Goal: Task Accomplishment & Management: Use online tool/utility

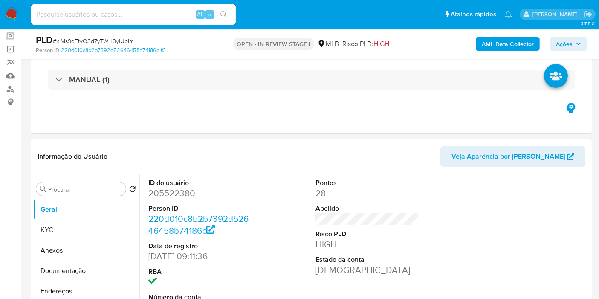
scroll to position [28, 0]
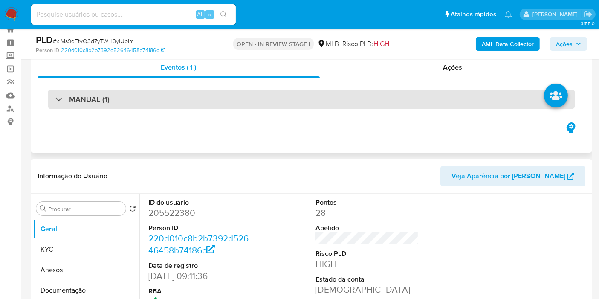
click at [329, 93] on div "MANUAL (1)" at bounding box center [312, 100] width 528 height 20
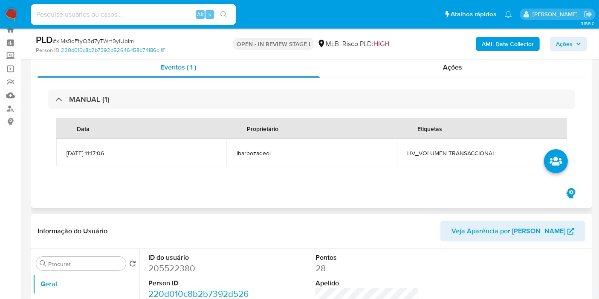
click at [479, 154] on span "HV_VOLUMEN TRANSACCIONAL" at bounding box center [482, 153] width 150 height 8
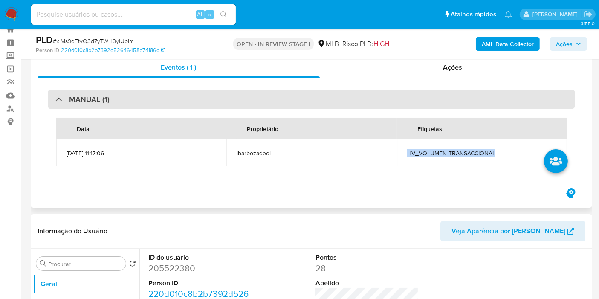
copy span "HV_VOLUMEN TRANSACCIONAL"
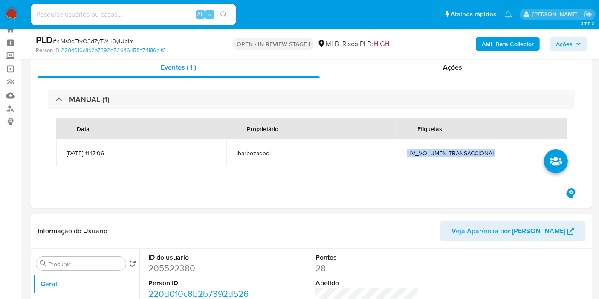
click at [560, 46] on span "Ações" at bounding box center [564, 44] width 17 height 14
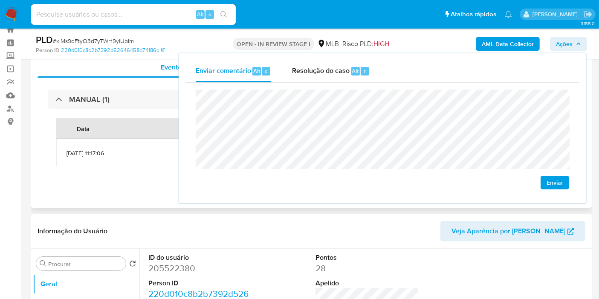
drag, startPoint x: 81, startPoint y: 203, endPoint x: 203, endPoint y: 170, distance: 126.3
click at [84, 203] on div "Eventos ( 1 ) Ações MANUAL (1) Data Proprietário Etiquetas 14/08/2025 11:17:06 …" at bounding box center [312, 128] width 562 height 157
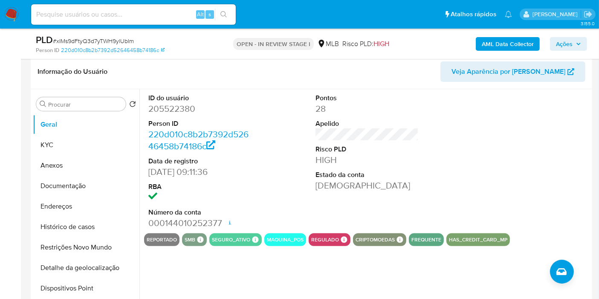
scroll to position [217, 0]
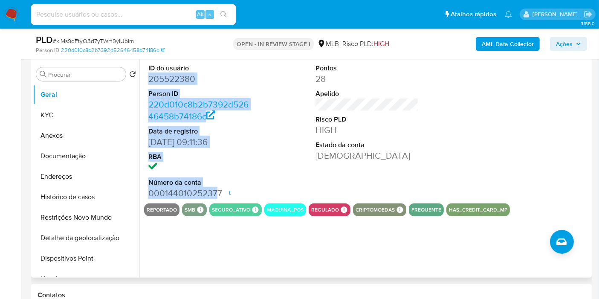
drag, startPoint x: 149, startPoint y: 80, endPoint x: 218, endPoint y: 190, distance: 129.6
click at [218, 190] on dl "ID do usuário 205522380 Person ID 220d010c8b2b7392d52646458b74186c Data de regi…" at bounding box center [199, 132] width 103 height 136
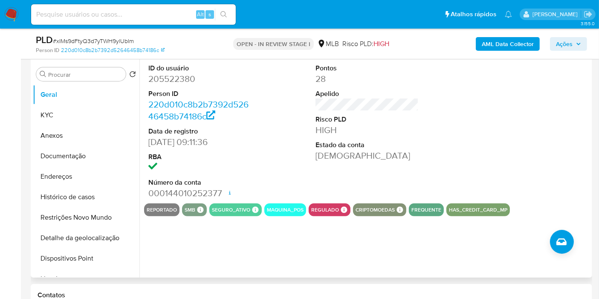
drag, startPoint x: 218, startPoint y: 190, endPoint x: 222, endPoint y: 194, distance: 5.7
click at [221, 194] on dd "000144010252377 Data de abertura 25/06/2020 23:46 Status ACTIVE" at bounding box center [199, 193] width 103 height 12
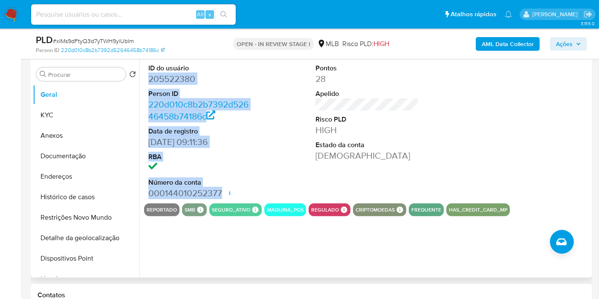
drag, startPoint x: 222, startPoint y: 192, endPoint x: 148, endPoint y: 80, distance: 134.3
click at [148, 80] on dl "ID do usuário 205522380 Person ID 220d010c8b2b7392d52646458b74186c Data de regi…" at bounding box center [199, 132] width 103 height 136
copy dl "205522380 Person ID 220d010c8b2b7392d52646458b74186c Data de registro 09/02/201…"
click at [566, 38] on span "Ações" at bounding box center [564, 44] width 17 height 14
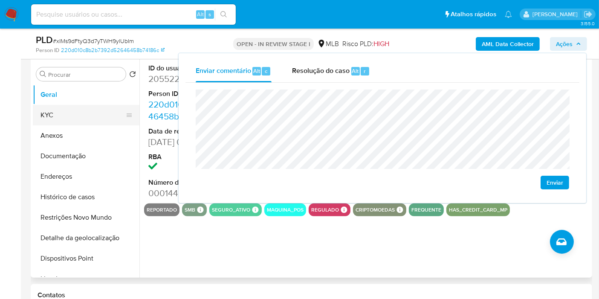
click at [86, 116] on button "KYC" at bounding box center [83, 115] width 100 height 20
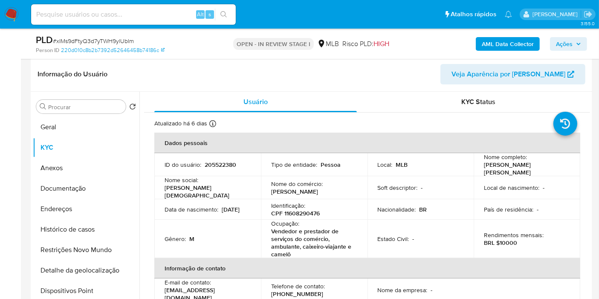
scroll to position [170, 0]
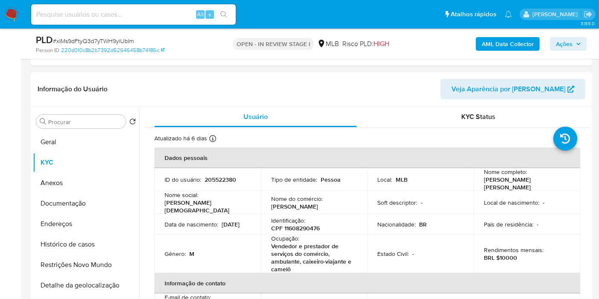
click at [307, 219] on div "Identificação : CPF 11608290476" at bounding box center [314, 224] width 86 height 15
click at [302, 227] on p "CPF 11608290476" at bounding box center [295, 228] width 49 height 8
copy p "11608290476"
click at [578, 44] on icon "button" at bounding box center [578, 44] width 3 height 2
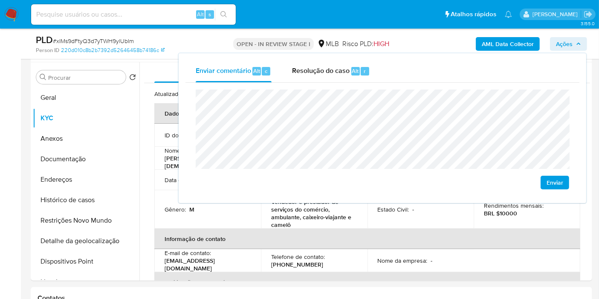
scroll to position [264, 0]
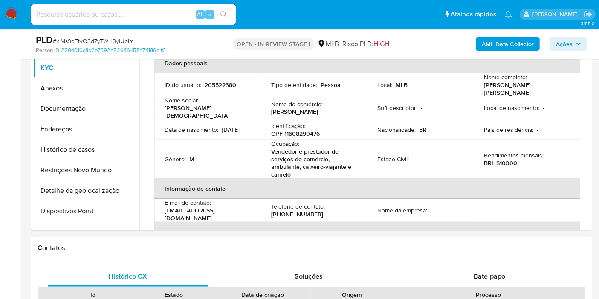
scroll to position [217, 0]
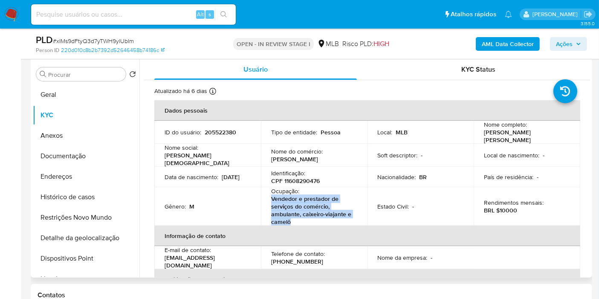
drag, startPoint x: 272, startPoint y: 196, endPoint x: 296, endPoint y: 219, distance: 33.2
click at [296, 219] on p "Vendedor e prestador de serviços do comércio, ambulante, caixeiro-viajante e ca…" at bounding box center [312, 210] width 83 height 31
copy p "Vendedor e prestador de serviços do comércio, ambulante, caixeiro-viajante e ca…"
click at [576, 43] on icon "button" at bounding box center [578, 43] width 5 height 5
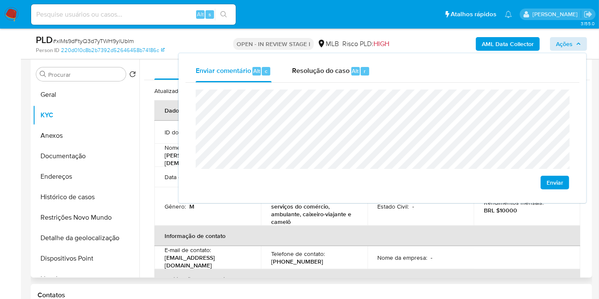
click at [400, 246] on td "Nome da empresa : -" at bounding box center [421, 257] width 107 height 23
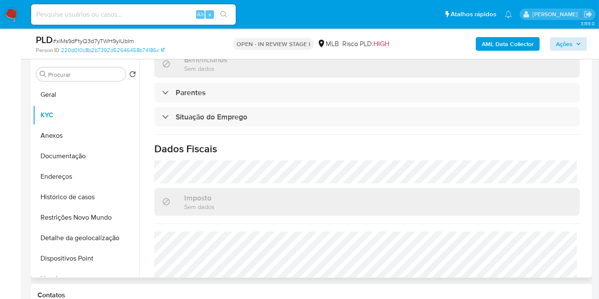
scroll to position [408, 0]
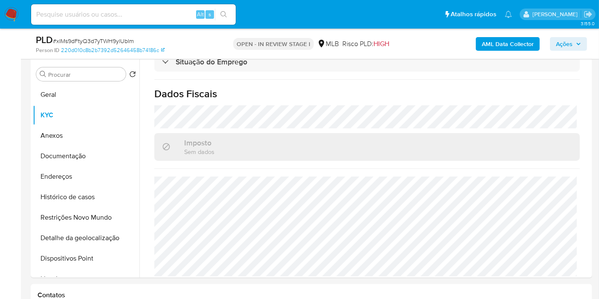
drag, startPoint x: 558, startPoint y: 41, endPoint x: 543, endPoint y: 52, distance: 18.3
click at [557, 42] on span "Ações" at bounding box center [564, 44] width 17 height 14
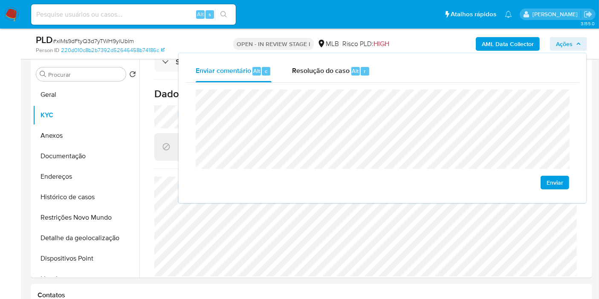
drag, startPoint x: 6, startPoint y: 195, endPoint x: 10, endPoint y: 194, distance: 4.4
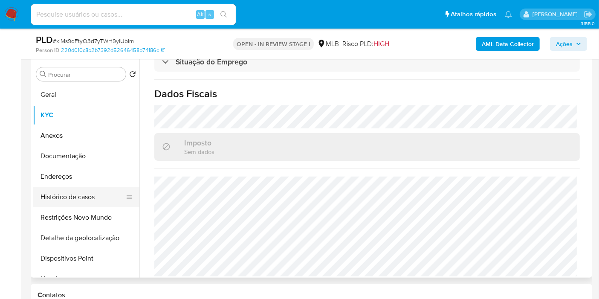
click at [91, 179] on button "Endereços" at bounding box center [86, 176] width 107 height 20
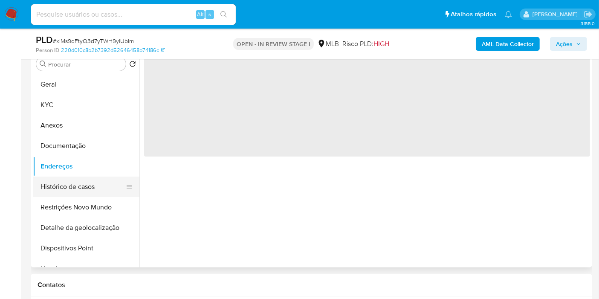
scroll to position [0, 0]
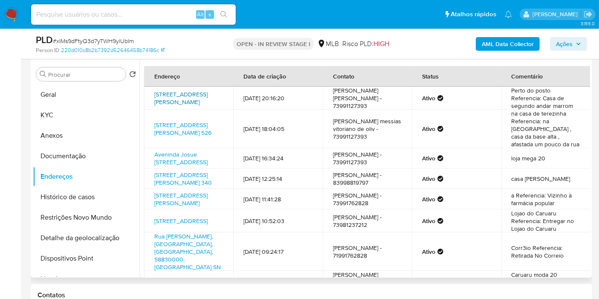
click at [182, 96] on link "Avenida Maria Santina 7, Santa Cruz Do Capibaribe, Pernambuco, 55195695, Brasil…" at bounding box center [180, 98] width 53 height 16
click at [174, 126] on link "Rua Bernadino De Freitas 526, Jericó, Paraíba, 58830959, Brasil 526" at bounding box center [182, 129] width 57 height 16
click at [178, 166] on link "Aveninda Josue Sampaio Melo 67, Amargosa, Bahia, 45300000, Brasil 67" at bounding box center [180, 158] width 53 height 16
click at [180, 187] on link "Rua Lopes De Figueiredo 340, Jericó, Paraíba, 58830000, Brasil 340" at bounding box center [183, 179] width 58 height 16
click at [85, 157] on button "Documentação" at bounding box center [86, 156] width 107 height 20
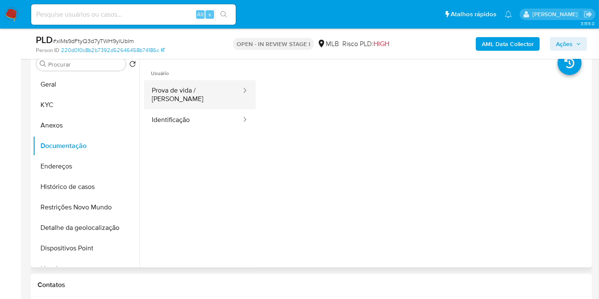
click at [202, 98] on button "Prova de vida / Selfie" at bounding box center [193, 94] width 98 height 29
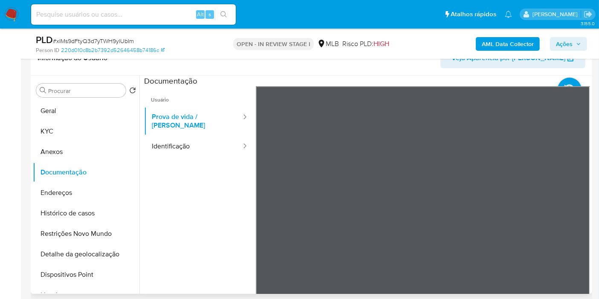
scroll to position [170, 0]
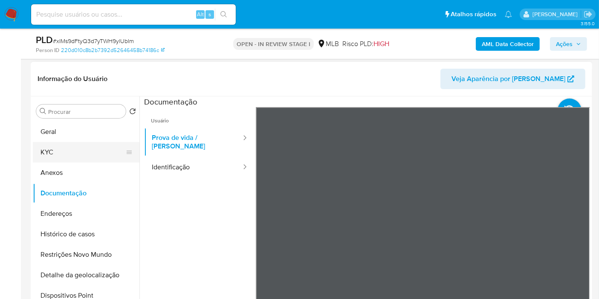
click at [70, 154] on button "KYC" at bounding box center [83, 152] width 100 height 20
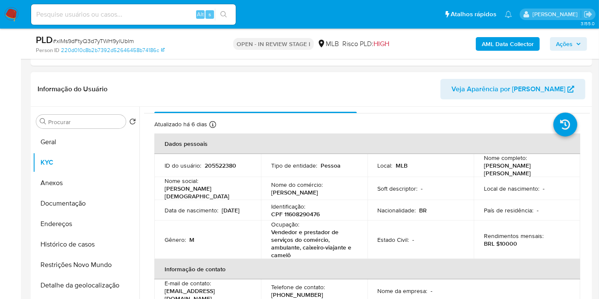
scroll to position [0, 0]
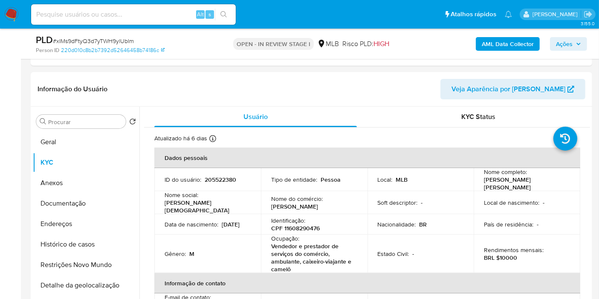
drag, startPoint x: 570, startPoint y: 38, endPoint x: 546, endPoint y: 49, distance: 26.0
click at [565, 40] on span "Ações" at bounding box center [564, 44] width 17 height 14
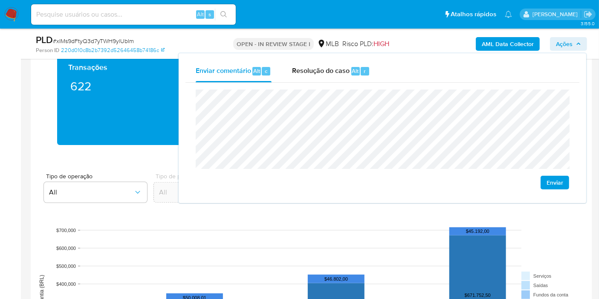
click at [15, 211] on aside "Bandeja Painel Screening Pesquisa em Listas Watchlist Ferramentas Operações em …" at bounding box center [10, 218] width 21 height 1725
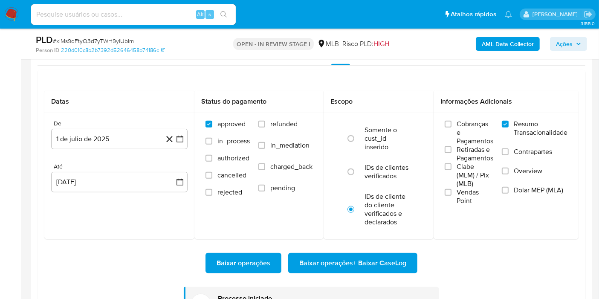
scroll to position [928, 0]
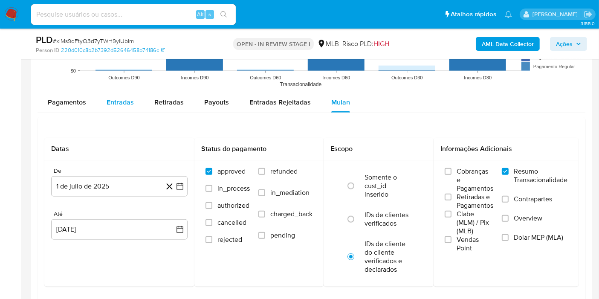
click at [119, 97] on span "Entradas" at bounding box center [120, 102] width 27 height 10
select select "10"
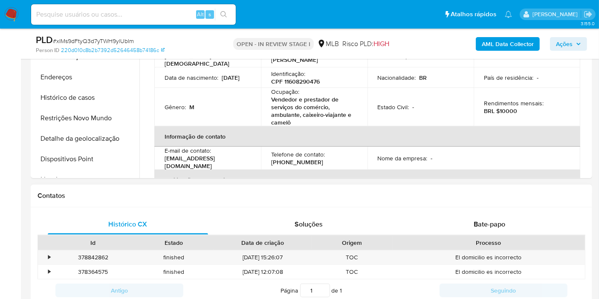
scroll to position [454, 0]
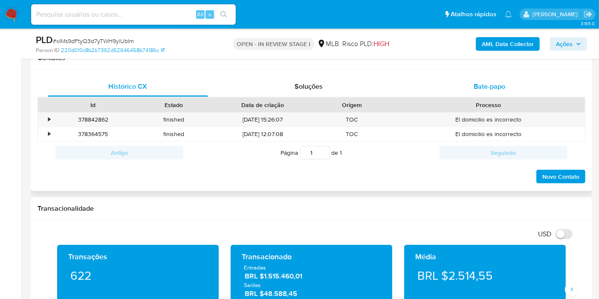
click at [450, 93] on div "Bate-papo" at bounding box center [490, 86] width 160 height 20
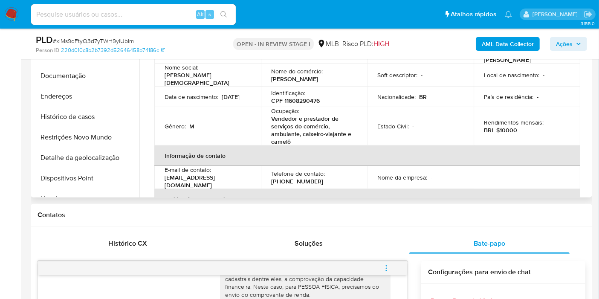
scroll to position [264, 0]
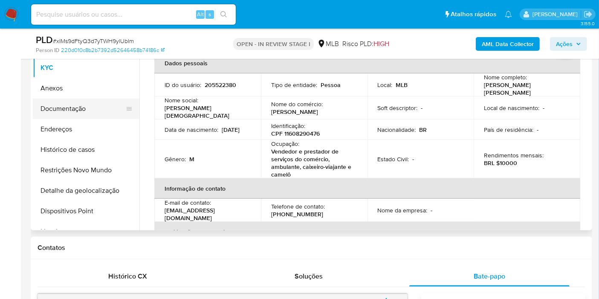
click at [96, 111] on button "Documentação" at bounding box center [83, 109] width 100 height 20
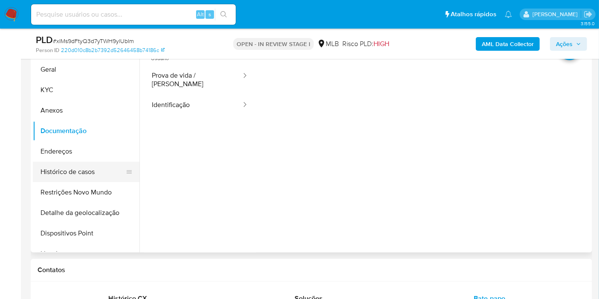
scroll to position [217, 0]
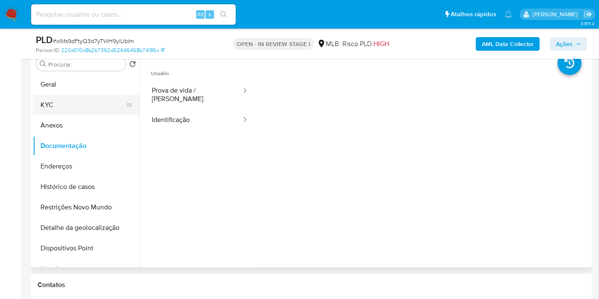
click at [91, 103] on button "KYC" at bounding box center [83, 105] width 100 height 20
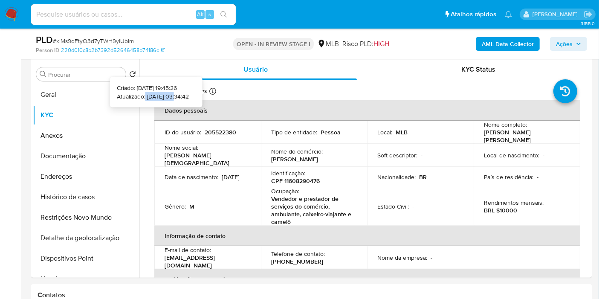
drag, startPoint x: 163, startPoint y: 96, endPoint x: 133, endPoint y: 96, distance: 30.7
click at [133, 96] on p "Atualizado: 19/08/2025 03:34:42" at bounding box center [153, 96] width 72 height 9
copy p "19/08/2025"
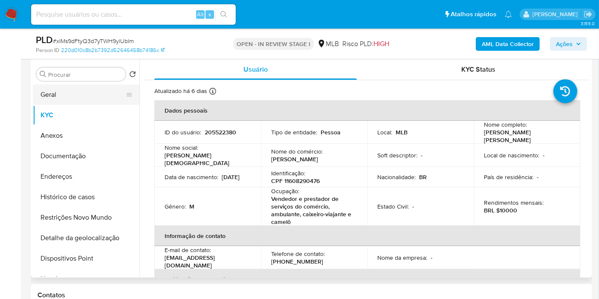
click at [82, 95] on button "Geral" at bounding box center [83, 94] width 100 height 20
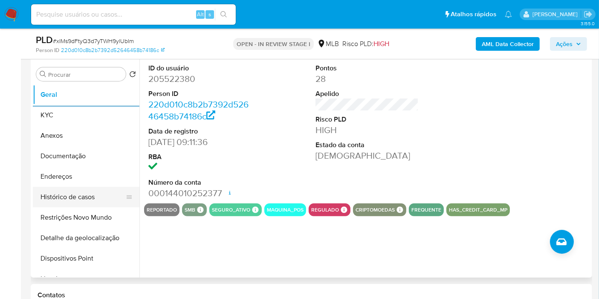
click at [77, 200] on button "Histórico de casos" at bounding box center [83, 197] width 100 height 20
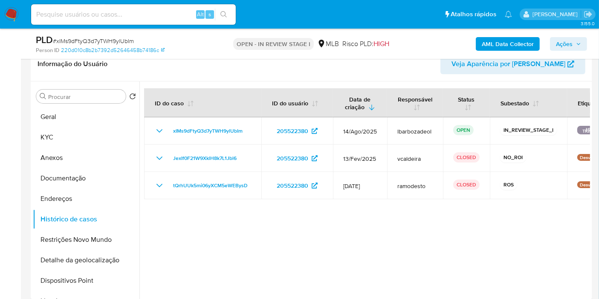
scroll to position [170, 0]
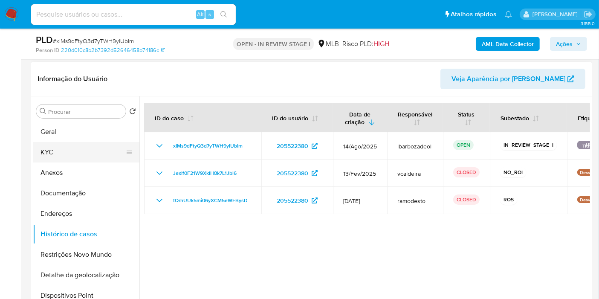
click at [89, 148] on button "KYC" at bounding box center [83, 152] width 100 height 20
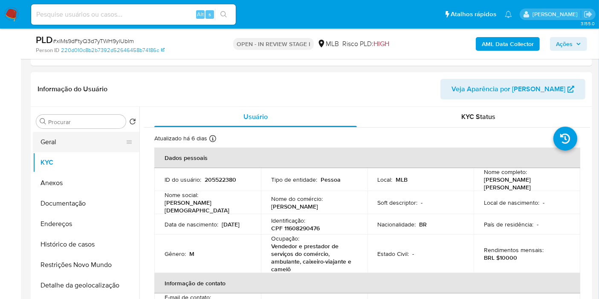
click at [70, 139] on button "Geral" at bounding box center [83, 142] width 100 height 20
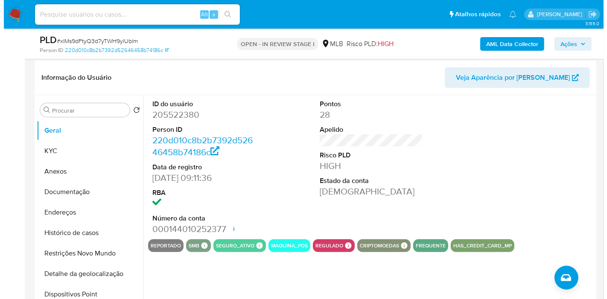
scroll to position [190, 0]
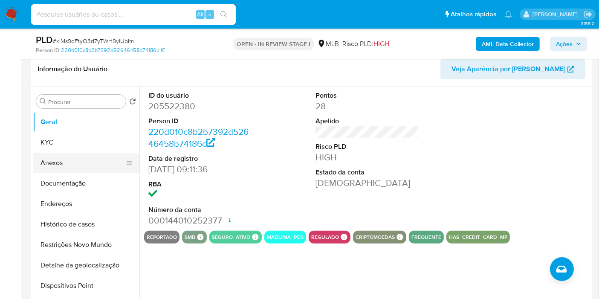
drag, startPoint x: 45, startPoint y: 143, endPoint x: 115, endPoint y: 144, distance: 70.0
click at [45, 143] on button "KYC" at bounding box center [86, 142] width 107 height 20
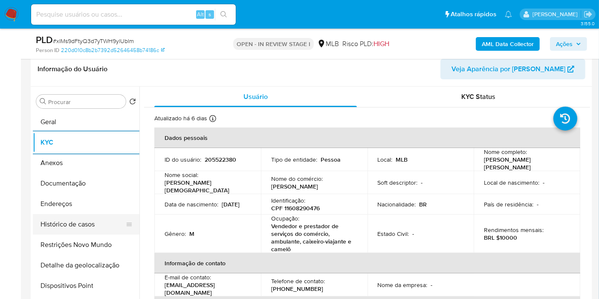
click at [81, 218] on button "Histórico de casos" at bounding box center [83, 224] width 100 height 20
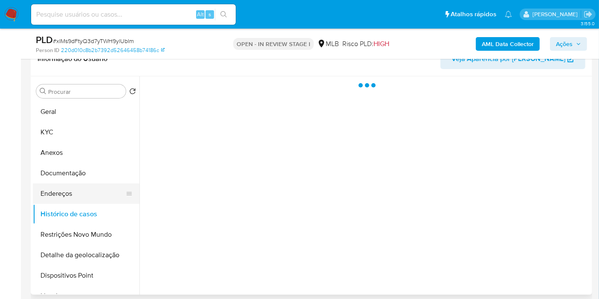
click at [84, 203] on button "Endereços" at bounding box center [83, 193] width 100 height 20
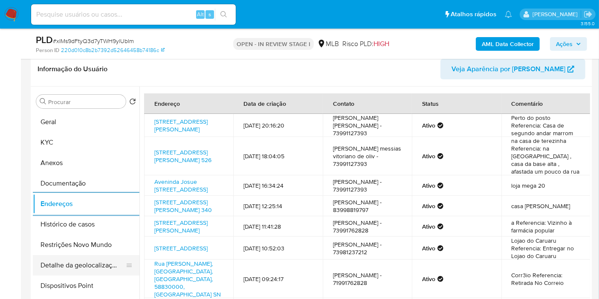
click at [87, 264] on button "Detalhe da geolocalização" at bounding box center [83, 265] width 100 height 20
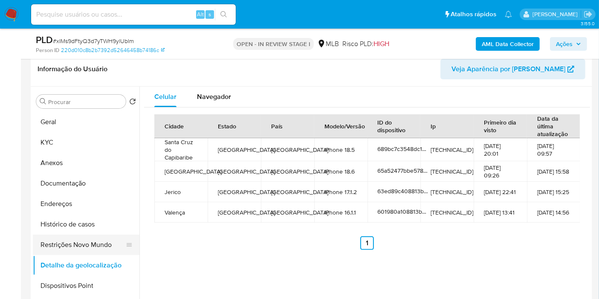
click at [83, 247] on button "Restrições Novo Mundo" at bounding box center [83, 245] width 100 height 20
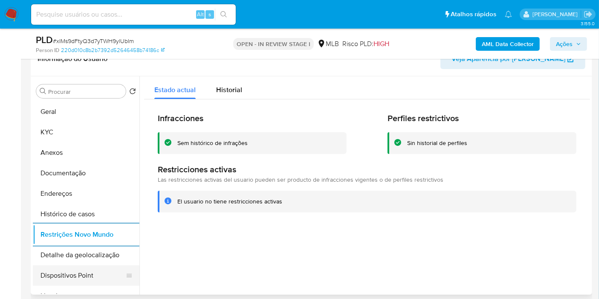
click at [101, 275] on button "Dispositivos Point" at bounding box center [83, 275] width 100 height 20
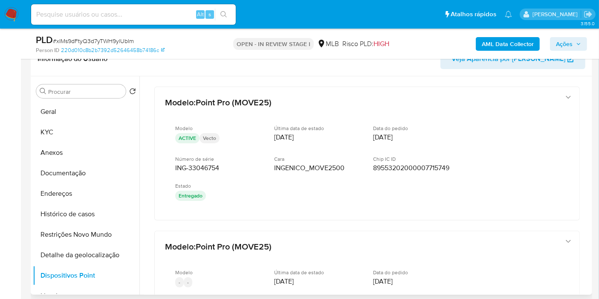
click at [78, 155] on button "Anexos" at bounding box center [86, 152] width 107 height 20
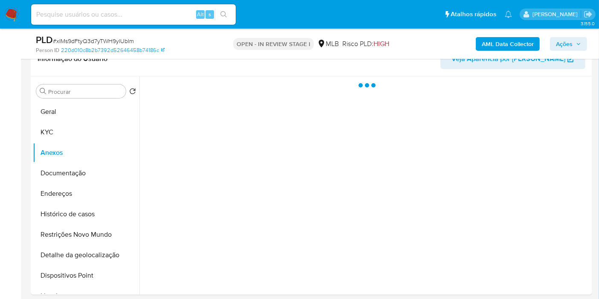
click at [575, 40] on span "Ações" at bounding box center [568, 44] width 25 height 12
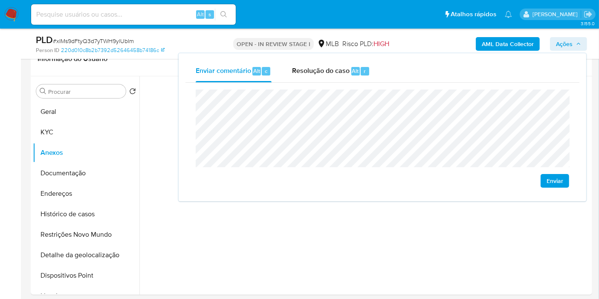
drag, startPoint x: 333, startPoint y: 68, endPoint x: 321, endPoint y: 82, distance: 18.2
click at [333, 69] on span "Resolução do caso" at bounding box center [321, 71] width 58 height 10
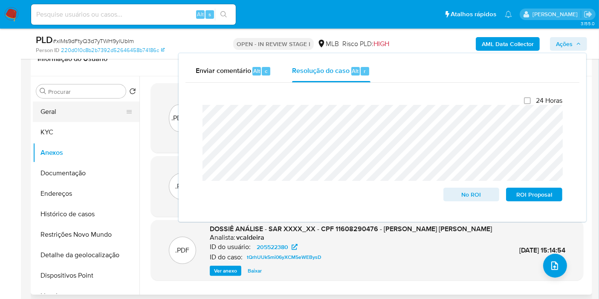
click at [62, 111] on button "Geral" at bounding box center [83, 112] width 100 height 20
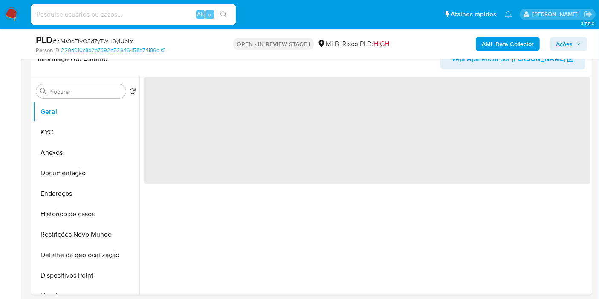
click at [548, 43] on div "AML Data Collector Ações" at bounding box center [497, 44] width 182 height 20
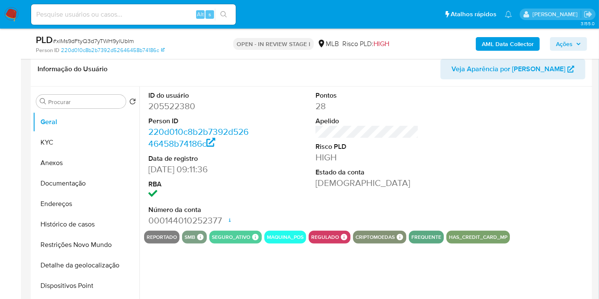
click at [536, 44] on button "AML Data Collector" at bounding box center [508, 44] width 64 height 14
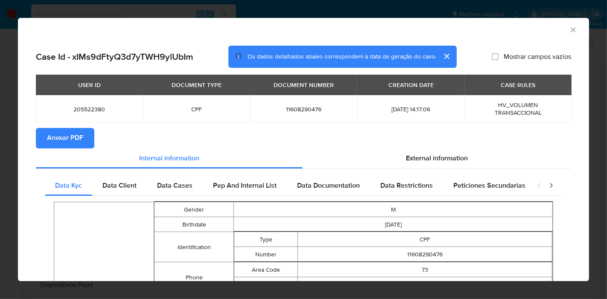
click at [62, 141] on span "Anexar PDF" at bounding box center [65, 138] width 36 height 19
drag, startPoint x: 566, startPoint y: 29, endPoint x: 509, endPoint y: 47, distance: 60.4
click at [570, 29] on icon "Fechar a janela" at bounding box center [572, 29] width 5 height 5
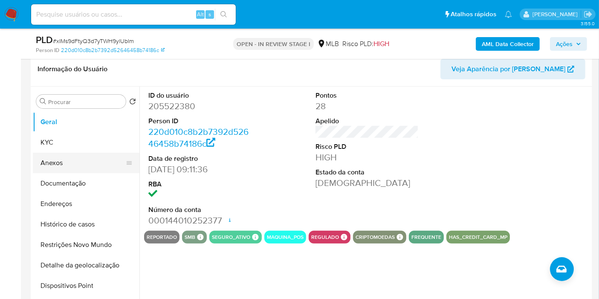
click at [81, 166] on button "Anexos" at bounding box center [83, 163] width 100 height 20
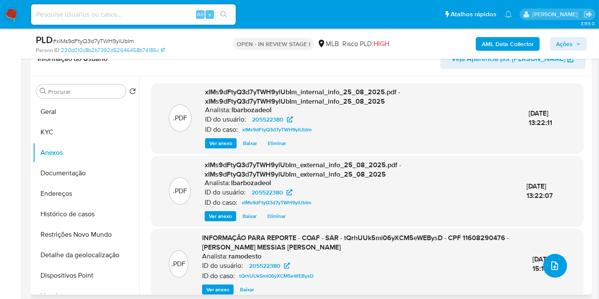
click at [553, 267] on icon "upload-file" at bounding box center [555, 266] width 10 height 10
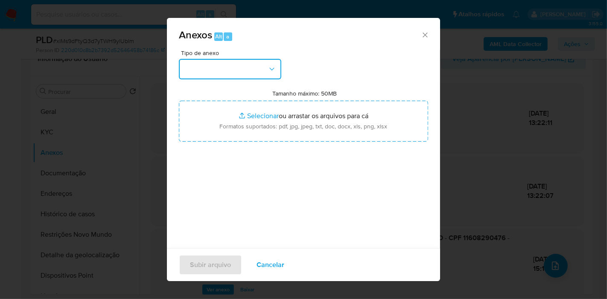
click at [207, 69] on button "button" at bounding box center [230, 69] width 102 height 20
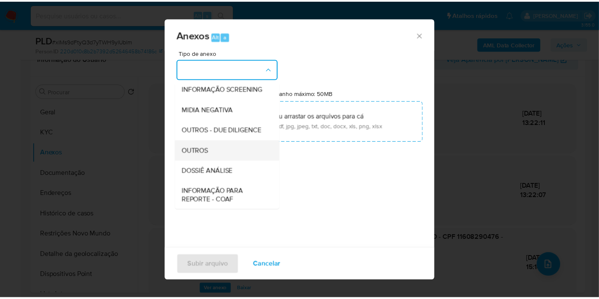
scroll to position [131, 0]
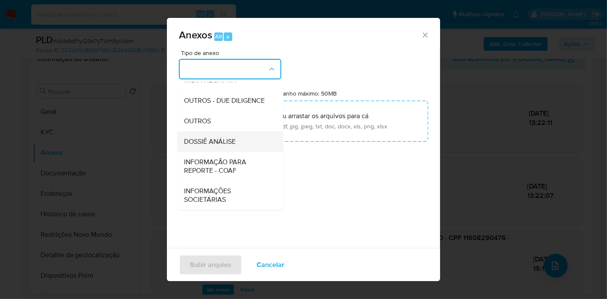
click at [208, 146] on span "DOSSIÊ ANÁLISE" at bounding box center [210, 141] width 52 height 9
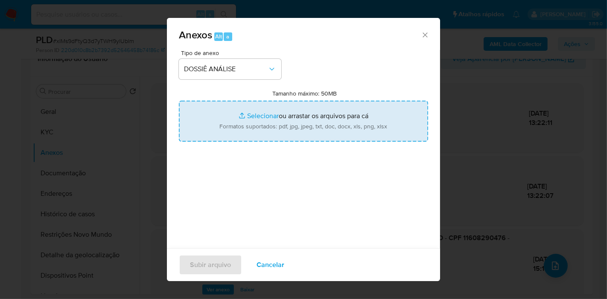
click at [219, 128] on input "Tamanho máximo: 50MB Selecionar arquivos" at bounding box center [303, 121] width 249 height 41
type input "C:\fakepath\2° SAR - XXXX - CPF 11608290476 - ROBSON MESSIAS VITORIANO DE OLIVE…"
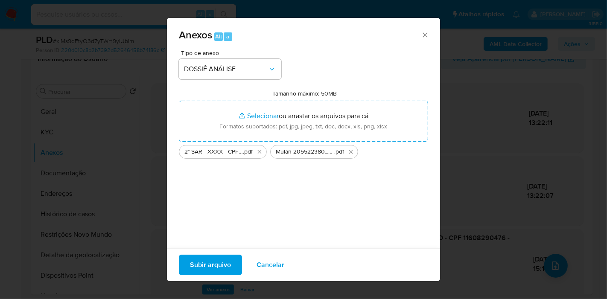
click at [220, 267] on span "Subir arquivo" at bounding box center [210, 265] width 41 height 19
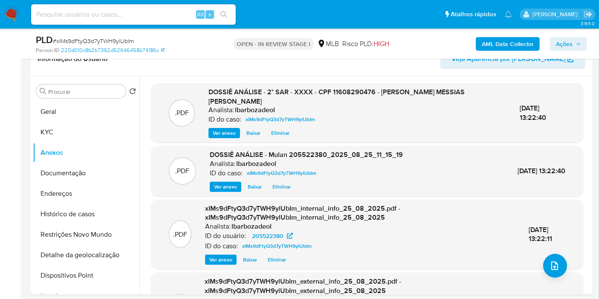
click at [555, 43] on button "Ações" at bounding box center [568, 44] width 37 height 14
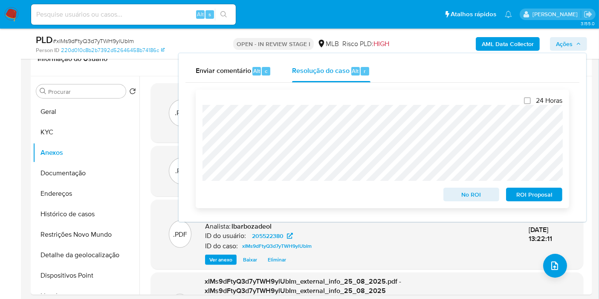
click at [523, 192] on span "ROI Proposal" at bounding box center [534, 195] width 44 height 12
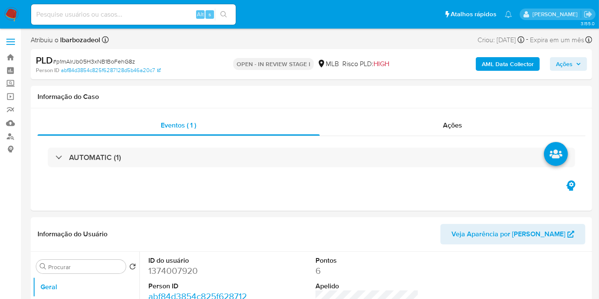
select select "10"
click at [386, 121] on div "Ações" at bounding box center [453, 125] width 266 height 20
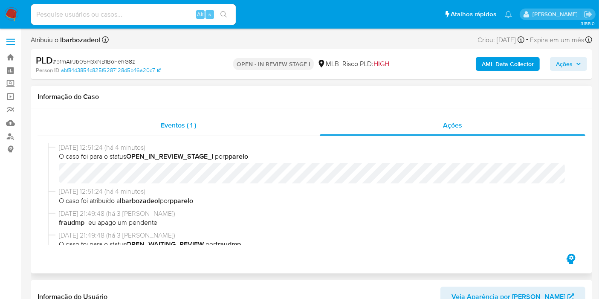
click at [150, 128] on div "Eventos ( 1 )" at bounding box center [179, 125] width 282 height 20
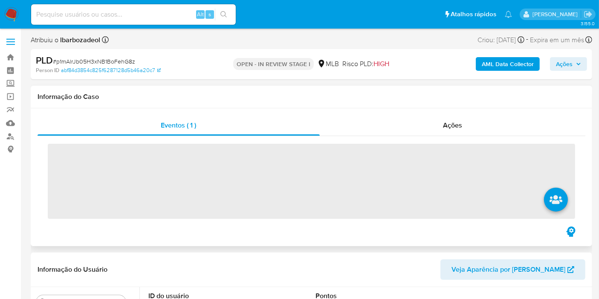
click at [196, 154] on span "‌" at bounding box center [312, 181] width 528 height 75
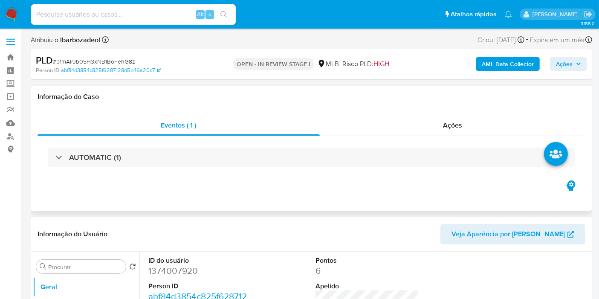
click at [196, 154] on div "AUTOMATIC (1)" at bounding box center [312, 158] width 528 height 20
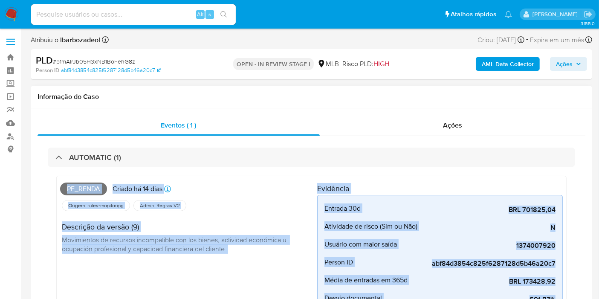
click at [196, 154] on div "AUTOMATIC (1)" at bounding box center [312, 158] width 528 height 20
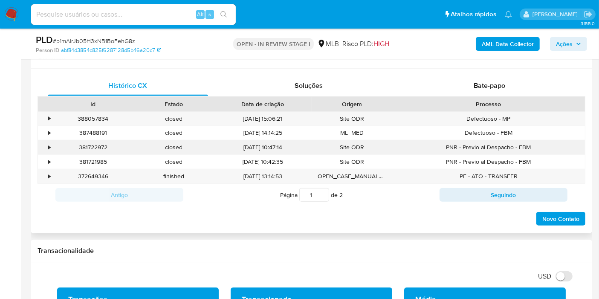
scroll to position [379, 0]
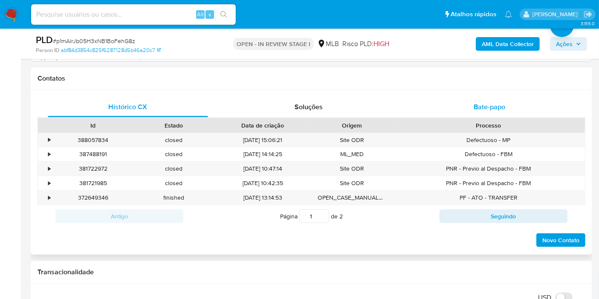
drag, startPoint x: 450, startPoint y: 107, endPoint x: 436, endPoint y: 113, distance: 14.7
click at [450, 107] on div "Bate-papo" at bounding box center [490, 107] width 160 height 20
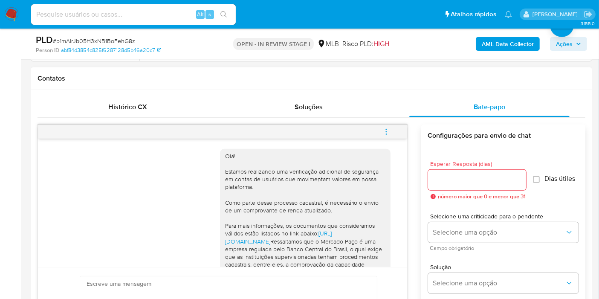
scroll to position [200, 0]
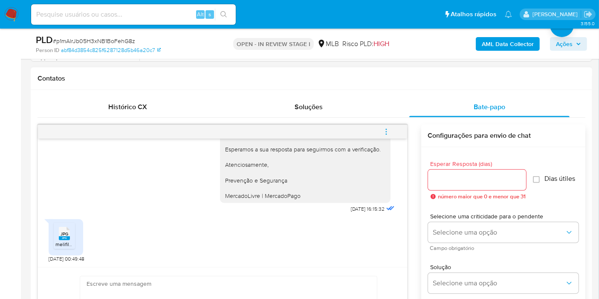
click at [76, 235] on ul "JPG JPG melifile8205251658718576079.jpg" at bounding box center [66, 237] width 24 height 29
click at [67, 235] on span "JPG" at bounding box center [65, 234] width 8 height 6
drag, startPoint x: 515, startPoint y: 86, endPoint x: 486, endPoint y: 88, distance: 29.5
click at [515, 86] on div "Contatos" at bounding box center [312, 78] width 562 height 23
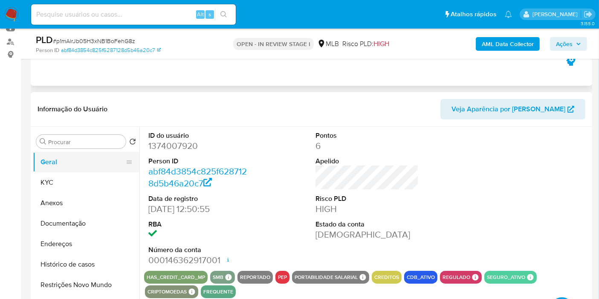
scroll to position [95, 0]
click at [77, 183] on button "KYC" at bounding box center [83, 182] width 100 height 20
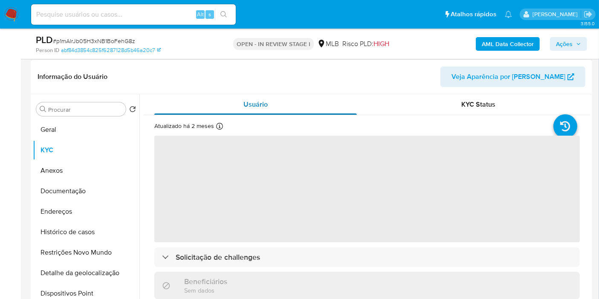
scroll to position [142, 0]
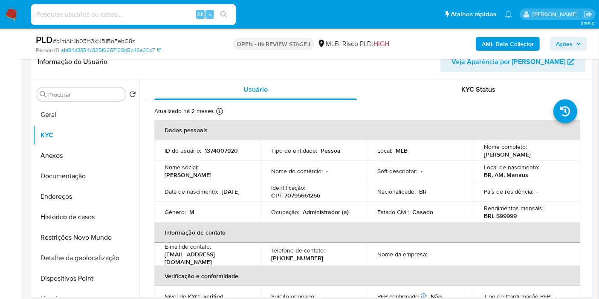
click at [85, 176] on button "Documentação" at bounding box center [83, 176] width 100 height 20
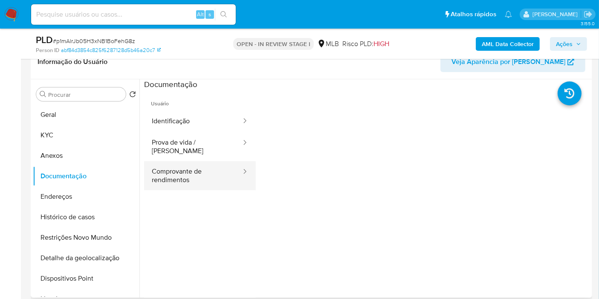
click at [199, 161] on button "Comprovante de rendimentos" at bounding box center [193, 175] width 98 height 29
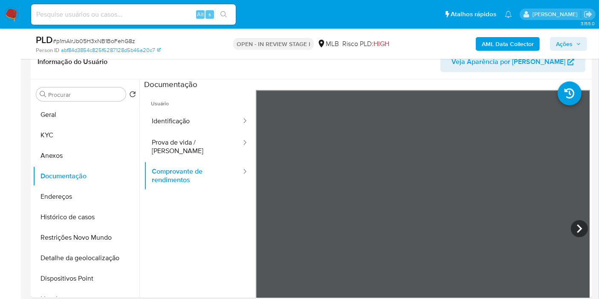
click at [575, 42] on span "Ações" at bounding box center [568, 44] width 25 height 12
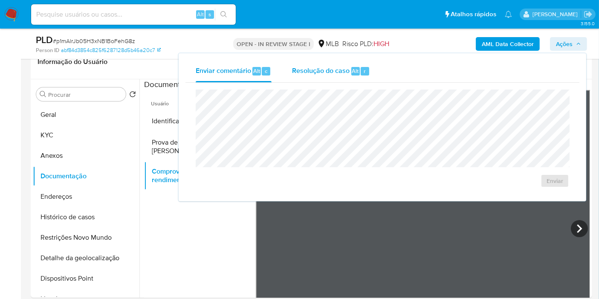
click at [298, 76] on div "Resolução do caso Alt r" at bounding box center [331, 71] width 78 height 22
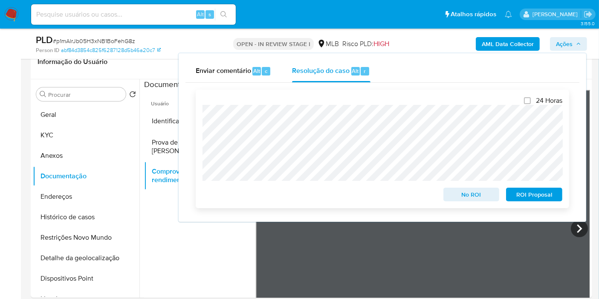
click at [520, 197] on span "ROI Proposal" at bounding box center [534, 195] width 44 height 12
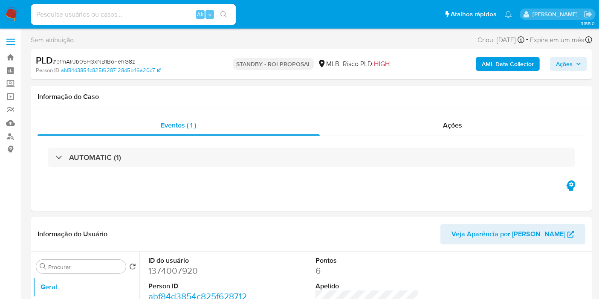
select select "10"
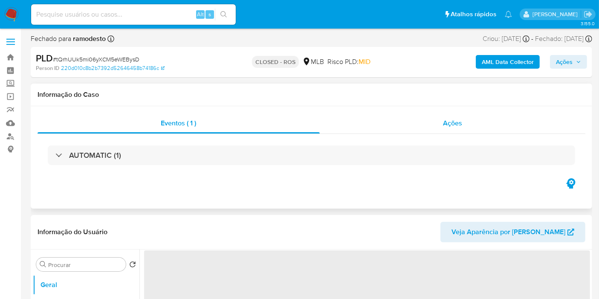
click at [383, 125] on div "Ações" at bounding box center [453, 123] width 266 height 20
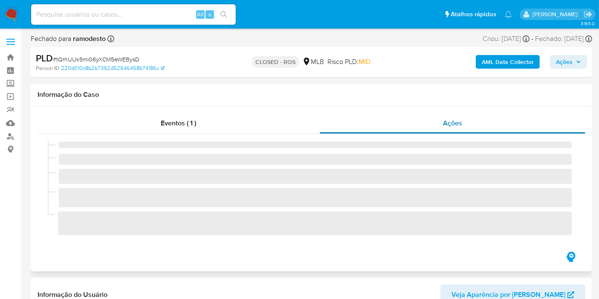
select select "10"
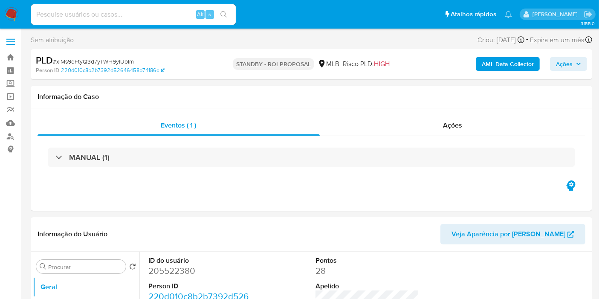
select select "10"
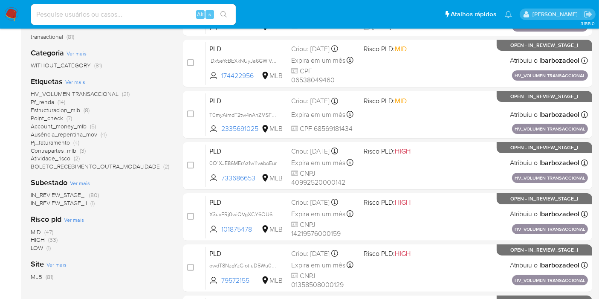
scroll to position [142, 0]
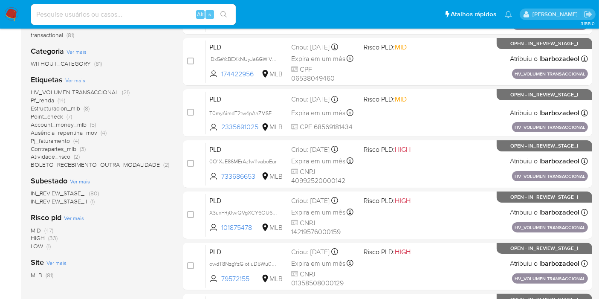
click at [55, 239] on span "(33)" at bounding box center [52, 238] width 9 height 9
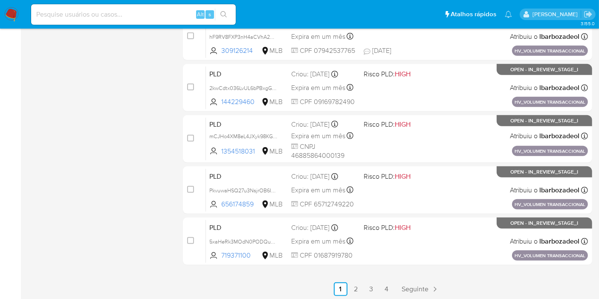
scroll to position [373, 0]
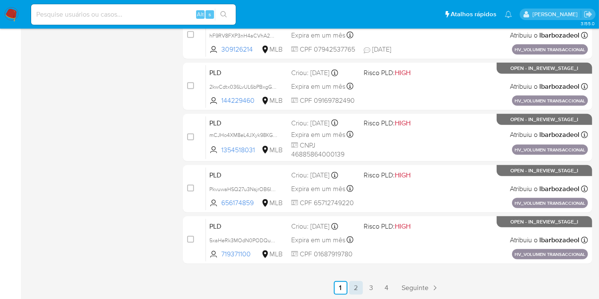
click at [360, 290] on link "2" at bounding box center [356, 288] width 14 height 14
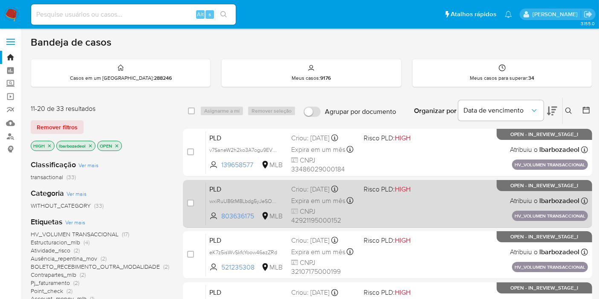
scroll to position [373, 0]
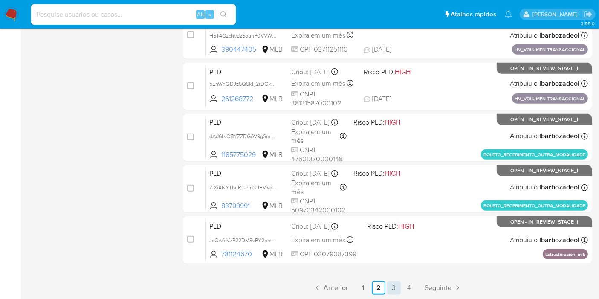
click at [389, 286] on link "3" at bounding box center [394, 288] width 14 height 14
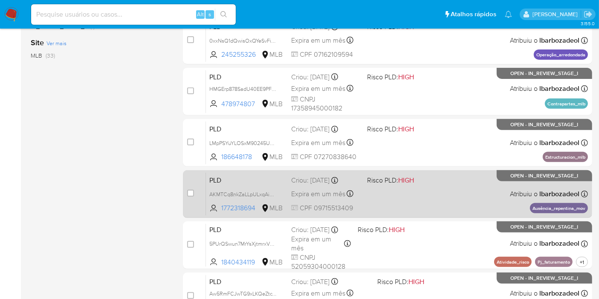
scroll to position [373, 0]
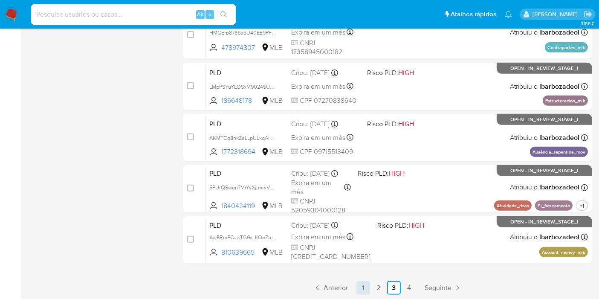
click at [363, 289] on link "1" at bounding box center [364, 288] width 14 height 14
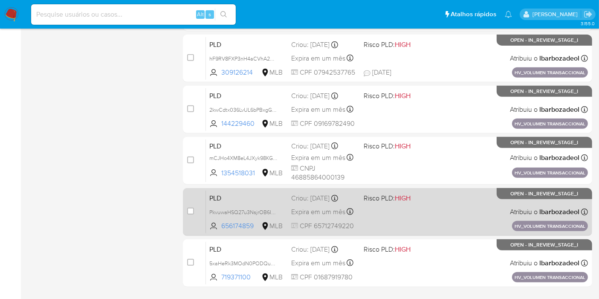
scroll to position [373, 0]
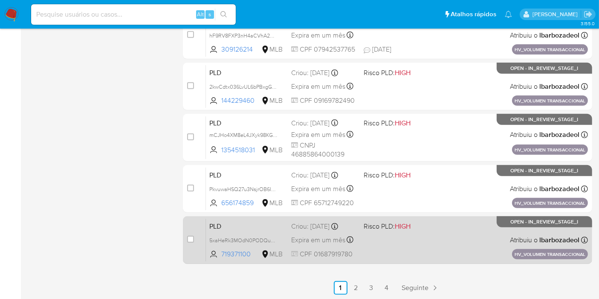
click at [427, 240] on div "PLD 5xaHeRk3MOdN0PODQunFO1qF 719371100 MLB Risco PLD: HIGH Criou: 14/08/2025 Cr…" at bounding box center [397, 239] width 382 height 43
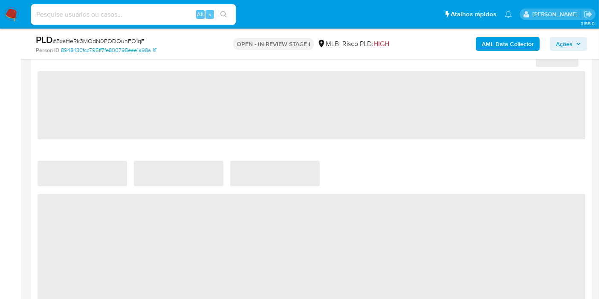
select select "10"
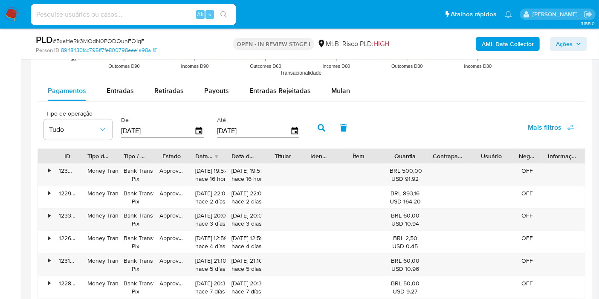
scroll to position [900, 0]
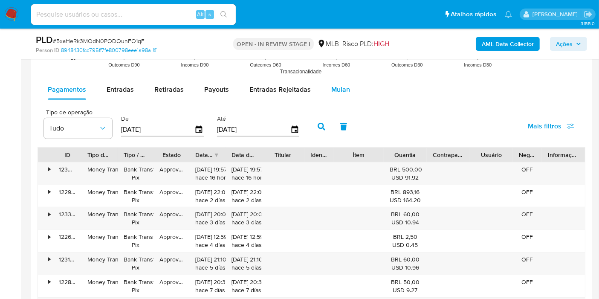
click at [334, 94] on div "Mulan" at bounding box center [340, 89] width 19 height 20
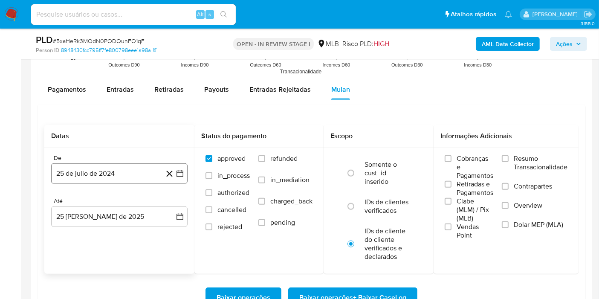
click at [131, 170] on button "25 de julio de 2024" at bounding box center [119, 173] width 137 height 20
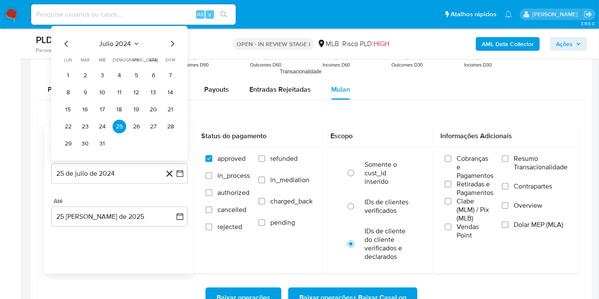
click at [124, 44] on span "julio 2024" at bounding box center [115, 44] width 32 height 9
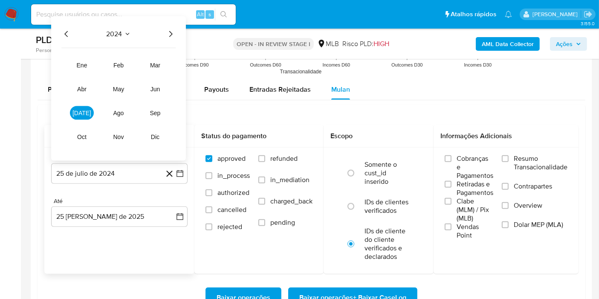
click at [168, 32] on icon "Año siguiente" at bounding box center [171, 34] width 10 height 10
click at [93, 113] on button "jul" at bounding box center [82, 113] width 24 height 14
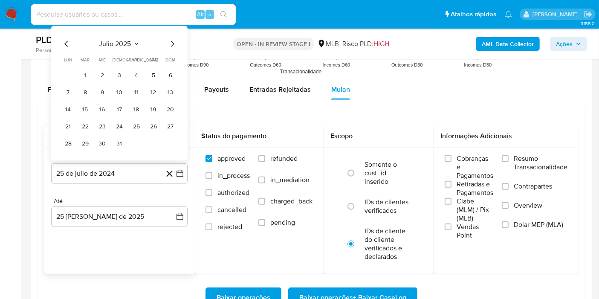
click at [87, 72] on button "1" at bounding box center [85, 76] width 14 height 14
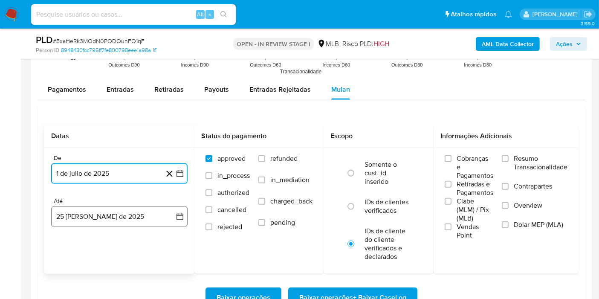
click at [112, 215] on button "[DATE]" at bounding box center [119, 216] width 137 height 20
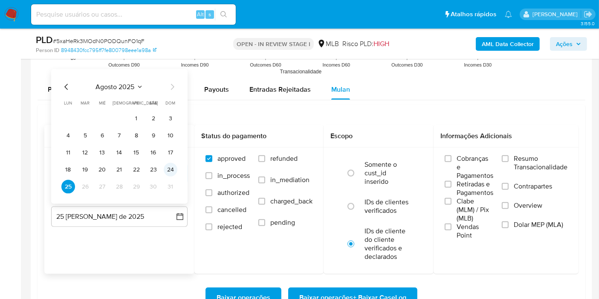
click at [175, 168] on button "24" at bounding box center [171, 170] width 14 height 14
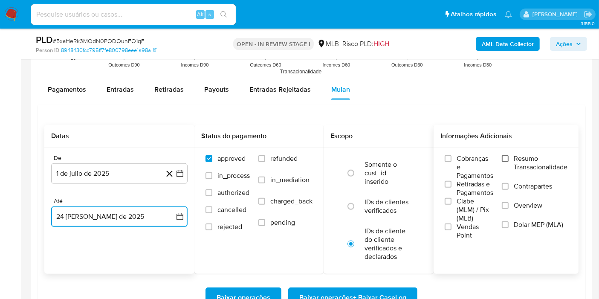
click at [507, 159] on input "Resumo Transacionalidade" at bounding box center [505, 158] width 7 height 7
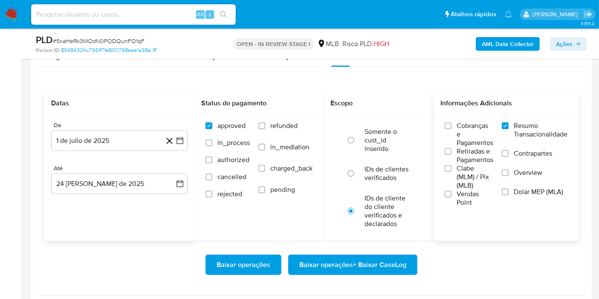
scroll to position [948, 0]
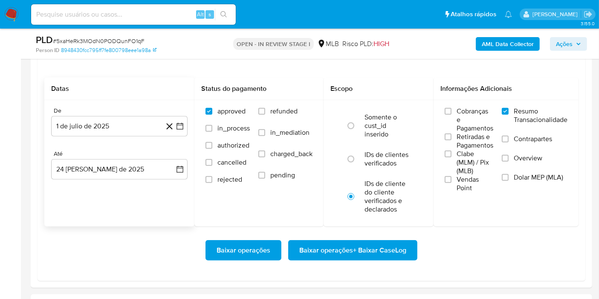
click at [366, 248] on span "Baixar operações + Baixar CaseLog" at bounding box center [352, 250] width 107 height 19
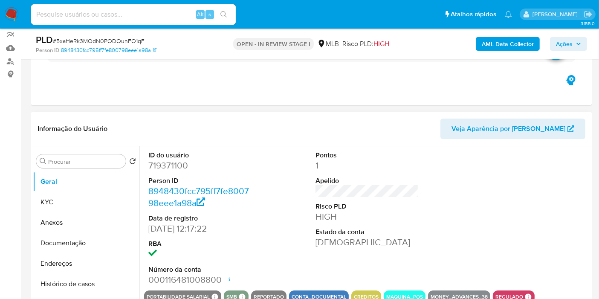
scroll to position [0, 0]
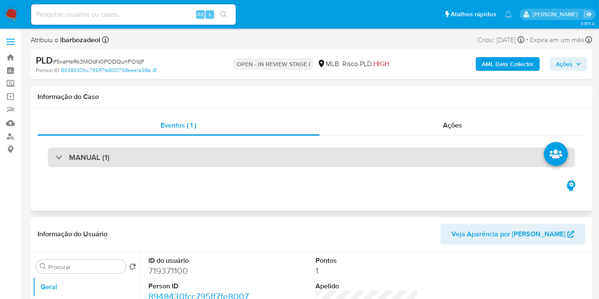
click at [294, 155] on div "MANUAL (1)" at bounding box center [312, 158] width 528 height 20
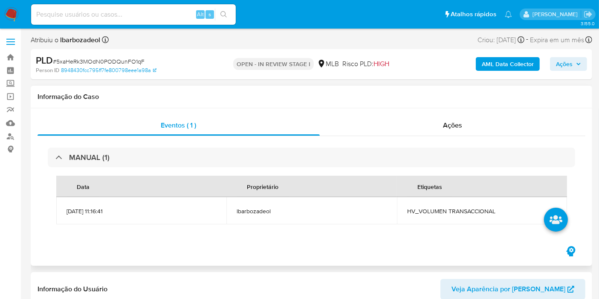
click at [411, 209] on span "HV_VOLUMEN TRANSACCIONAL" at bounding box center [482, 211] width 150 height 8
copy span "HV_VOLUMEN TRANSACCIONAL"
click at [565, 63] on span "Ações" at bounding box center [564, 64] width 17 height 14
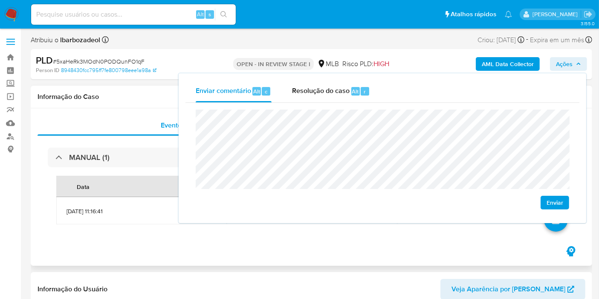
drag, startPoint x: 112, startPoint y: 94, endPoint x: 160, endPoint y: 93, distance: 48.2
click at [112, 94] on h1 "Informação do Caso" at bounding box center [312, 97] width 548 height 9
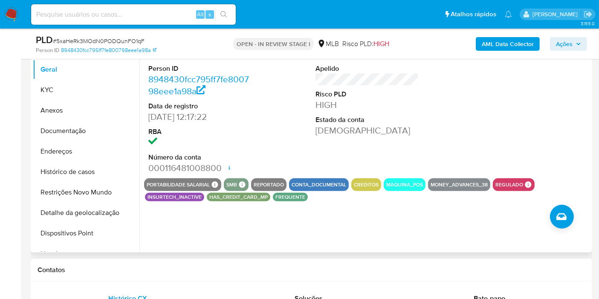
scroll to position [189, 0]
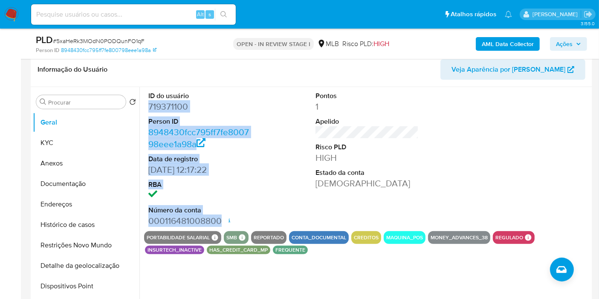
drag, startPoint x: 149, startPoint y: 105, endPoint x: 220, endPoint y: 220, distance: 134.8
click at [220, 220] on dl "ID do usuário 719371100 Person ID 8948430fcc795ff7fe800798eee1a98a Data de regi…" at bounding box center [199, 159] width 103 height 136
copy dl "719371100 Person ID 8948430fcc795ff7fe800798eee1a98a Data de registro 23/02/202…"
drag, startPoint x: 560, startPoint y: 41, endPoint x: 547, endPoint y: 48, distance: 15.1
click at [560, 42] on span "Ações" at bounding box center [564, 44] width 17 height 14
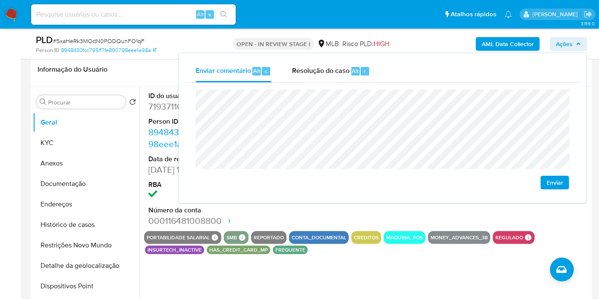
drag, startPoint x: 195, startPoint y: 139, endPoint x: 129, endPoint y: 68, distance: 96.6
click at [129, 68] on header "Informação do Usuário Veja Aparência por Pessoa" at bounding box center [312, 69] width 548 height 20
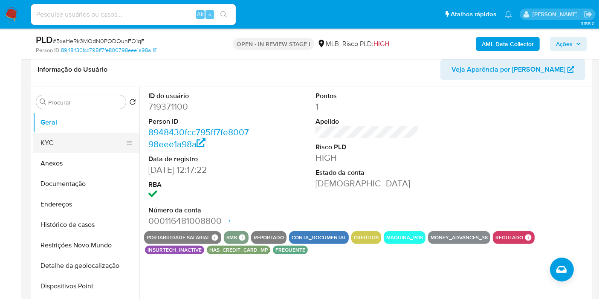
click at [78, 144] on button "KYC" at bounding box center [83, 143] width 100 height 20
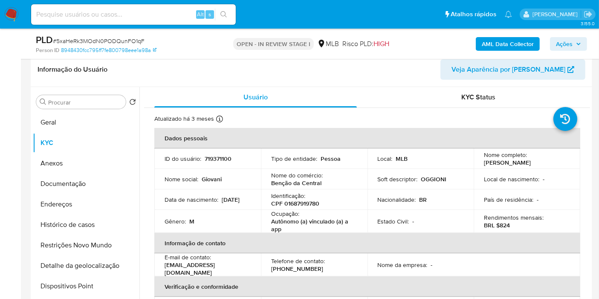
click at [301, 205] on p "CPF 01687919780" at bounding box center [295, 204] width 48 height 8
copy p "01687919780"
click at [572, 44] on span "Ações" at bounding box center [564, 44] width 17 height 14
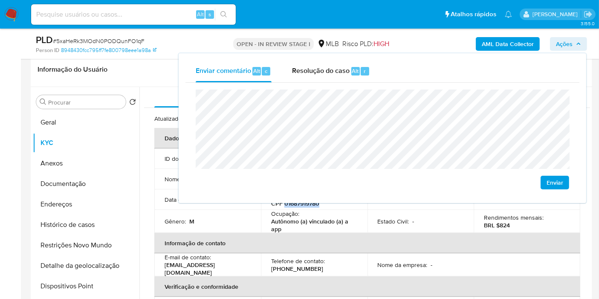
scroll to position [284, 0]
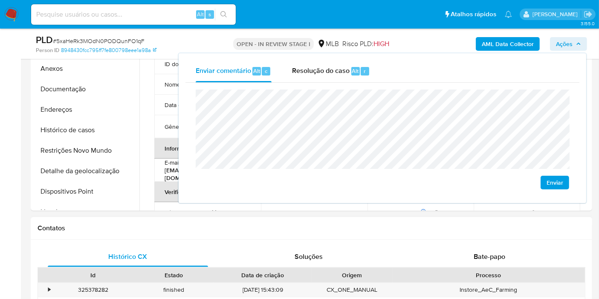
click at [267, 227] on h1 "Contatos" at bounding box center [312, 228] width 548 height 9
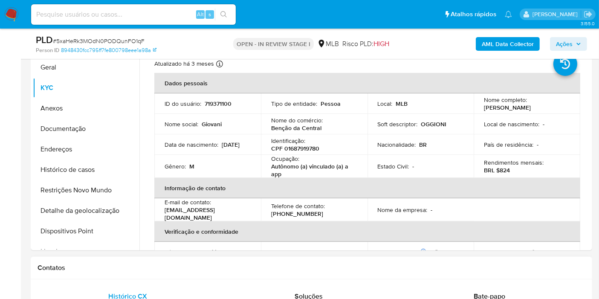
scroll to position [189, 0]
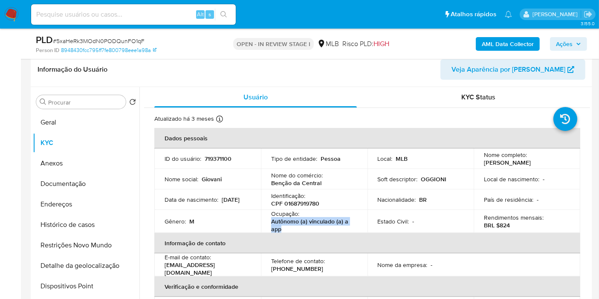
drag, startPoint x: 269, startPoint y: 221, endPoint x: 287, endPoint y: 229, distance: 19.8
click at [287, 229] on td "Ocupação : Autônomo (a) vinculado (a) a app" at bounding box center [314, 221] width 107 height 23
copy p "Autônomo (a) vinculado (a) a app"
click at [570, 43] on span "Ações" at bounding box center [564, 44] width 17 height 14
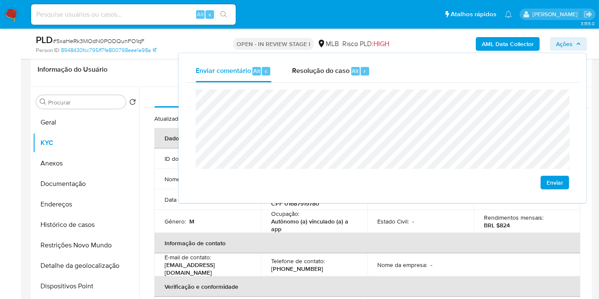
click at [331, 226] on p "Autônomo (a) vinculado (a) a app" at bounding box center [312, 225] width 83 height 15
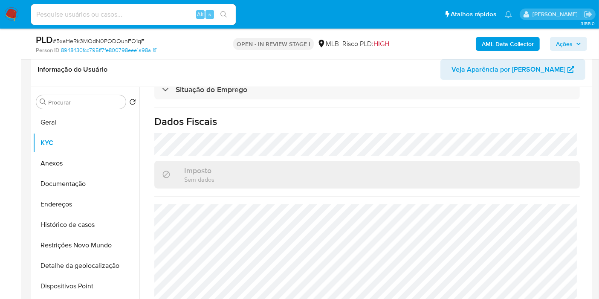
scroll to position [390, 0]
click at [566, 44] on span "Ações" at bounding box center [564, 44] width 17 height 14
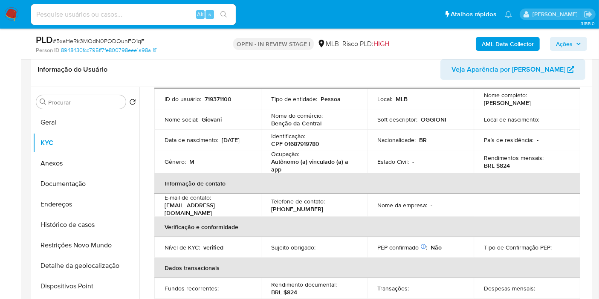
scroll to position [58, 0]
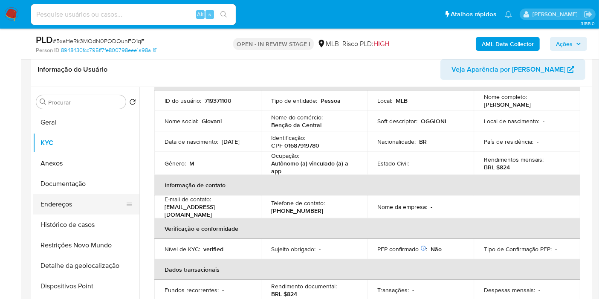
click at [60, 202] on button "Endereços" at bounding box center [83, 204] width 100 height 20
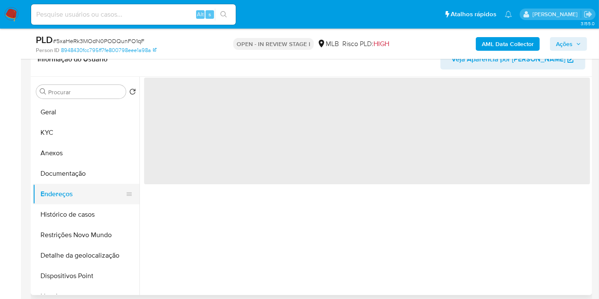
scroll to position [0, 0]
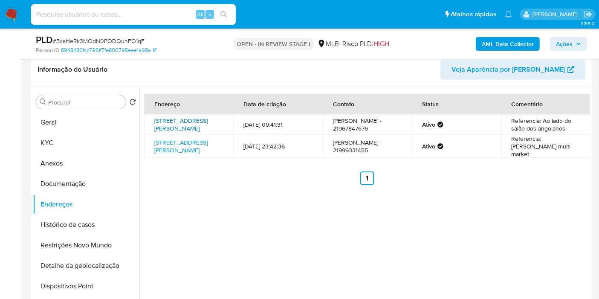
click at [181, 127] on link "Rua Senador Pompeu 222, Rio De Janeiro, Rio De Janeiro, 20221291, Brasil 222" at bounding box center [180, 124] width 53 height 16
click at [174, 154] on link "Rua Senador Pompeu 129, Rio De Janeiro, Rio De Janeiro, 20221291, Brasil 129" at bounding box center [180, 146] width 53 height 16
click at [89, 178] on button "Documentação" at bounding box center [83, 184] width 100 height 20
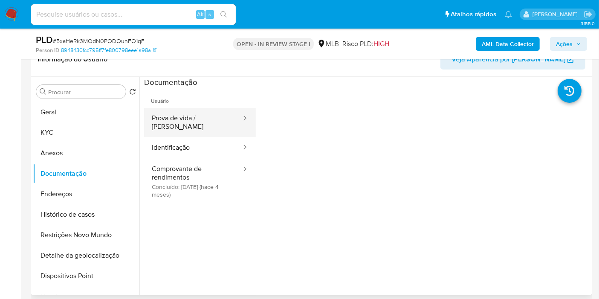
click at [207, 120] on button "Prova de vida / [PERSON_NAME]" at bounding box center [193, 122] width 98 height 29
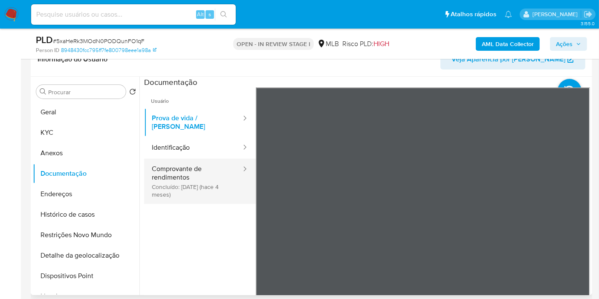
click at [203, 174] on button "Comprovante de rendimentos Concluído: 28/04/2025 (hace 4 meses)" at bounding box center [193, 181] width 98 height 45
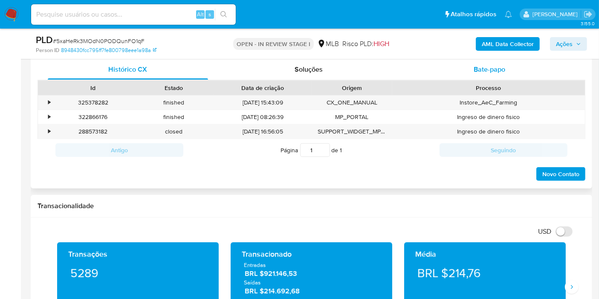
scroll to position [427, 0]
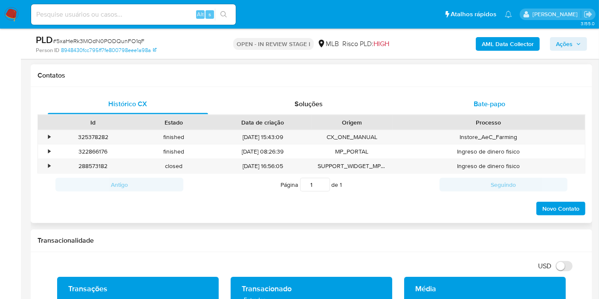
click at [410, 113] on div "Bate-papo" at bounding box center [490, 104] width 160 height 20
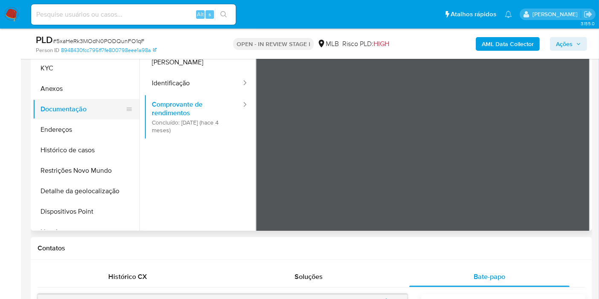
scroll to position [237, 0]
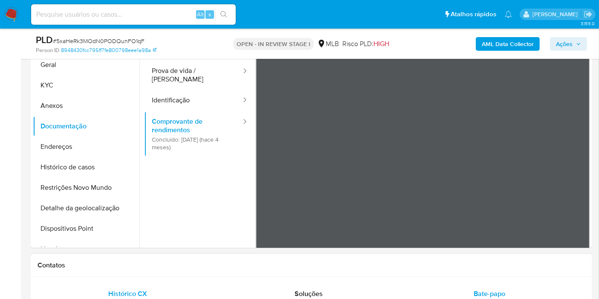
click at [148, 289] on div "Histórico CX" at bounding box center [128, 294] width 160 height 20
click at [67, 78] on button "KYC" at bounding box center [83, 85] width 100 height 20
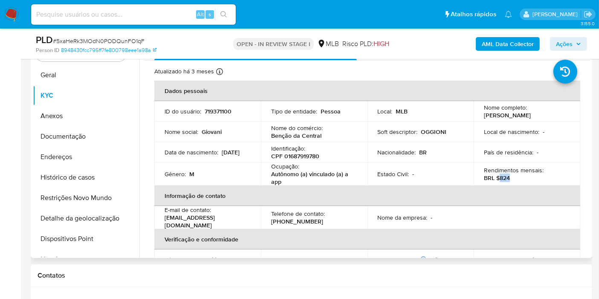
drag, startPoint x: 497, startPoint y: 175, endPoint x: 516, endPoint y: 176, distance: 19.2
click at [514, 177] on div "Rendimentos mensais : BRL $824" at bounding box center [527, 173] width 86 height 15
copy p "824"
click at [569, 47] on span "Ações" at bounding box center [564, 44] width 17 height 14
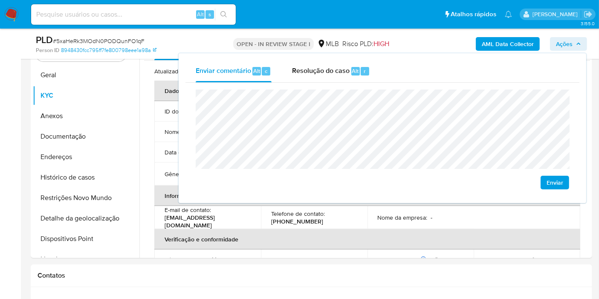
click at [0, 0] on lt-span "econômica" at bounding box center [0, 0] width 0 height 0
click at [0, 0] on lt-span "rendimentos" at bounding box center [0, 0] width 0 height 0
click at [0, 0] on lt-span "retido" at bounding box center [0, 0] width 0 height 0
click at [98, 100] on button "KYC" at bounding box center [83, 95] width 100 height 20
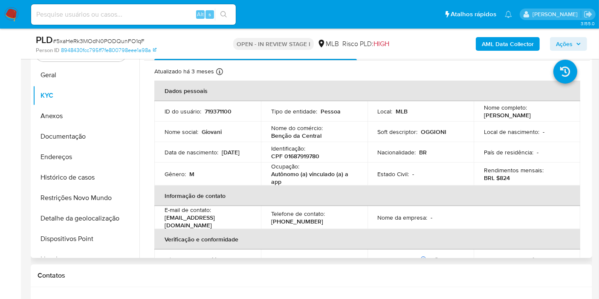
drag, startPoint x: 327, startPoint y: 134, endPoint x: 271, endPoint y: 128, distance: 56.2
click at [271, 128] on div "Nome do comércio : Benção da Central" at bounding box center [314, 131] width 86 height 15
copy div "Nome do comércio : Benção da Central"
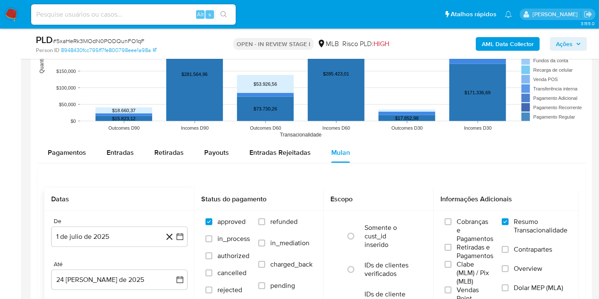
scroll to position [900, 0]
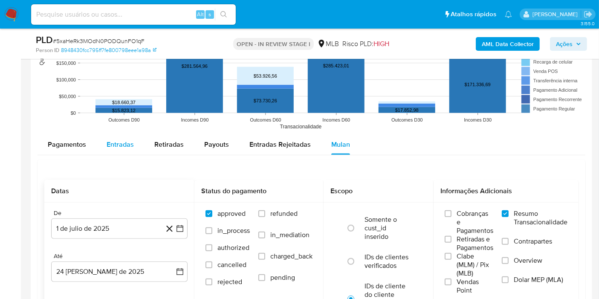
click at [121, 145] on span "Entradas" at bounding box center [120, 144] width 27 height 10
select select "10"
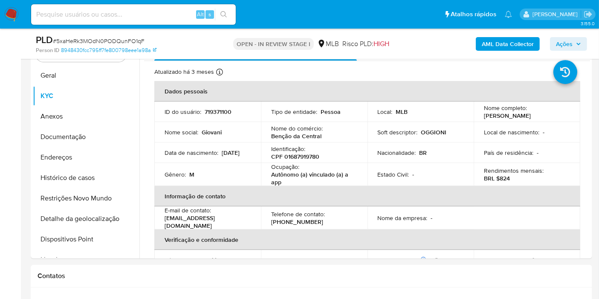
scroll to position [189, 0]
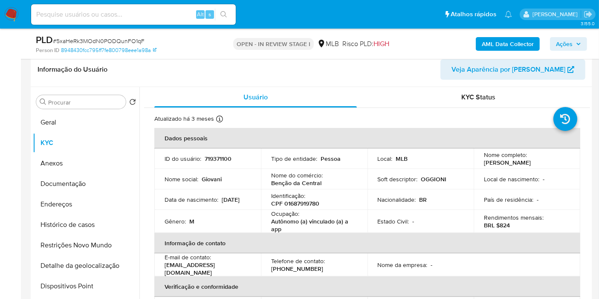
click at [299, 203] on p "CPF 01687919780" at bounding box center [295, 204] width 48 height 8
copy p "01687919780"
click at [87, 227] on button "Histórico de casos" at bounding box center [83, 225] width 100 height 20
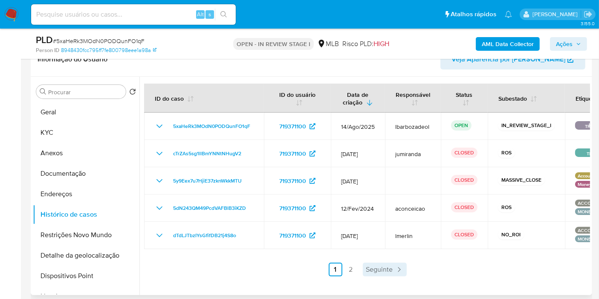
click at [383, 266] on span "Seguinte" at bounding box center [379, 269] width 27 height 7
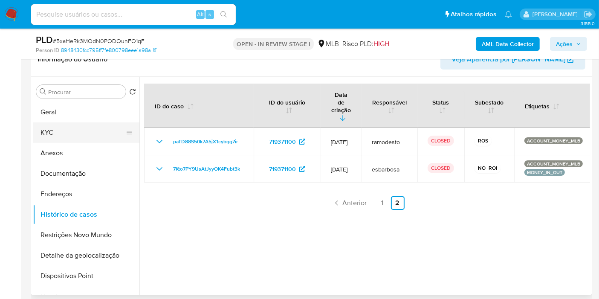
click at [89, 128] on button "KYC" at bounding box center [83, 132] width 100 height 20
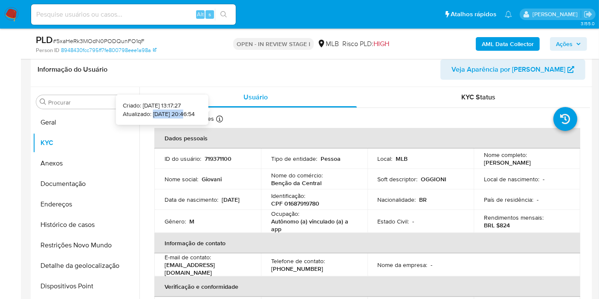
drag, startPoint x: 171, startPoint y: 114, endPoint x: 141, endPoint y: 113, distance: 29.5
click at [139, 113] on p "Atualizado: 21/05/2025 20:46:54" at bounding box center [159, 114] width 72 height 9
copy p "21/05/2025"
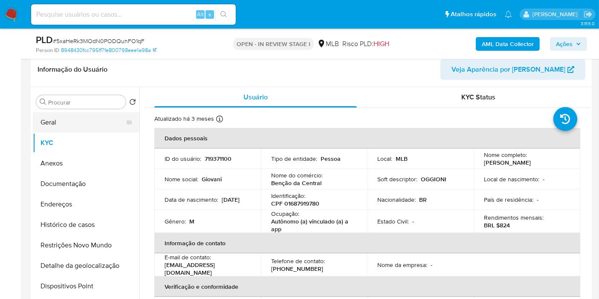
click at [93, 122] on button "Geral" at bounding box center [83, 122] width 100 height 20
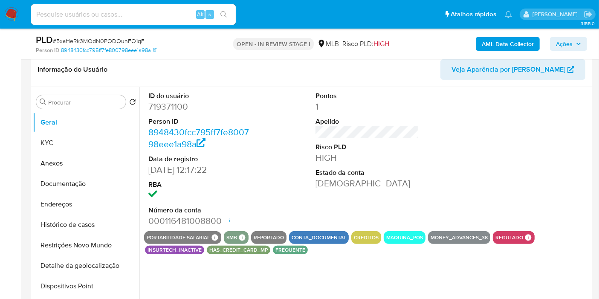
scroll to position [237, 0]
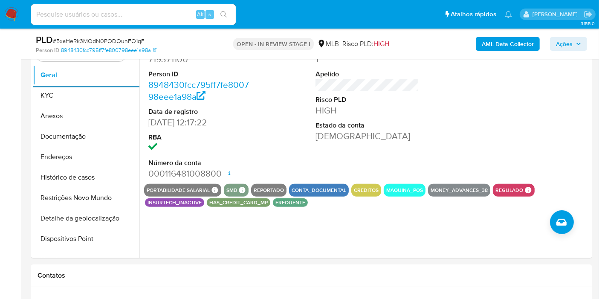
click at [554, 46] on button "Ações" at bounding box center [568, 44] width 37 height 14
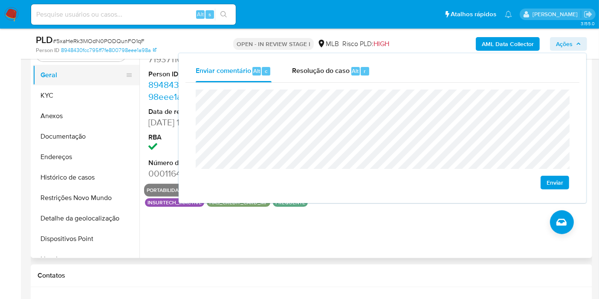
drag, startPoint x: 90, startPoint y: 76, endPoint x: 110, endPoint y: 76, distance: 20.9
click at [89, 76] on button "Geral" at bounding box center [83, 75] width 100 height 20
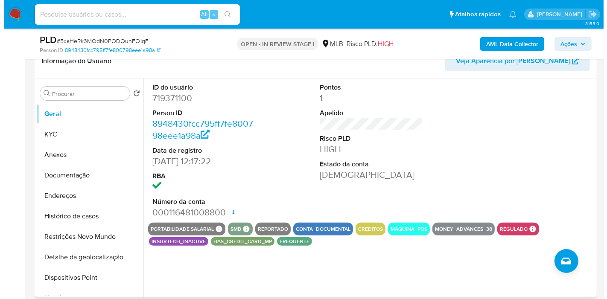
scroll to position [189, 0]
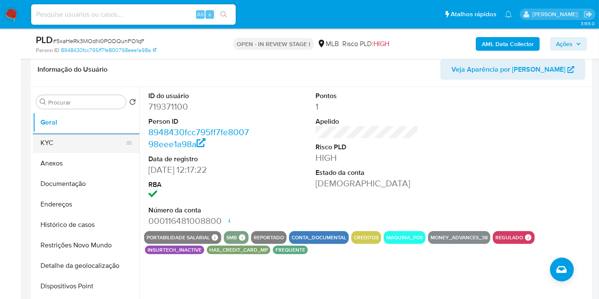
click at [89, 142] on button "KYC" at bounding box center [83, 143] width 100 height 20
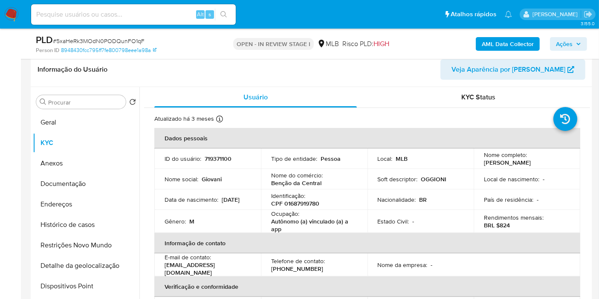
click at [84, 204] on button "Endereços" at bounding box center [86, 204] width 107 height 20
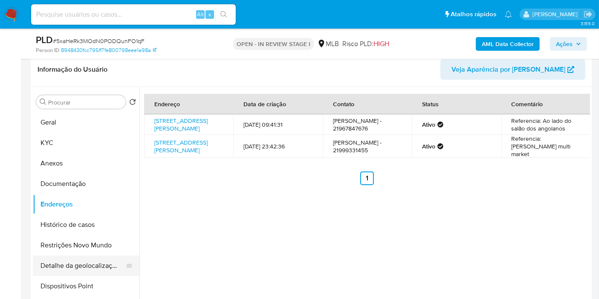
click at [59, 267] on button "Detalhe da geolocalização" at bounding box center [83, 266] width 100 height 20
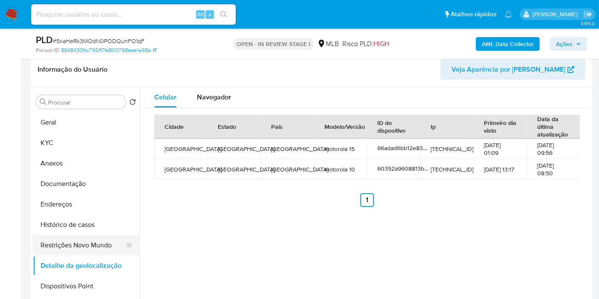
click at [100, 241] on button "Restrições Novo Mundo" at bounding box center [83, 245] width 100 height 20
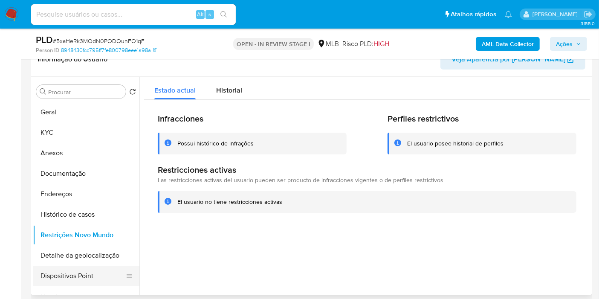
click at [89, 282] on button "Dispositivos Point" at bounding box center [83, 276] width 100 height 20
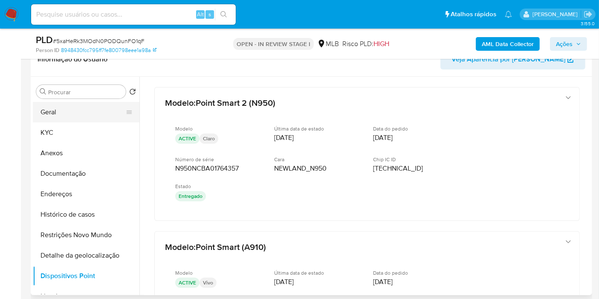
click at [96, 106] on button "Geral" at bounding box center [83, 112] width 100 height 20
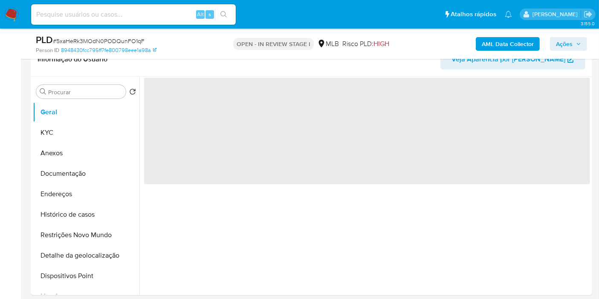
click at [578, 45] on icon "button" at bounding box center [578, 43] width 5 height 5
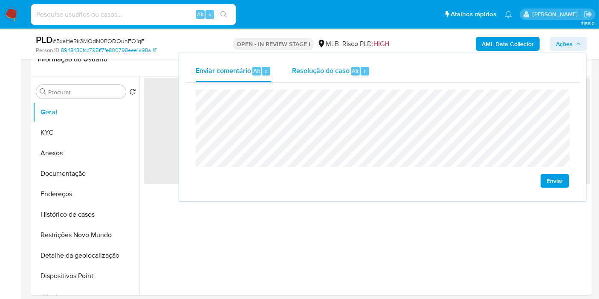
click at [357, 69] on span "Alt" at bounding box center [355, 71] width 7 height 8
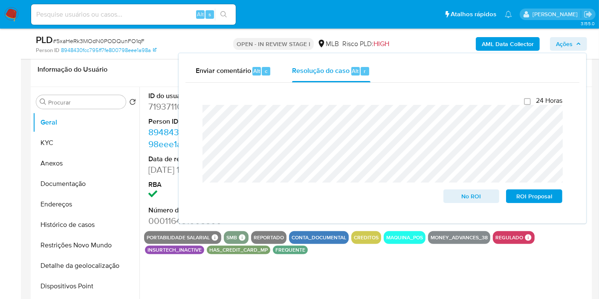
click at [490, 39] on b "AML Data Collector" at bounding box center [508, 44] width 52 height 14
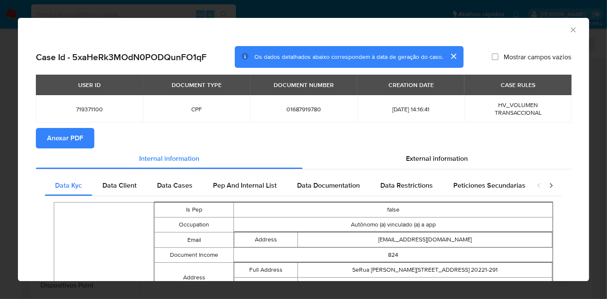
click at [49, 137] on span "Anexar PDF" at bounding box center [65, 138] width 36 height 19
drag, startPoint x: 564, startPoint y: 31, endPoint x: 474, endPoint y: 78, distance: 101.1
click at [569, 31] on icon "Fechar a janela" at bounding box center [573, 30] width 9 height 9
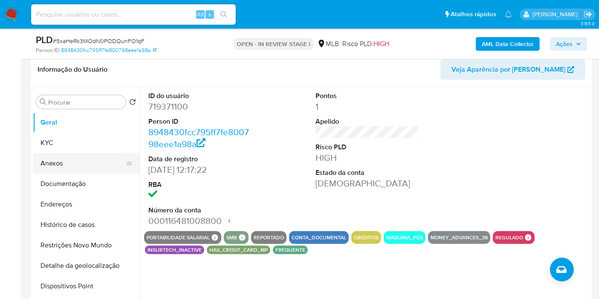
click at [103, 164] on button "Anexos" at bounding box center [83, 163] width 100 height 20
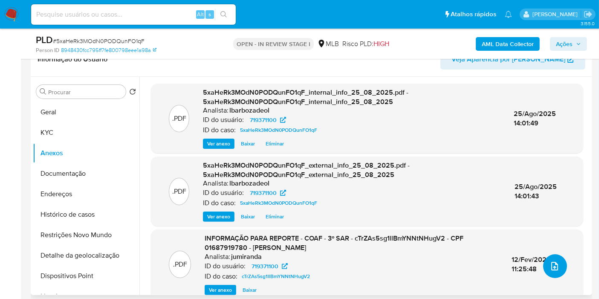
click at [555, 264] on icon "upload-file" at bounding box center [555, 266] width 7 height 9
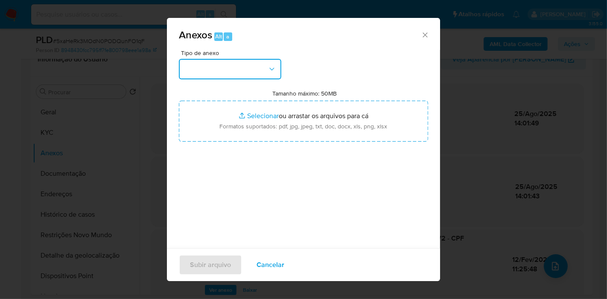
click at [238, 64] on button "button" at bounding box center [230, 69] width 102 height 20
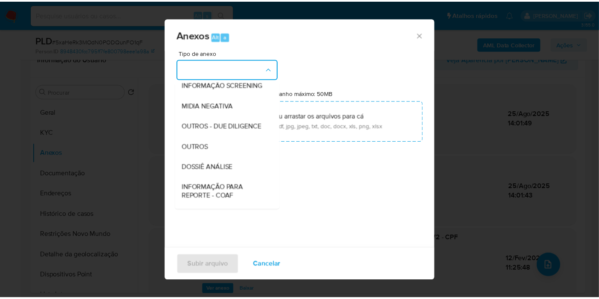
scroll to position [131, 0]
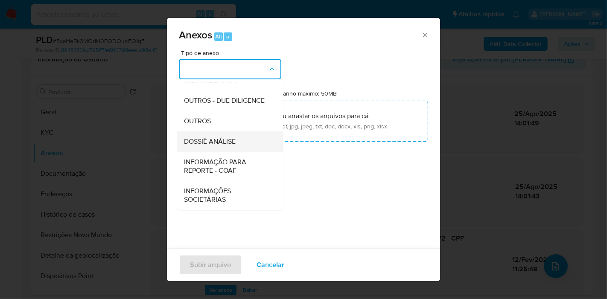
click at [228, 140] on span "DOSSIÊ ANÁLISE" at bounding box center [210, 141] width 52 height 9
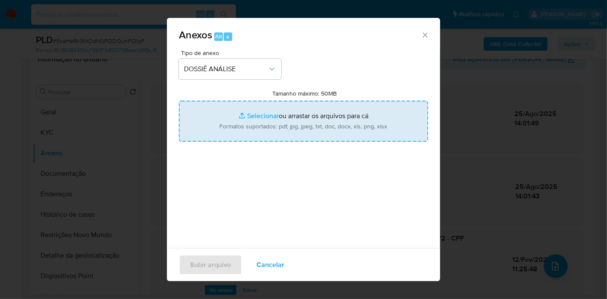
click at [238, 125] on input "Tamanho máximo: 50MB Selecionar arquivos" at bounding box center [303, 121] width 249 height 41
type input "C:\fakepath\Mulan 719371100_2025_08_25_12_39_08.pdf"
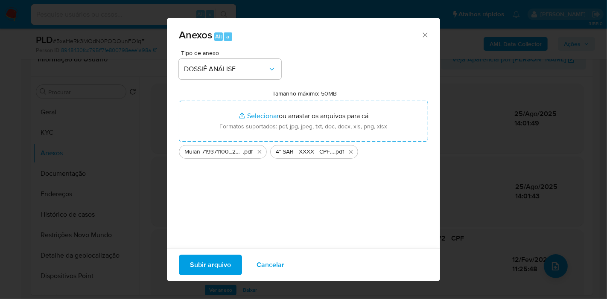
click at [203, 267] on span "Subir arquivo" at bounding box center [210, 265] width 41 height 19
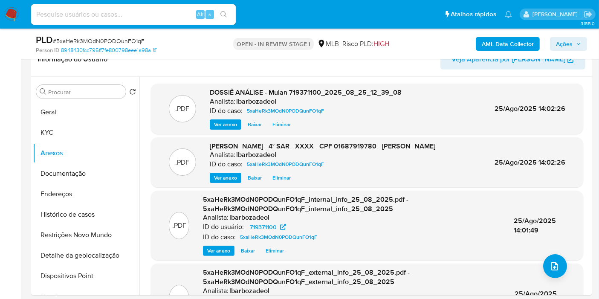
click at [563, 40] on span "Ações" at bounding box center [564, 44] width 17 height 14
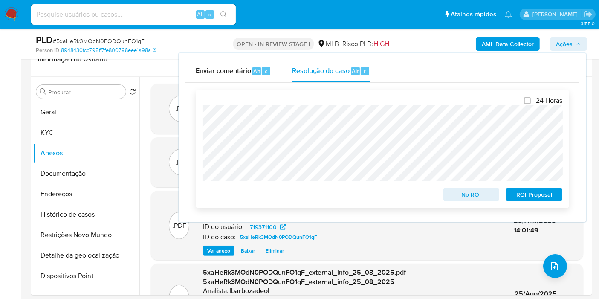
drag, startPoint x: 518, startPoint y: 198, endPoint x: 498, endPoint y: 184, distance: 24.3
click at [518, 198] on span "ROI Proposal" at bounding box center [534, 195] width 44 height 12
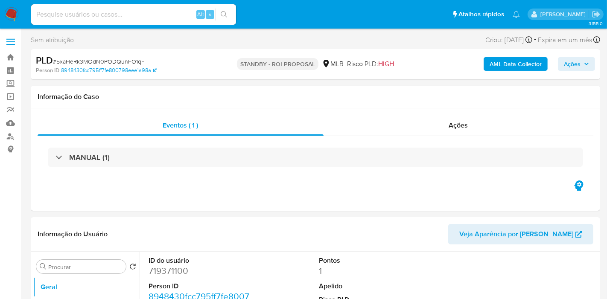
select select "10"
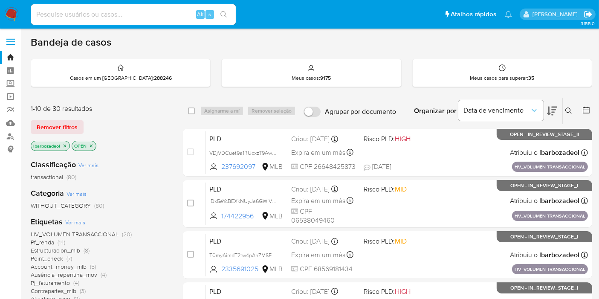
click at [588, 15] on icon "Sair" at bounding box center [588, 14] width 8 height 6
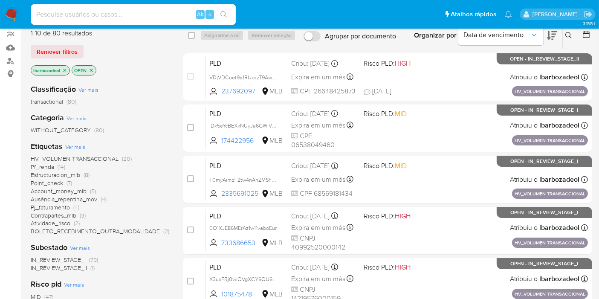
scroll to position [142, 0]
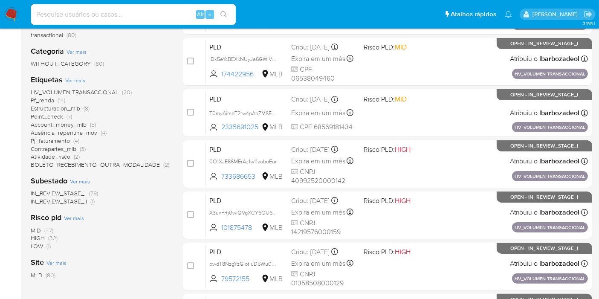
click at [56, 237] on span "(32)" at bounding box center [52, 238] width 9 height 9
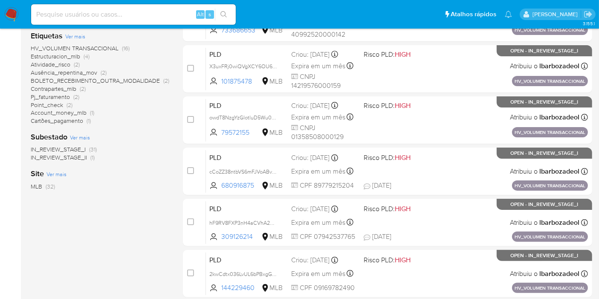
scroll to position [373, 0]
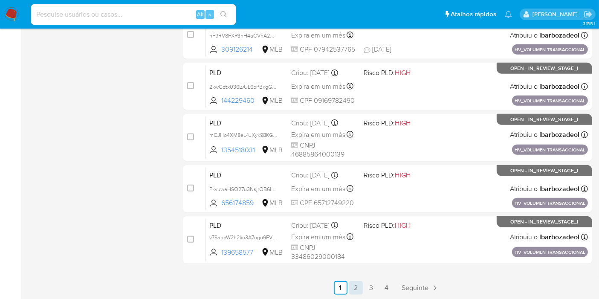
click at [359, 289] on link "2" at bounding box center [356, 288] width 14 height 14
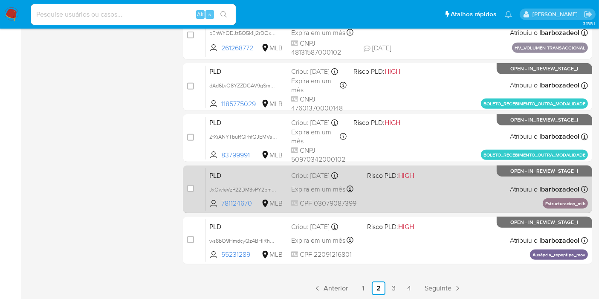
scroll to position [373, 0]
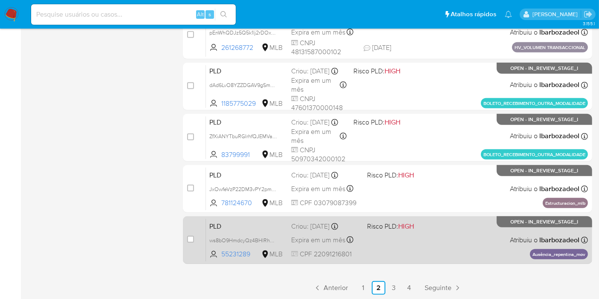
click at [418, 249] on div "PLD ws8bO9HmdcyQz4BHlRhUQOGX 55231289 MLB Risco PLD: HIGH Criou: [DATE] Criou: …" at bounding box center [397, 239] width 382 height 43
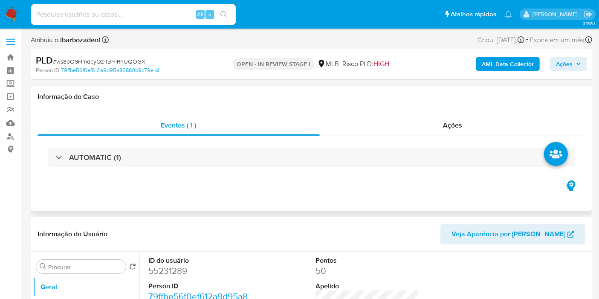
select select "10"
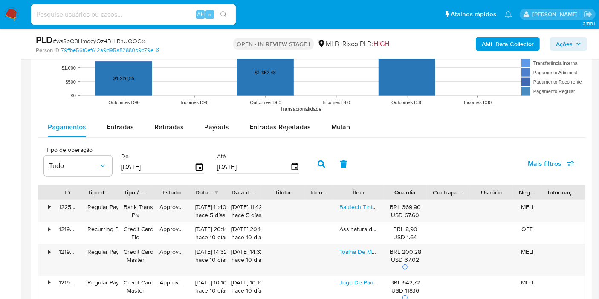
scroll to position [900, 0]
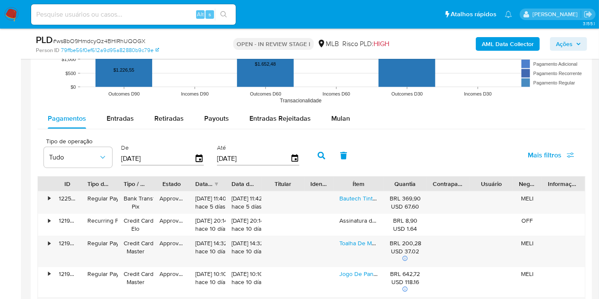
click at [333, 113] on span "Mulan" at bounding box center [340, 118] width 19 height 10
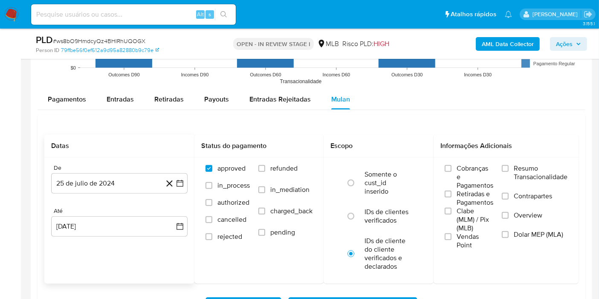
scroll to position [948, 0]
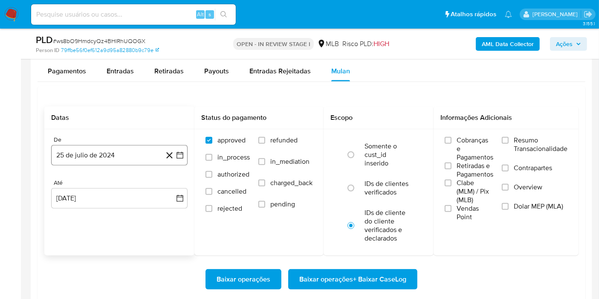
click at [72, 148] on button "25 de julio de 2024" at bounding box center [119, 155] width 137 height 20
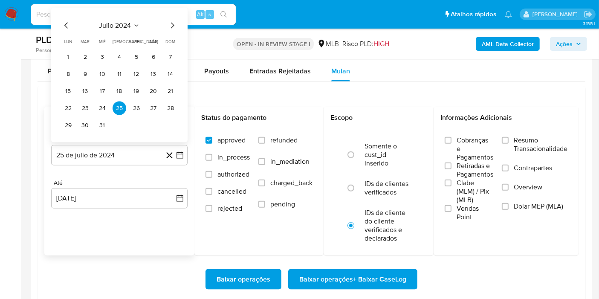
click at [110, 25] on span "julio 2024" at bounding box center [115, 25] width 32 height 9
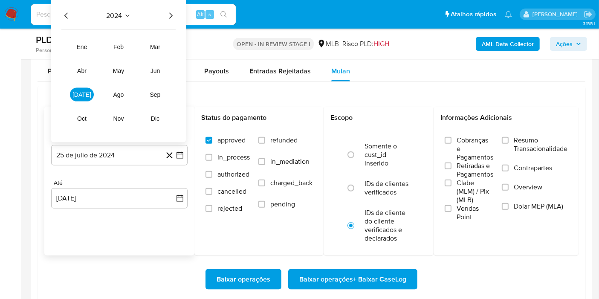
click at [169, 12] on icon "Año siguiente" at bounding box center [170, 15] width 3 height 6
click at [81, 96] on span "jul" at bounding box center [82, 94] width 19 height 7
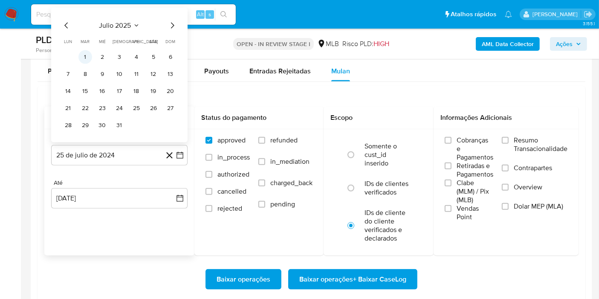
click at [85, 48] on table "lun lunes mar martes mié miércoles jue jueves vie viernes sáb sábado dom doming…" at bounding box center [119, 85] width 116 height 94
click at [83, 45] on table "lun lunes mar martes mié miércoles jue jueves vie viernes sáb sábado dom doming…" at bounding box center [119, 85] width 116 height 94
drag, startPoint x: 86, startPoint y: 53, endPoint x: 91, endPoint y: 57, distance: 6.7
click at [86, 53] on button "1" at bounding box center [85, 57] width 14 height 14
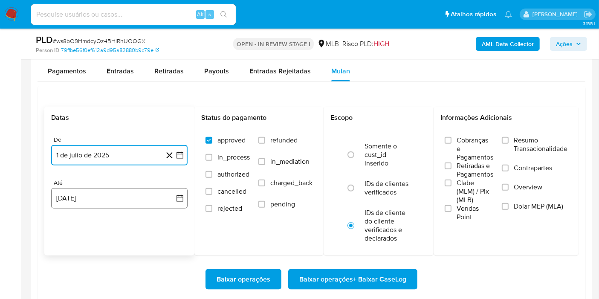
click at [104, 192] on button "[DATE]" at bounding box center [119, 198] width 137 height 20
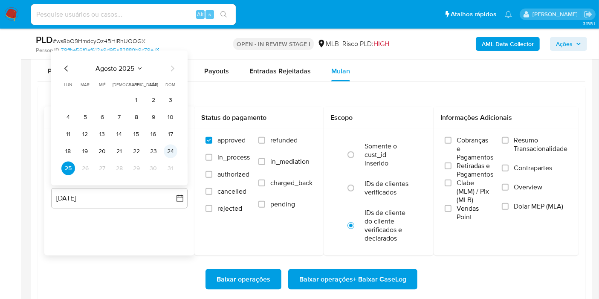
click at [177, 146] on div "agosto 2025 agosto 2025 lun lunes mar martes mié miércoles jue jueves vie viern…" at bounding box center [119, 118] width 137 height 135
click at [167, 146] on button "24" at bounding box center [171, 152] width 14 height 14
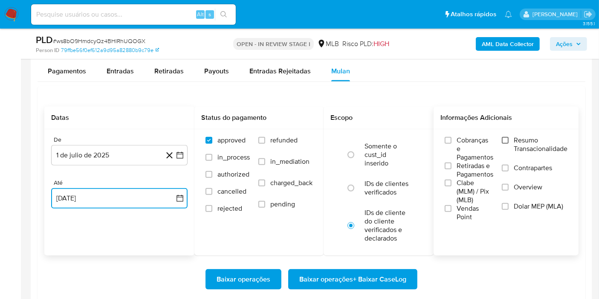
click at [505, 138] on input "Resumo Transacionalidade" at bounding box center [505, 140] width 7 height 7
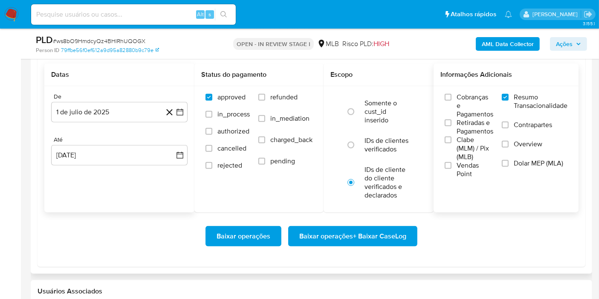
scroll to position [1043, 0]
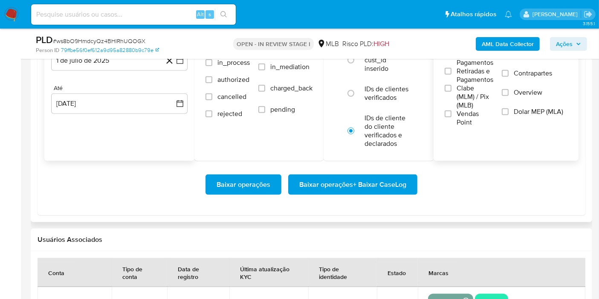
click at [382, 184] on span "Baixar operações + Baixar CaseLog" at bounding box center [352, 184] width 107 height 19
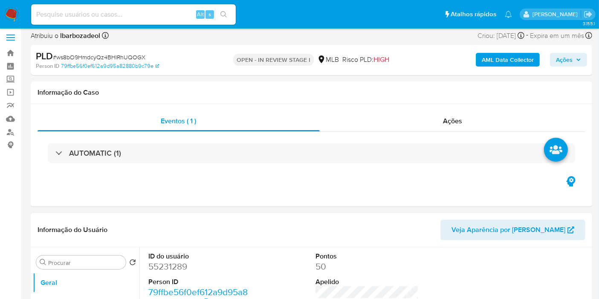
scroll to position [0, 0]
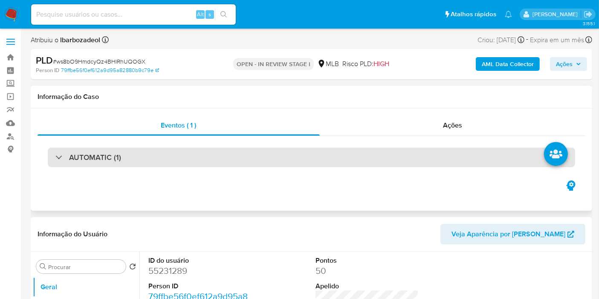
click at [289, 159] on div "AUTOMATIC (1)" at bounding box center [312, 158] width 528 height 20
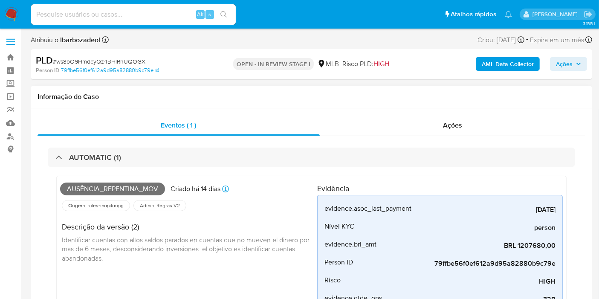
click at [116, 187] on span "Ausência_repentina_mov" at bounding box center [112, 189] width 105 height 13
copy span "Ausência_repentina_mov"
click at [581, 63] on button "Ações" at bounding box center [568, 64] width 37 height 14
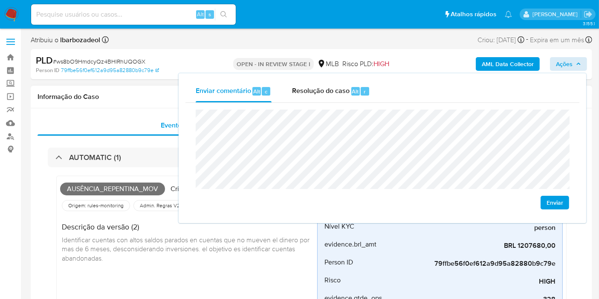
click at [130, 91] on div "Informação do Caso" at bounding box center [312, 97] width 562 height 23
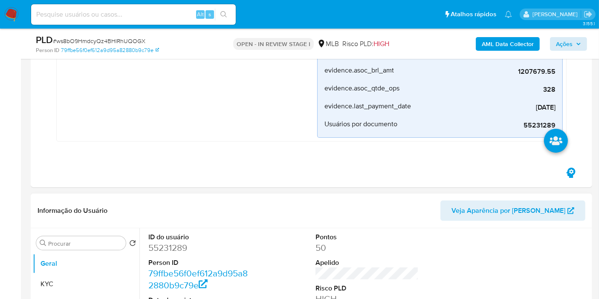
scroll to position [331, 0]
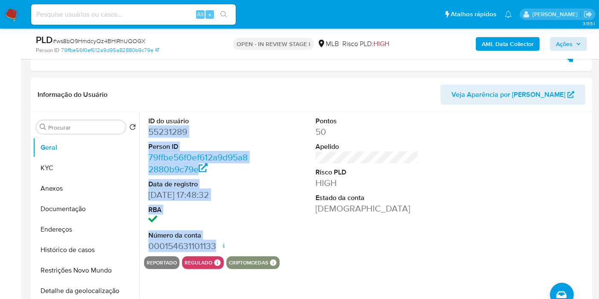
drag, startPoint x: 148, startPoint y: 131, endPoint x: 213, endPoint y: 243, distance: 129.2
click at [213, 243] on dl "ID do usuário 55231289 Person ID 79ffbe56f0ef612a9d95a82880b9c79e Data de regis…" at bounding box center [199, 184] width 103 height 136
copy dl "55231289 Person ID 79ffbe56f0ef612a9d95a82880b9c79e Data de registro 15/05/2011…"
click at [557, 41] on span "Ações" at bounding box center [564, 44] width 17 height 14
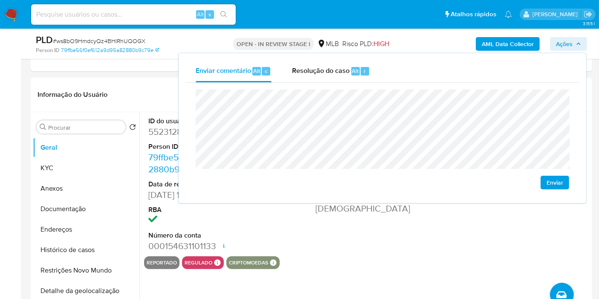
click at [194, 131] on div "Enviar" at bounding box center [383, 139] width 394 height 113
drag, startPoint x: 407, startPoint y: 273, endPoint x: 403, endPoint y: 254, distance: 18.7
click at [407, 273] on div "ID do usuário 55231289 Person ID 79ffbe56f0ef612a9d95a82880b9c79e Data de regis…" at bounding box center [364, 221] width 451 height 218
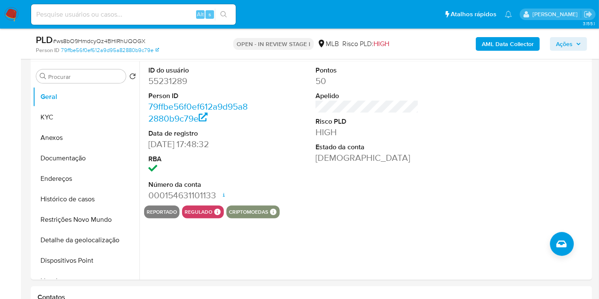
scroll to position [379, 0]
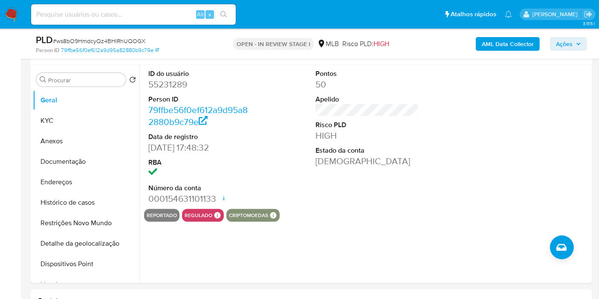
click at [573, 46] on span "Ações" at bounding box center [568, 44] width 25 height 12
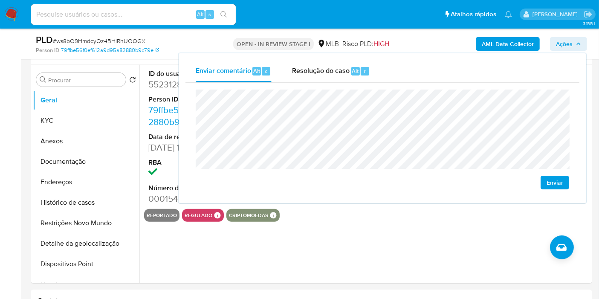
click at [571, 46] on span "Ações" at bounding box center [564, 44] width 17 height 14
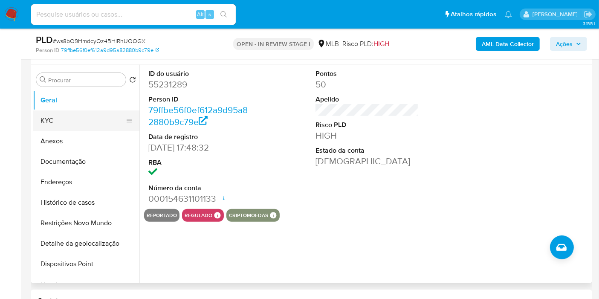
click at [59, 125] on button "KYC" at bounding box center [83, 120] width 100 height 20
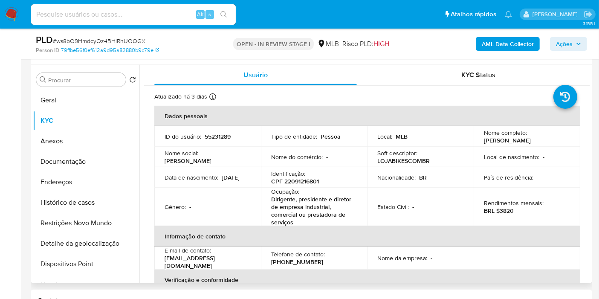
click at [311, 181] on p "CPF 22091216801" at bounding box center [295, 181] width 48 height 8
copy p "22091216801"
click at [562, 43] on span "Ações" at bounding box center [564, 44] width 17 height 14
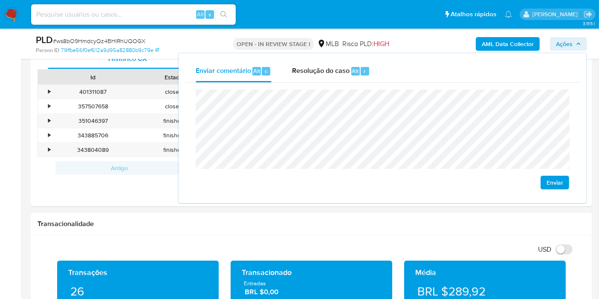
scroll to position [711, 0]
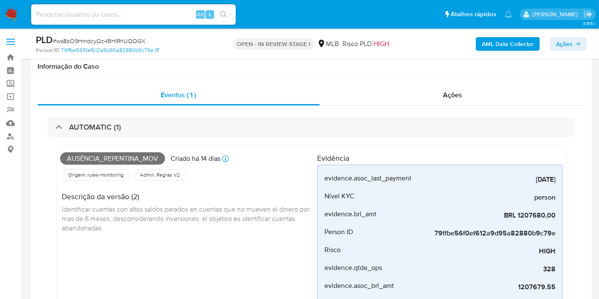
scroll to position [0, 0]
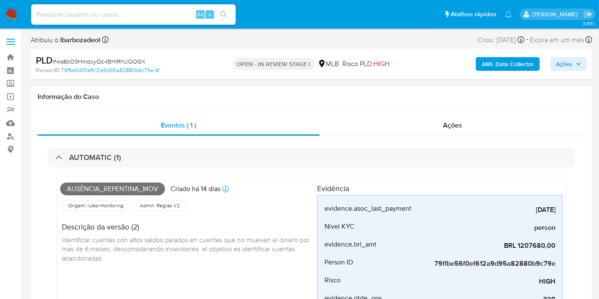
click at [358, 141] on div "AUTOMATIC (1) Ausência_repentina_mov Criado há 14 dias Criado: 12/08/2025 00:28…" at bounding box center [312, 274] width 548 height 276
click at [363, 127] on div "Ações" at bounding box center [453, 125] width 266 height 20
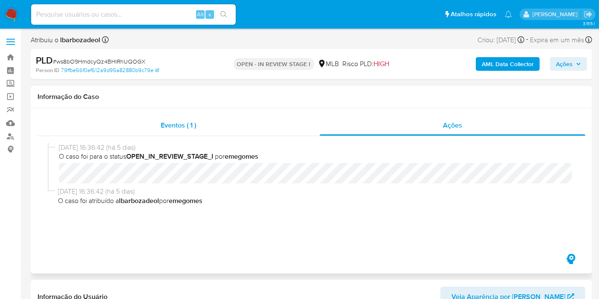
click at [223, 122] on div "Eventos ( 1 )" at bounding box center [179, 125] width 282 height 20
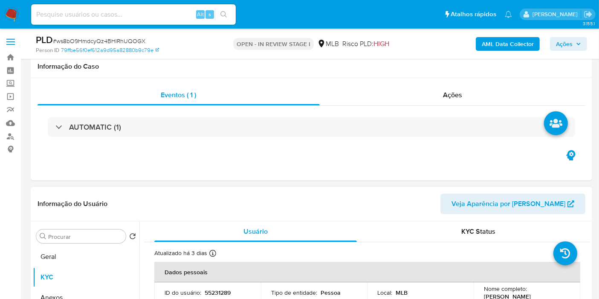
scroll to position [142, 0]
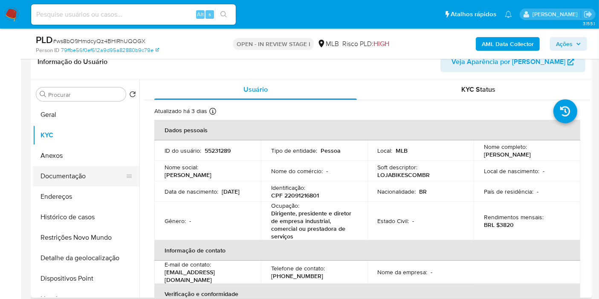
click at [86, 171] on button "Documentação" at bounding box center [83, 176] width 100 height 20
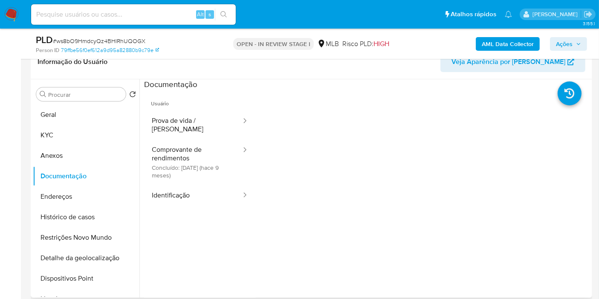
click at [210, 109] on span "Usuário" at bounding box center [200, 100] width 112 height 20
click at [209, 115] on button "Prova de vida / [PERSON_NAME]" at bounding box center [193, 124] width 98 height 29
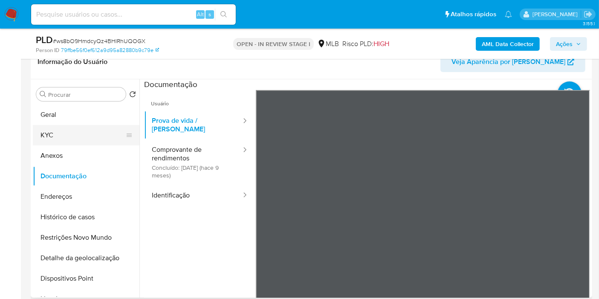
click at [54, 128] on button "KYC" at bounding box center [83, 135] width 100 height 20
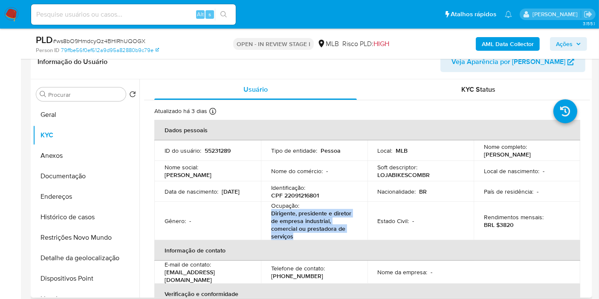
drag, startPoint x: 272, startPoint y: 215, endPoint x: 298, endPoint y: 241, distance: 36.8
click at [298, 240] on p "Dirigente, presidente e diretor de empresa industrial, comercial ou prestadora …" at bounding box center [312, 224] width 83 height 31
copy p "Dirigente, presidente e diretor de empresa industrial, comercial ou prestadora …"
drag, startPoint x: 578, startPoint y: 39, endPoint x: 569, endPoint y: 44, distance: 10.7
click at [578, 39] on span "Ações" at bounding box center [568, 44] width 25 height 12
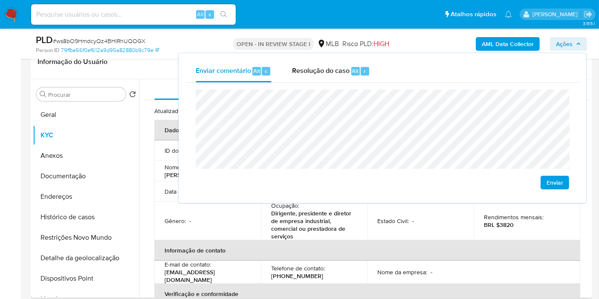
click at [495, 227] on p "BRL $3820" at bounding box center [499, 225] width 30 height 8
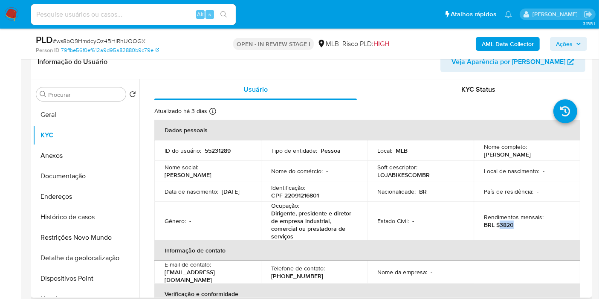
drag, startPoint x: 498, startPoint y: 228, endPoint x: 523, endPoint y: 210, distance: 30.8
click at [514, 225] on div "Rendimentos mensais : BRL $3820" at bounding box center [527, 220] width 86 height 15
copy p "3820"
click at [570, 44] on span "Ações" at bounding box center [564, 44] width 17 height 14
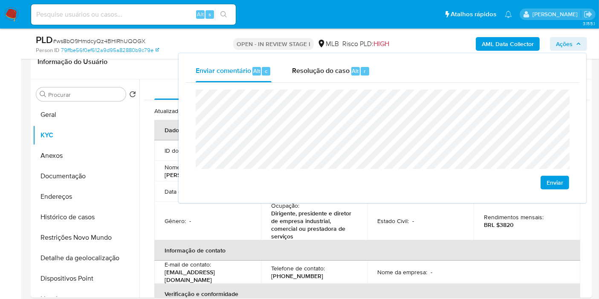
click at [0, 0] on lt-span "econômica" at bounding box center [0, 0] width 0 height 0
click at [97, 193] on button "Endereços" at bounding box center [83, 196] width 100 height 20
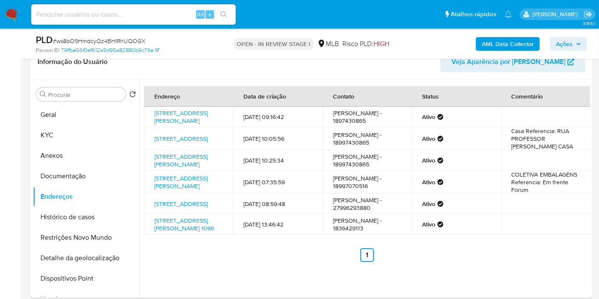
click at [154, 109] on td "Rua João Galo 2197, Birigui, São Paulo, 16200381, Brasil 2197" at bounding box center [188, 117] width 89 height 20
click at [168, 112] on link "Rua João Galo 2197, Birigui, São Paulo, 16200381, Brasil 2197" at bounding box center [180, 117] width 53 height 16
click at [174, 141] on link "Lote I 8, Birigui, São Paulo, 16200486, Brasil 8" at bounding box center [180, 138] width 53 height 9
click at [171, 159] on link "Rua Professor Hermínio Cantizani 654, Birigui, São Paulo, 16200382, Brasil 654" at bounding box center [180, 160] width 53 height 16
click at [168, 190] on link "Rua Francisco Martins Archila 330, Birigui, São Paulo, 16200344, Brasil 330" at bounding box center [180, 182] width 53 height 16
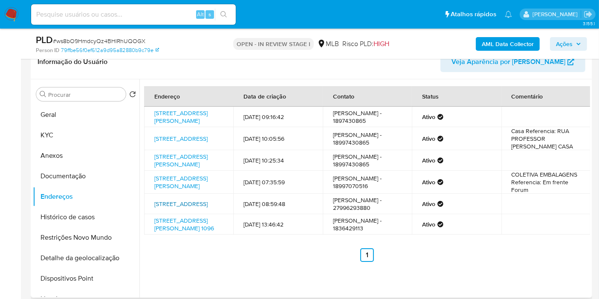
click at [186, 208] on link "Rua Uberlândia 72, Serra, Espírito Santo, 29166175, Brasil 72" at bounding box center [180, 204] width 53 height 9
click at [183, 232] on link "R João Galo 1096, Birigui, São Paulo, 16200086, Brasil 1096" at bounding box center [184, 224] width 60 height 16
drag, startPoint x: 94, startPoint y: 176, endPoint x: 115, endPoint y: 174, distance: 21.0
click at [94, 176] on button "Documentação" at bounding box center [83, 176] width 100 height 20
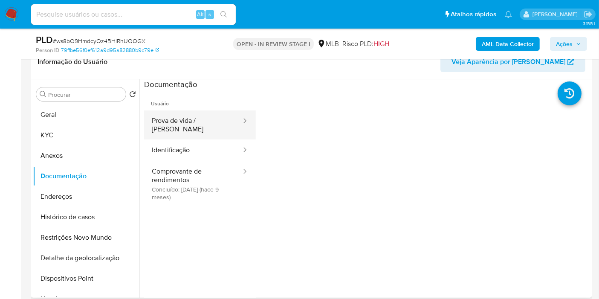
click at [205, 127] on button "Prova de vida / [PERSON_NAME]" at bounding box center [193, 124] width 98 height 29
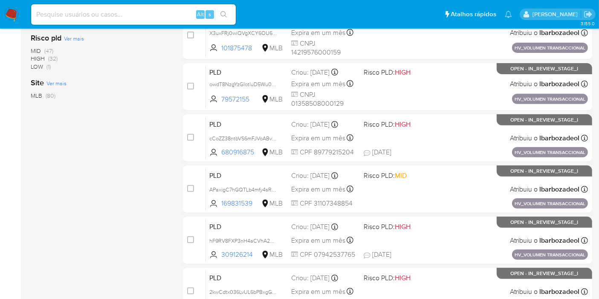
scroll to position [279, 0]
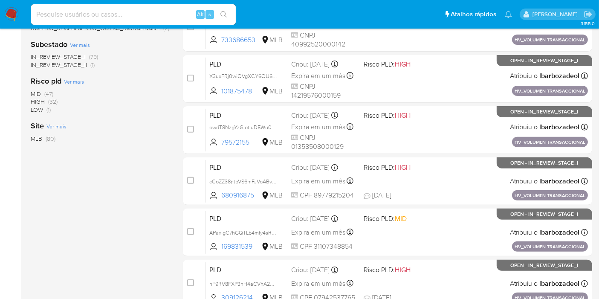
click at [42, 100] on span "HIGH" at bounding box center [38, 101] width 14 height 9
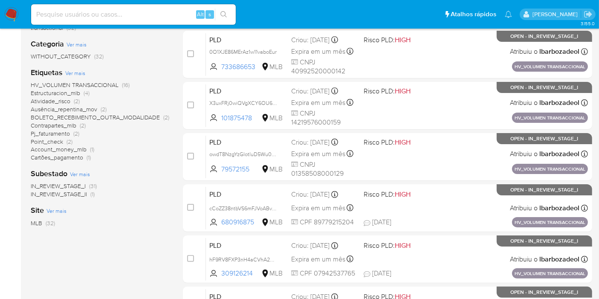
scroll to position [89, 0]
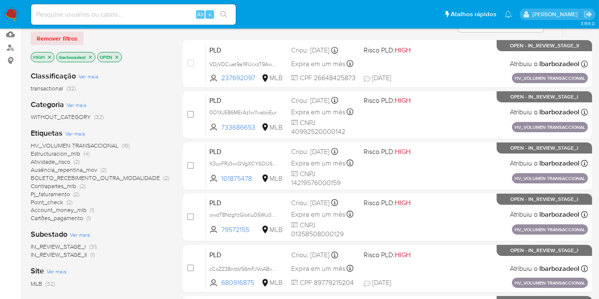
click at [91, 169] on span "Ausência_repentina_mov" at bounding box center [64, 170] width 67 height 9
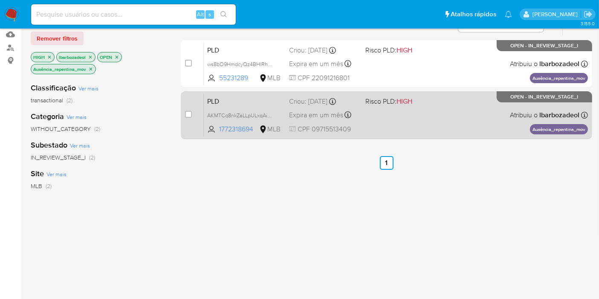
click at [433, 128] on div "PLD AKMTCq8nkZaLLpULxqAiwtE2 1772318694 MLB Risco PLD: HIGH Criou: [DATE] Criou…" at bounding box center [396, 114] width 384 height 43
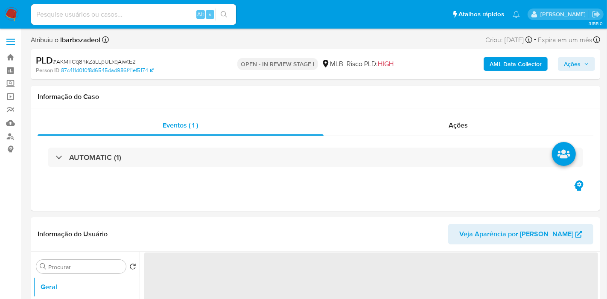
select select "10"
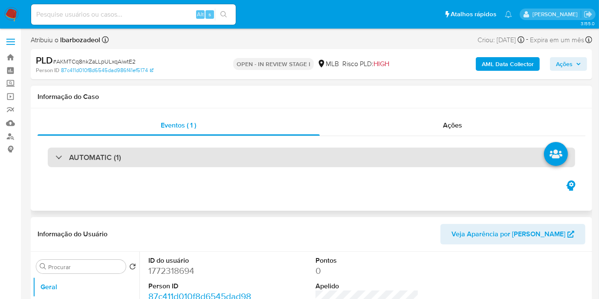
click at [278, 153] on div "AUTOMATIC (1)" at bounding box center [312, 158] width 528 height 20
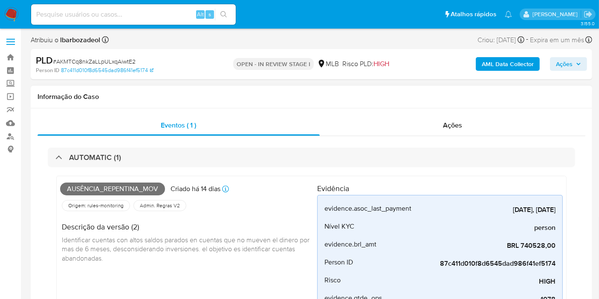
click at [116, 189] on span "Ausência_repentina_mov" at bounding box center [112, 189] width 105 height 13
copy span "Ausência_repentina_mov"
click at [572, 61] on span "Ações" at bounding box center [564, 64] width 17 height 14
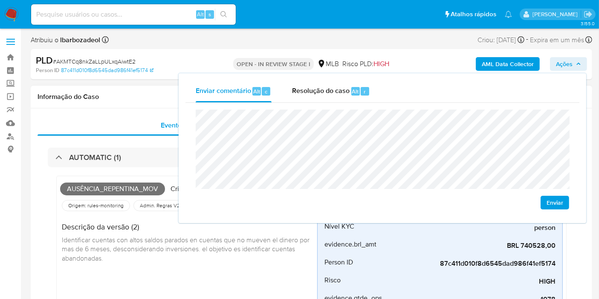
click at [109, 99] on h1 "Informação do Caso" at bounding box center [312, 97] width 548 height 9
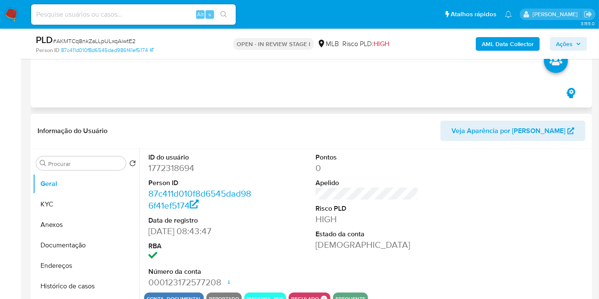
scroll to position [379, 0]
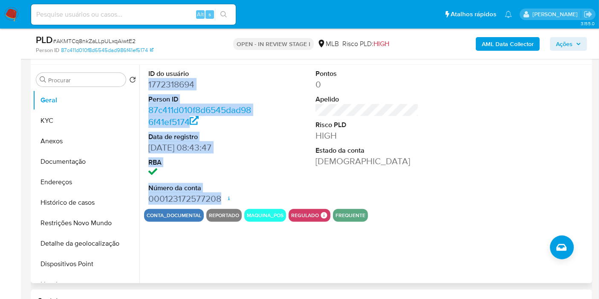
drag, startPoint x: 177, startPoint y: 103, endPoint x: 221, endPoint y: 198, distance: 104.6
click at [221, 198] on div "ID do usuário 1772318694 Person ID 87c411d010f8d6545dad986f41ef5174 Data de reg…" at bounding box center [200, 137] width 112 height 144
copy dl "1772318694 Person ID 87c411d010f8d6545dad986f41ef5174 Data de registro [DATE] 0…"
click at [571, 46] on span "Ações" at bounding box center [564, 44] width 17 height 14
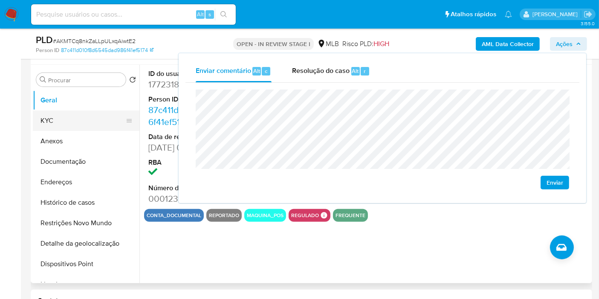
click at [67, 123] on button "KYC" at bounding box center [83, 120] width 100 height 20
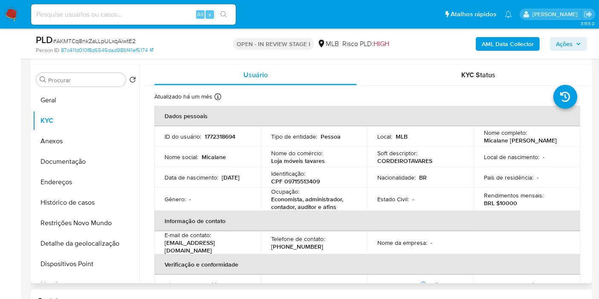
click at [302, 177] on p "CPF 09715513409" at bounding box center [295, 181] width 49 height 8
copy p "09715513409"
drag, startPoint x: 577, startPoint y: 44, endPoint x: 572, endPoint y: 46, distance: 5.5
click at [576, 44] on span "Ações" at bounding box center [568, 44] width 25 height 12
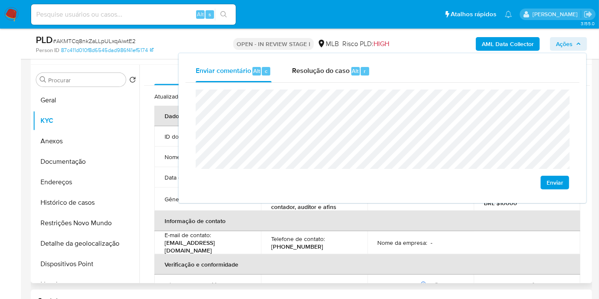
click at [311, 229] on th "Informação de contato" at bounding box center [367, 221] width 426 height 20
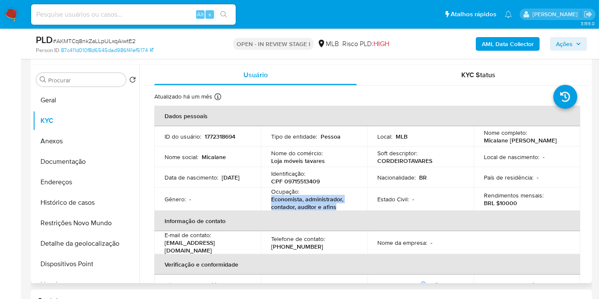
drag, startPoint x: 269, startPoint y: 197, endPoint x: 335, endPoint y: 207, distance: 67.0
click at [335, 207] on td "Ocupação : Economista, administrador, contador, auditor e afins" at bounding box center [314, 199] width 107 height 23
copy p "Economista, administrador, contador, auditor e afins"
click at [567, 46] on span "Ações" at bounding box center [564, 44] width 17 height 14
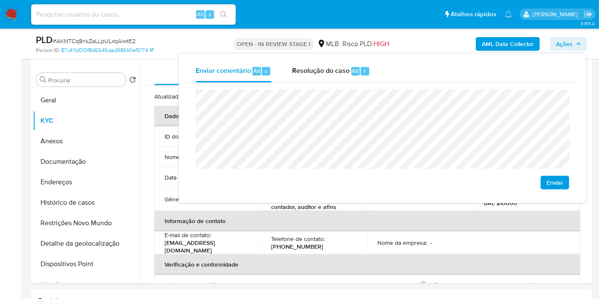
click at [0, 0] on lt-span "econômica" at bounding box center [0, 0] width 0 height 0
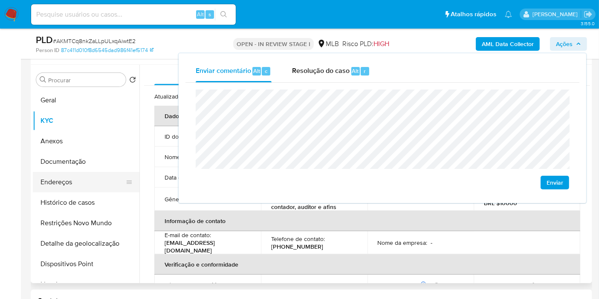
click at [83, 187] on button "Endereços" at bounding box center [83, 182] width 100 height 20
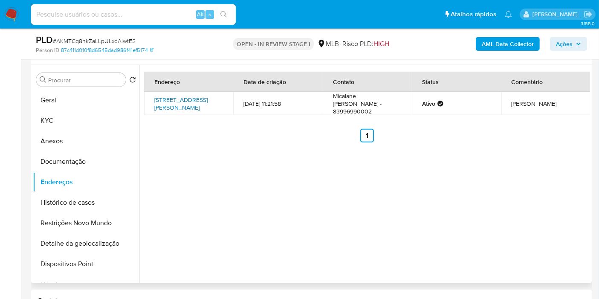
click at [171, 105] on link "[STREET_ADDRESS][PERSON_NAME]" at bounding box center [180, 104] width 53 height 16
click at [90, 166] on button "Documentação" at bounding box center [83, 161] width 100 height 20
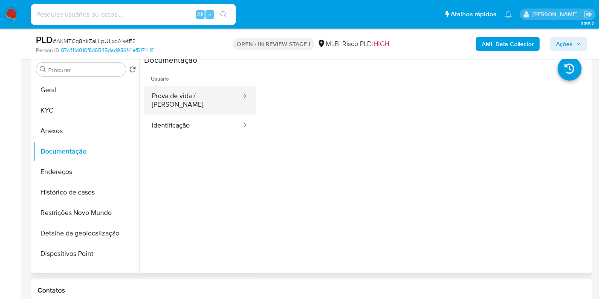
click at [185, 95] on button "Prova de vida / [PERSON_NAME]" at bounding box center [193, 100] width 98 height 29
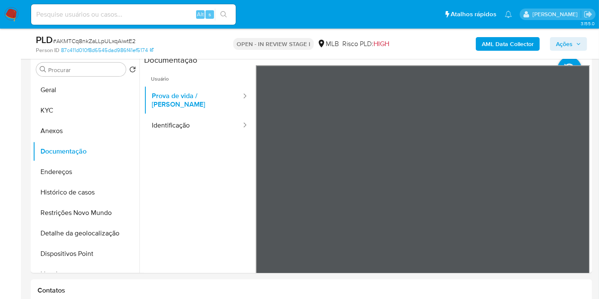
click at [566, 40] on span "Ações" at bounding box center [564, 44] width 17 height 14
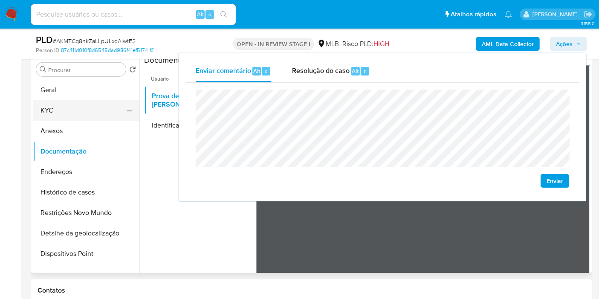
click at [64, 113] on button "KYC" at bounding box center [83, 110] width 100 height 20
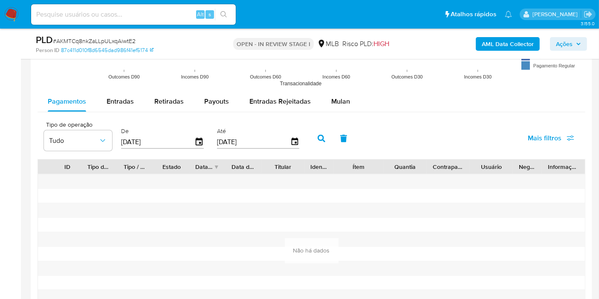
scroll to position [1043, 0]
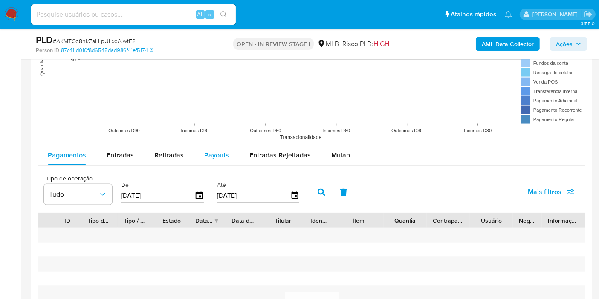
drag, startPoint x: 347, startPoint y: 156, endPoint x: 206, endPoint y: 153, distance: 140.8
click at [347, 156] on button "Mulan" at bounding box center [340, 155] width 39 height 20
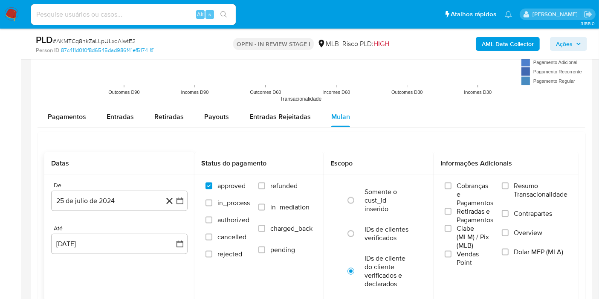
scroll to position [1090, 0]
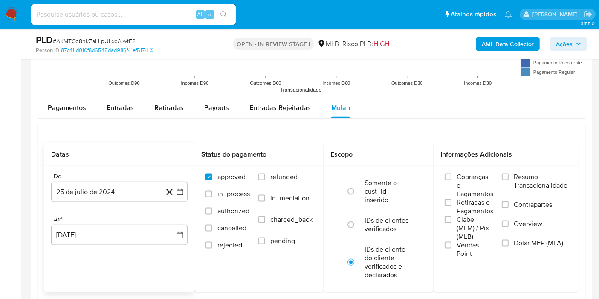
click at [119, 186] on button "25 de julio de 2024" at bounding box center [119, 192] width 137 height 20
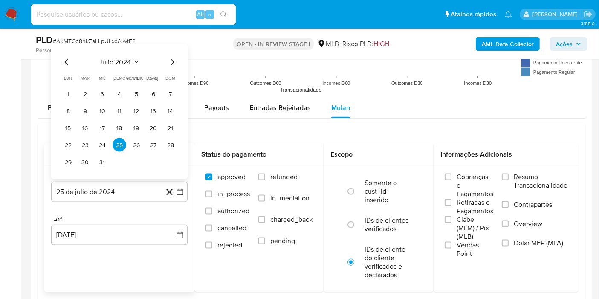
click at [110, 61] on span "julio 2024" at bounding box center [115, 62] width 32 height 9
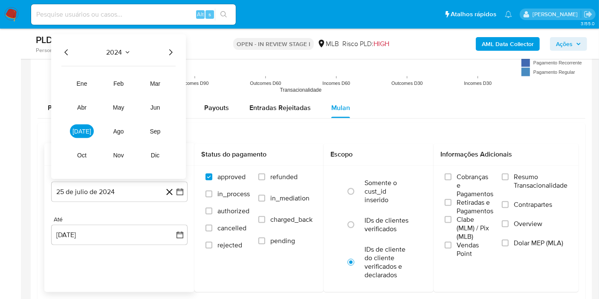
drag, startPoint x: 166, startPoint y: 52, endPoint x: 183, endPoint y: 69, distance: 23.5
click at [167, 52] on icon "Año siguiente" at bounding box center [171, 52] width 10 height 10
click at [85, 128] on span "[DATE]" at bounding box center [82, 131] width 19 height 7
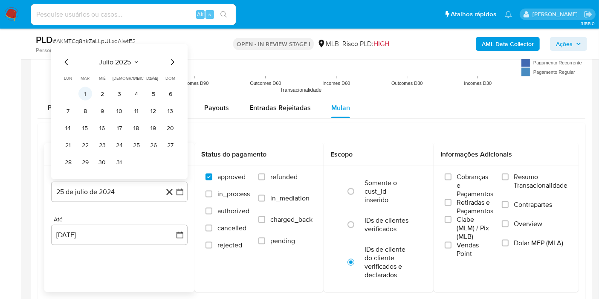
click at [85, 93] on button "1" at bounding box center [85, 94] width 14 height 14
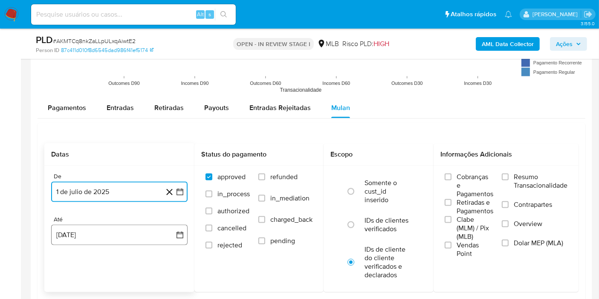
drag, startPoint x: 125, startPoint y: 236, endPoint x: 122, endPoint y: 224, distance: 12.7
click at [124, 236] on button "[DATE]" at bounding box center [119, 235] width 137 height 20
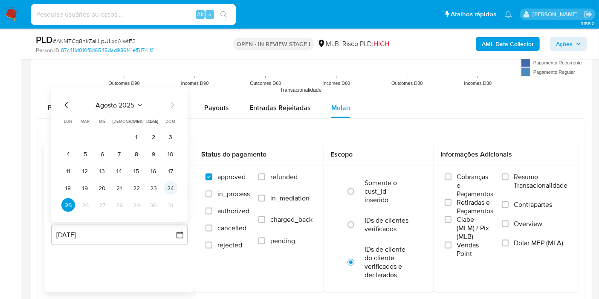
click at [171, 188] on button "24" at bounding box center [171, 188] width 14 height 14
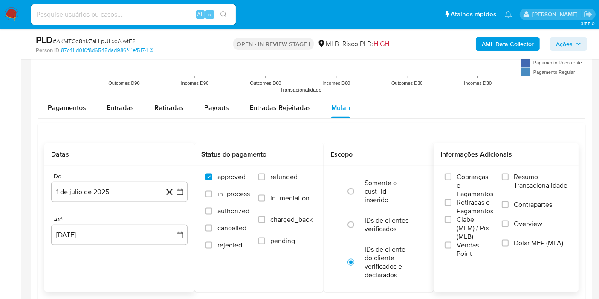
drag, startPoint x: 539, startPoint y: 178, endPoint x: 502, endPoint y: 179, distance: 36.7
click at [534, 178] on span "Resumo Transacionalidade" at bounding box center [541, 181] width 54 height 17
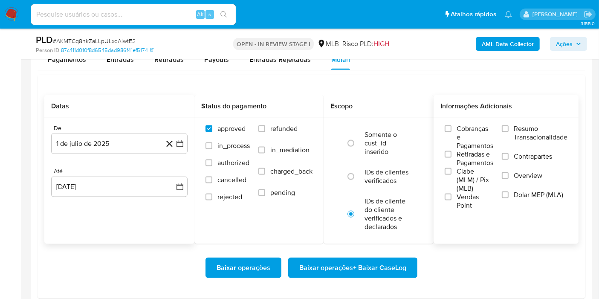
scroll to position [1185, 0]
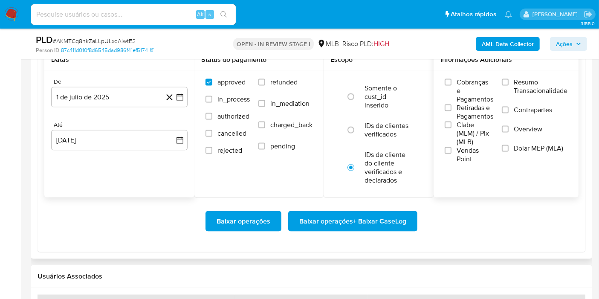
click at [523, 83] on span "Resumo Transacionalidade" at bounding box center [541, 86] width 54 height 17
click at [509, 83] on input "Resumo Transacionalidade" at bounding box center [505, 82] width 7 height 7
click at [359, 220] on span "Baixar operações + Baixar CaseLog" at bounding box center [352, 221] width 107 height 19
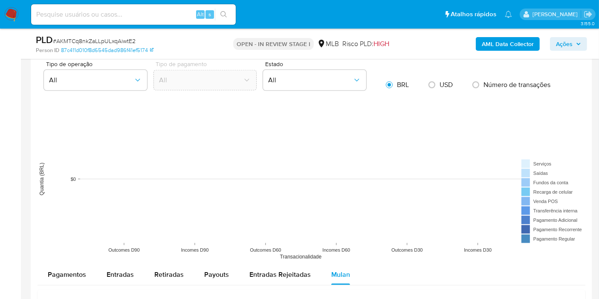
scroll to position [400, 0]
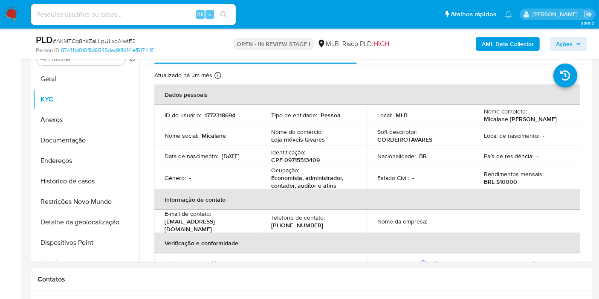
click at [565, 45] on span "Ações" at bounding box center [564, 44] width 17 height 14
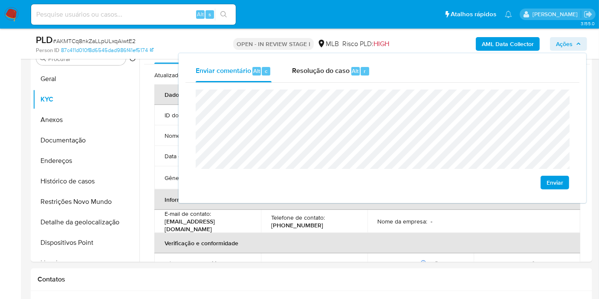
click at [565, 45] on span "Ações" at bounding box center [564, 44] width 17 height 14
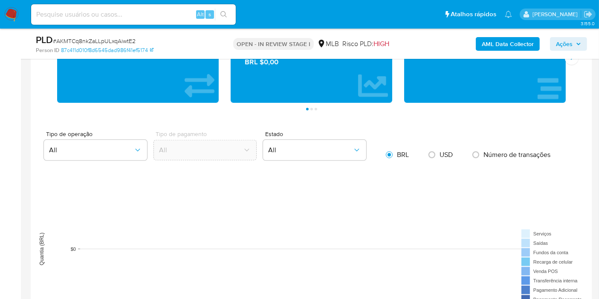
scroll to position [1232, 0]
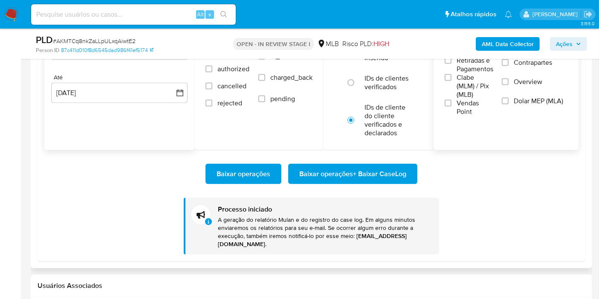
click at [390, 168] on span "Baixar operações + Baixar CaseLog" at bounding box center [352, 174] width 107 height 19
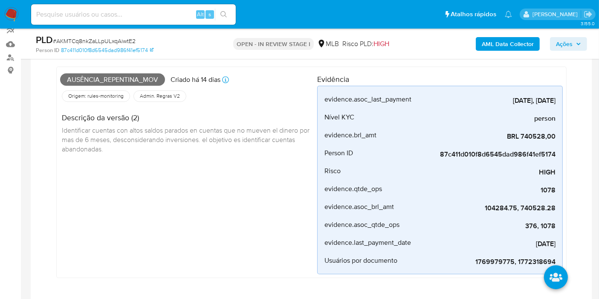
scroll to position [0, 0]
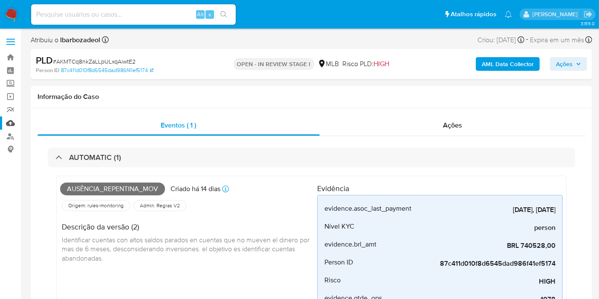
click at [9, 122] on link "Mulan" at bounding box center [51, 122] width 102 height 13
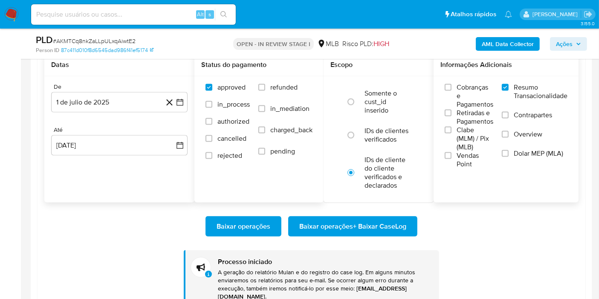
scroll to position [1137, 0]
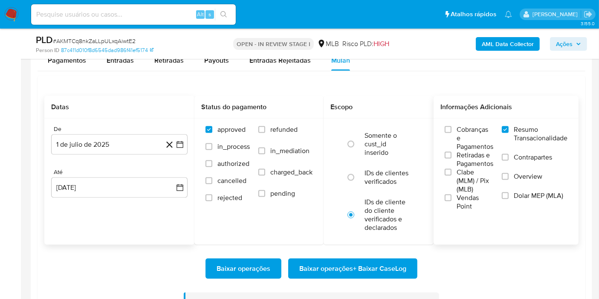
click at [326, 265] on span "Baixar operações + Baixar CaseLog" at bounding box center [352, 268] width 107 height 19
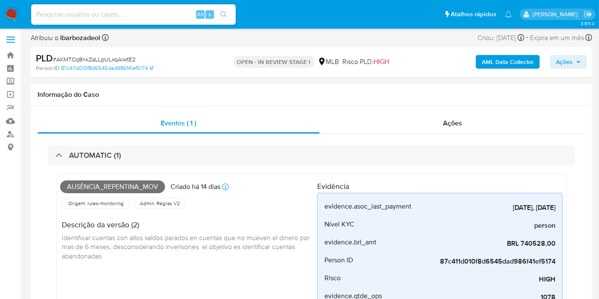
scroll to position [0, 0]
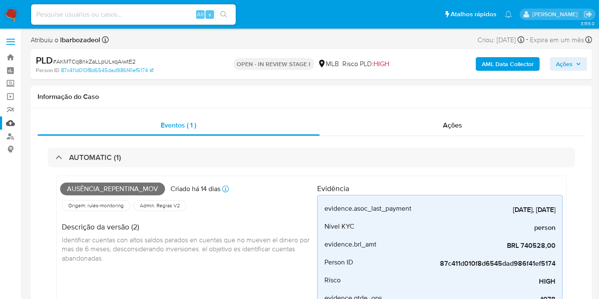
click at [17, 121] on link "Mulan" at bounding box center [51, 122] width 102 height 13
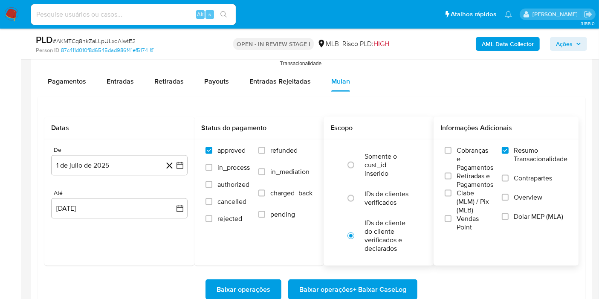
scroll to position [1137, 0]
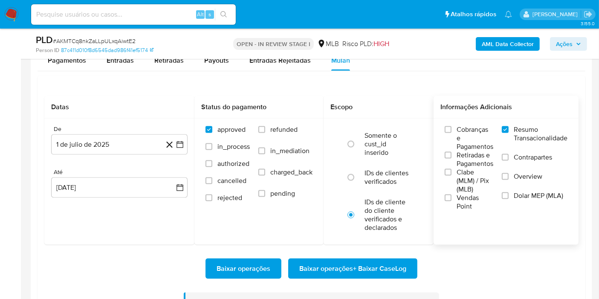
click at [324, 265] on span "Baixar operações + Baixar CaseLog" at bounding box center [352, 268] width 107 height 19
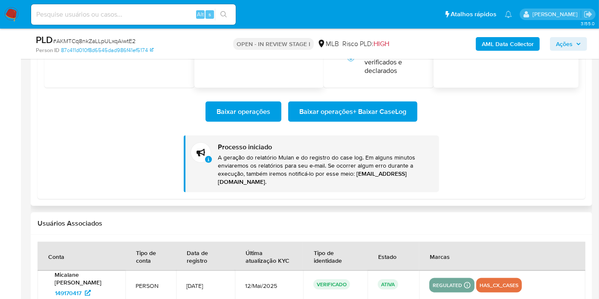
scroll to position [1232, 0]
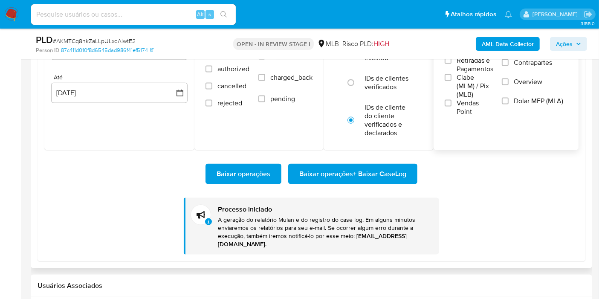
click at [318, 175] on span "Baixar operações + Baixar CaseLog" at bounding box center [352, 174] width 107 height 19
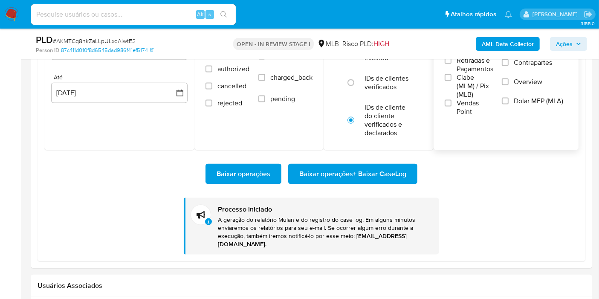
click at [586, 35] on div "AML Data Collector Ações" at bounding box center [497, 44] width 182 height 20
click at [578, 41] on icon "button" at bounding box center [578, 43] width 5 height 5
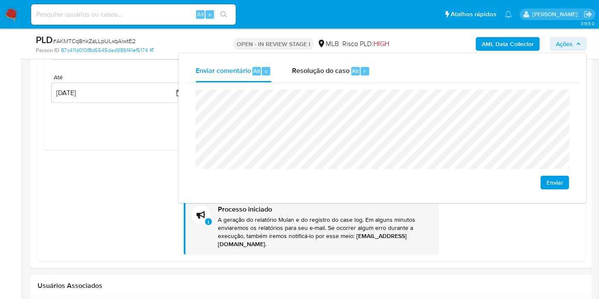
click at [578, 41] on icon "button" at bounding box center [578, 43] width 5 height 5
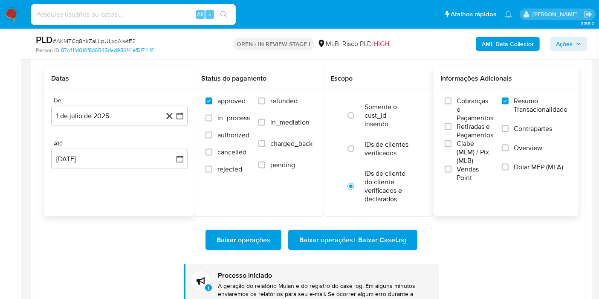
scroll to position [1134, 0]
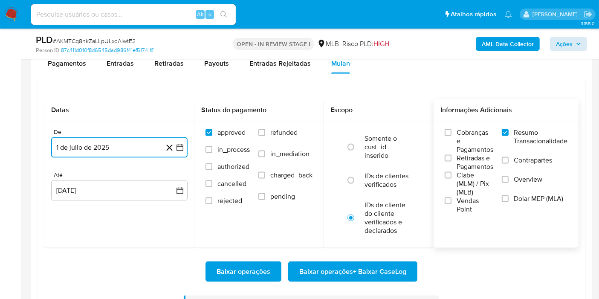
click at [113, 146] on button "1 de julio de 2025" at bounding box center [119, 147] width 137 height 20
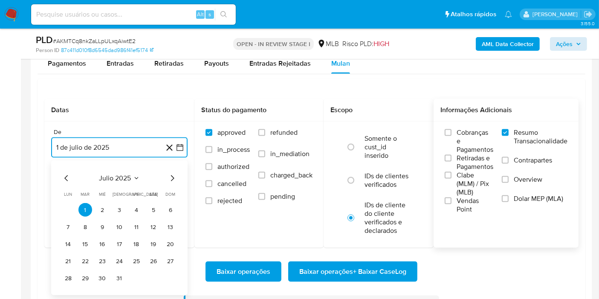
click at [113, 174] on span "julio 2025" at bounding box center [115, 178] width 32 height 9
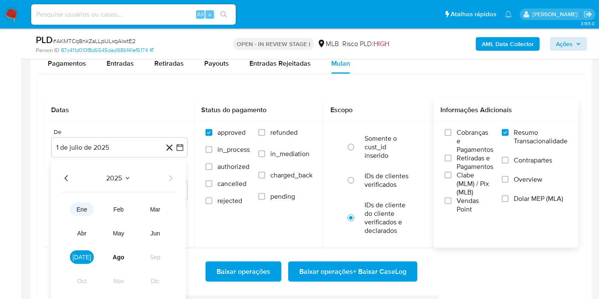
click at [85, 206] on span "ene" at bounding box center [82, 209] width 11 height 7
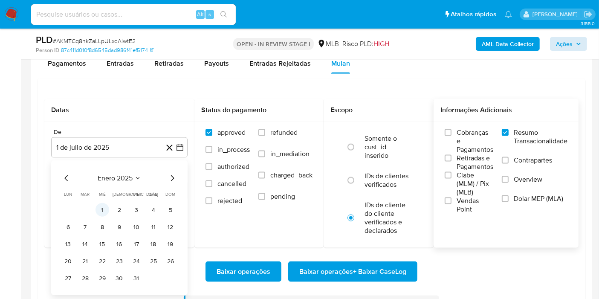
click at [102, 206] on button "1" at bounding box center [103, 210] width 14 height 14
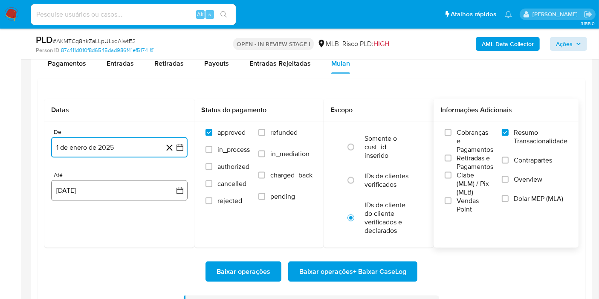
click at [135, 189] on button "25 [PERSON_NAME] de 2025" at bounding box center [119, 190] width 137 height 20
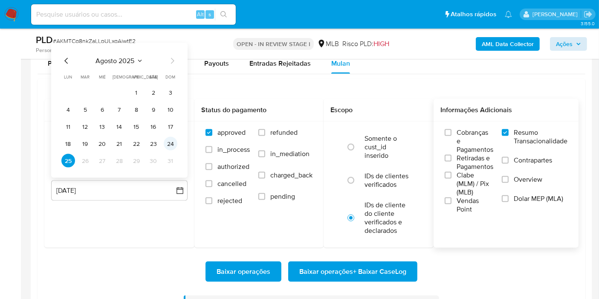
click at [164, 148] on td "24" at bounding box center [171, 144] width 14 height 14
click at [173, 141] on button "24" at bounding box center [171, 144] width 14 height 14
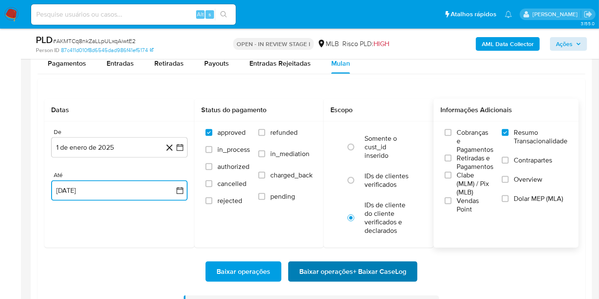
click at [371, 266] on span "Baixar operações + Baixar CaseLog" at bounding box center [352, 271] width 107 height 19
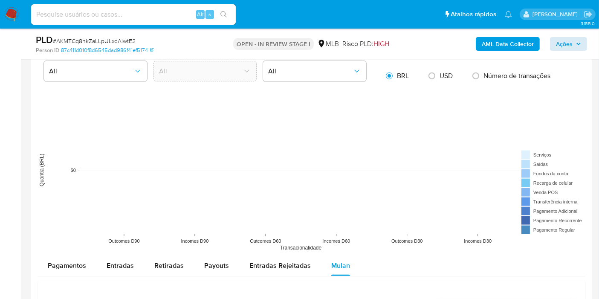
scroll to position [930, 0]
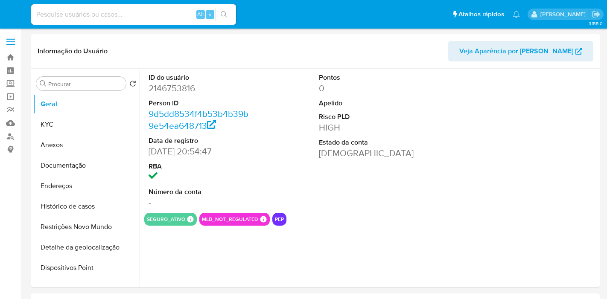
select select "10"
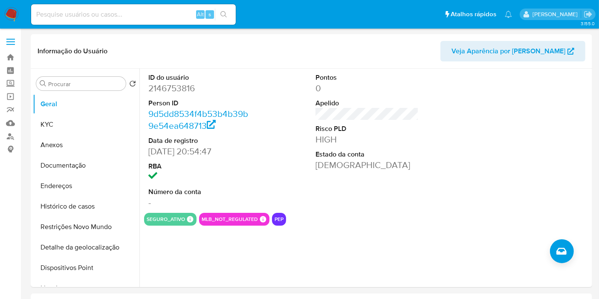
click at [148, 14] on input at bounding box center [133, 14] width 205 height 11
paste input "2618356085"
type input "2618356085"
click at [229, 14] on button "search-icon" at bounding box center [223, 15] width 17 height 12
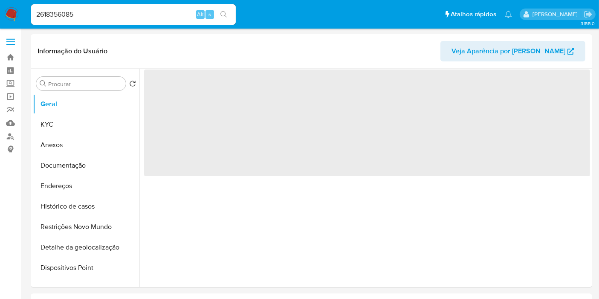
select select "10"
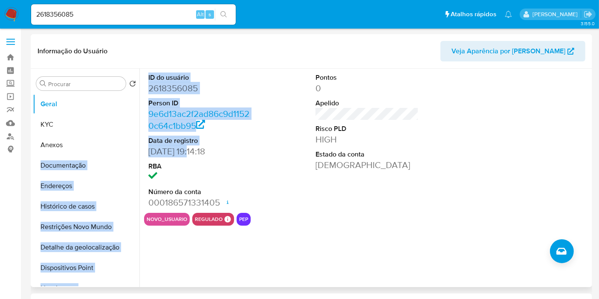
drag, startPoint x: 192, startPoint y: 152, endPoint x: 154, endPoint y: 151, distance: 38.0
click at [141, 152] on div "ID do usuário 2618356085 Person ID 9e6d13ac2f2ad86c9d11520c64c1bb95 Data de reg…" at bounding box center [364, 178] width 451 height 218
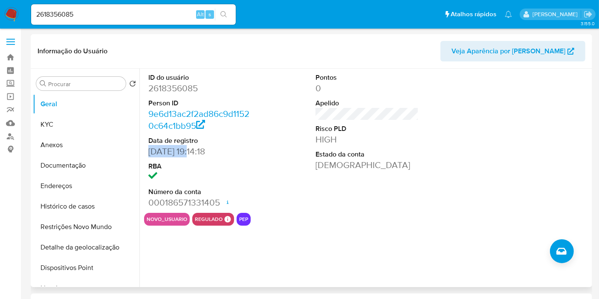
copy dd "[DATE]"
click at [73, 126] on button "KYC" at bounding box center [86, 124] width 107 height 20
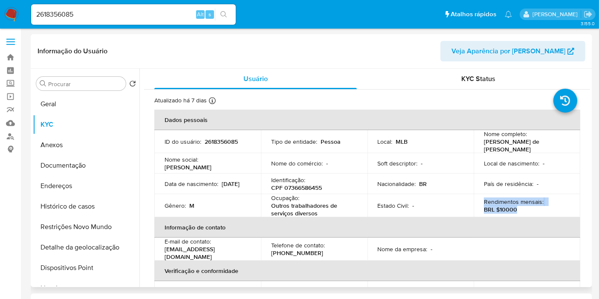
drag, startPoint x: 514, startPoint y: 208, endPoint x: 478, endPoint y: 199, distance: 36.8
click at [478, 199] on td "Rendimentos mensais : BRL $10000" at bounding box center [527, 205] width 107 height 23
copy div "Rendimentos mensais : BRL $10000"
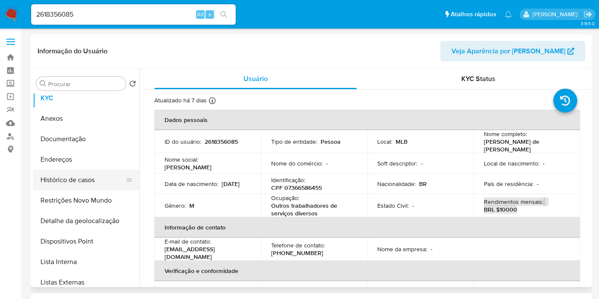
scroll to position [47, 0]
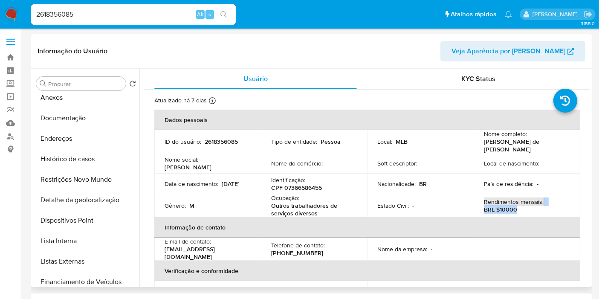
drag, startPoint x: 84, startPoint y: 240, endPoint x: 140, endPoint y: 201, distance: 68.4
click at [84, 240] on button "Lista Interna" at bounding box center [86, 241] width 107 height 20
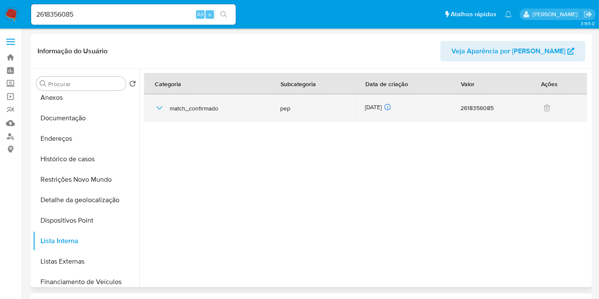
click at [368, 107] on div "[DATE] [DATE] 16:28:42" at bounding box center [402, 107] width 75 height 9
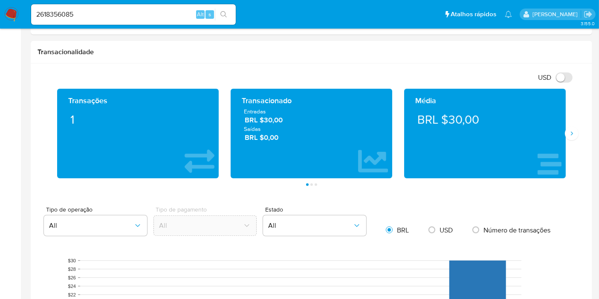
scroll to position [427, 0]
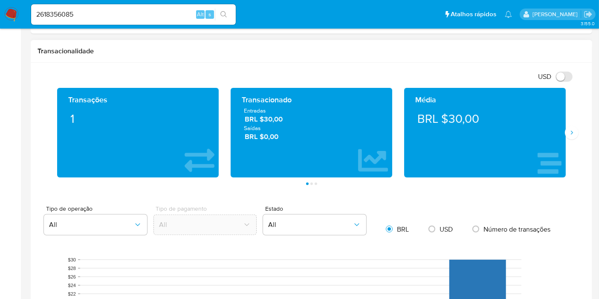
drag, startPoint x: 269, startPoint y: 134, endPoint x: 231, endPoint y: 110, distance: 44.6
click at [231, 110] on div "Transacionado Entradas BRL $30,00 Saídas BRL $0,00" at bounding box center [312, 133] width 162 height 90
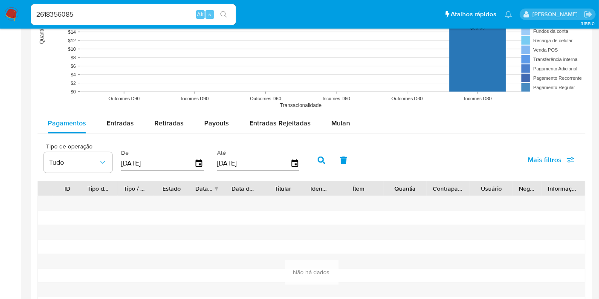
scroll to position [758, 0]
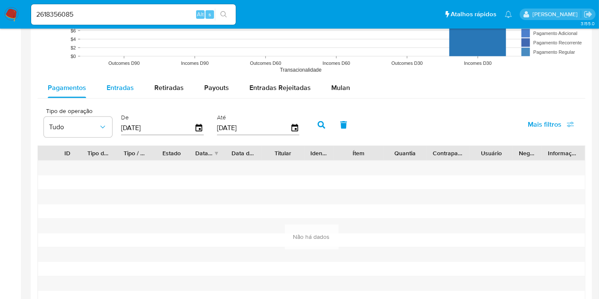
click at [145, 90] on button "Retiradas" at bounding box center [169, 88] width 50 height 20
select select "10"
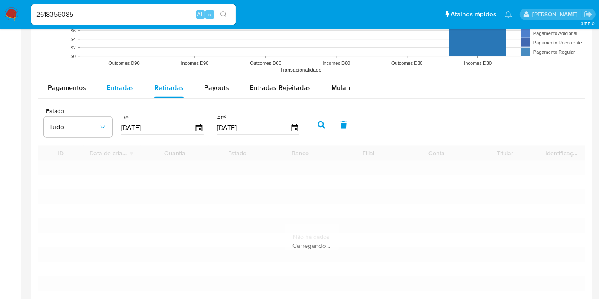
click at [130, 90] on span "Entradas" at bounding box center [120, 88] width 27 height 10
select select "10"
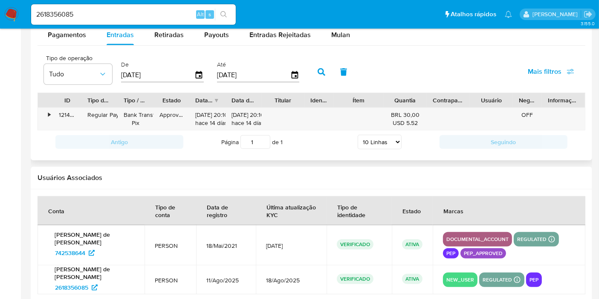
scroll to position [849, 0]
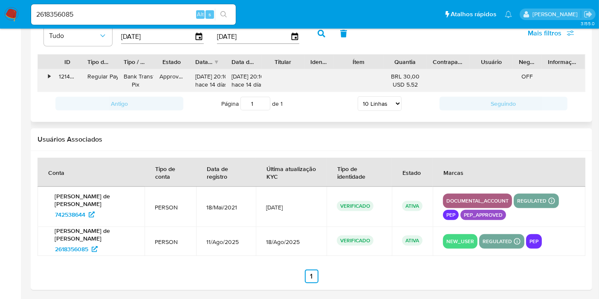
click at [46, 75] on div "•" at bounding box center [45, 81] width 15 height 22
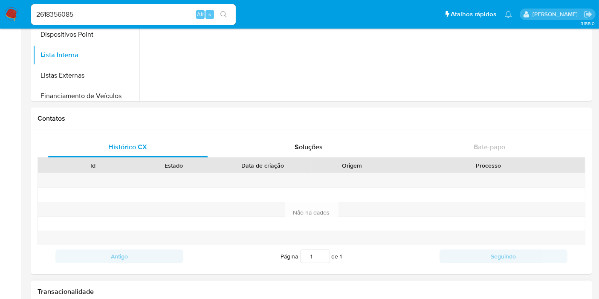
scroll to position [44, 0]
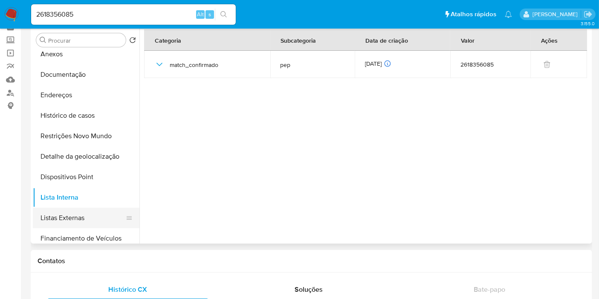
click at [86, 216] on button "Listas Externas" at bounding box center [83, 218] width 100 height 20
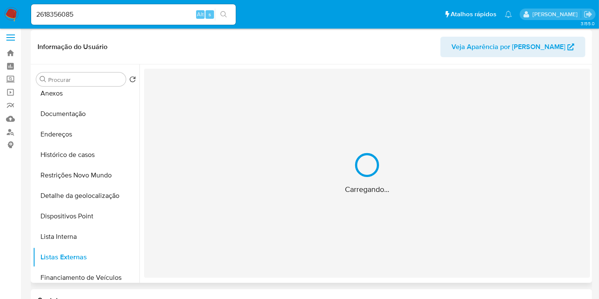
scroll to position [0, 0]
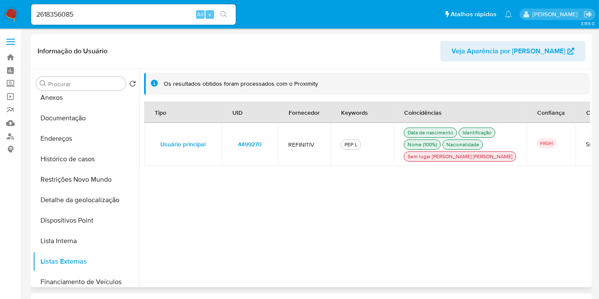
click at [261, 150] on span "4499270" at bounding box center [250, 144] width 24 height 12
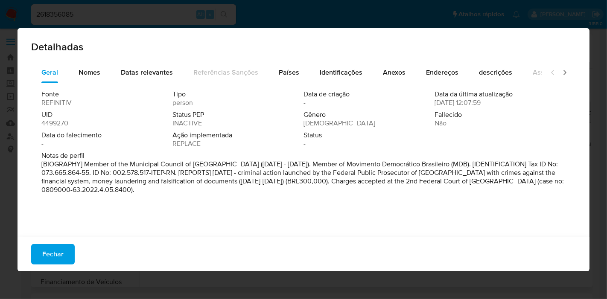
click at [59, 122] on span "4499270" at bounding box center [54, 123] width 27 height 9
click at [58, 121] on span "4499270" at bounding box center [54, 123] width 27 height 9
click at [56, 121] on span "4499270" at bounding box center [54, 123] width 27 height 9
drag, startPoint x: 56, startPoint y: 121, endPoint x: 45, endPoint y: 124, distance: 11.1
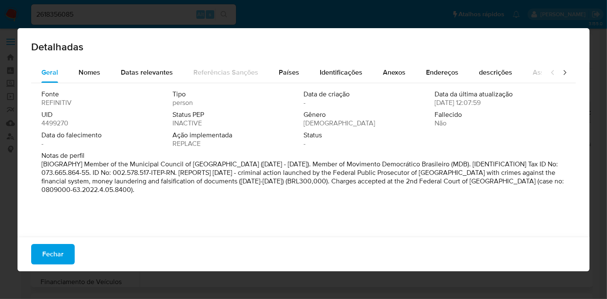
click at [45, 124] on span "4499270" at bounding box center [54, 123] width 27 height 9
click at [46, 124] on span "4499270" at bounding box center [54, 123] width 27 height 9
click at [50, 256] on span "Fechar" at bounding box center [52, 254] width 21 height 19
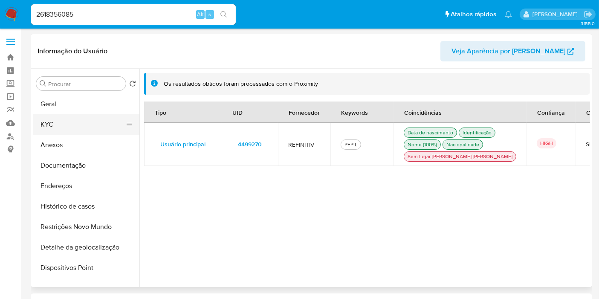
click at [87, 121] on button "KYC" at bounding box center [83, 124] width 100 height 20
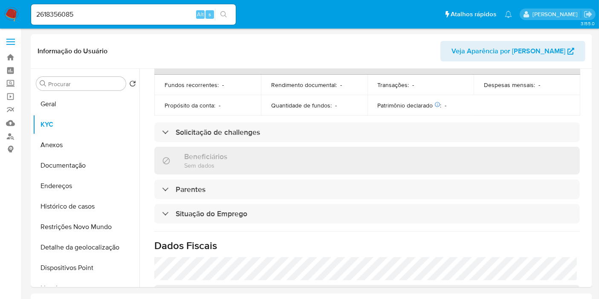
scroll to position [392, 0]
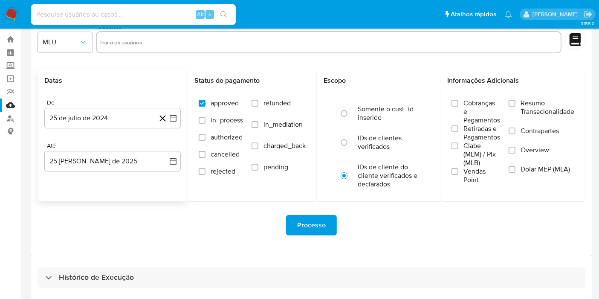
scroll to position [23, 0]
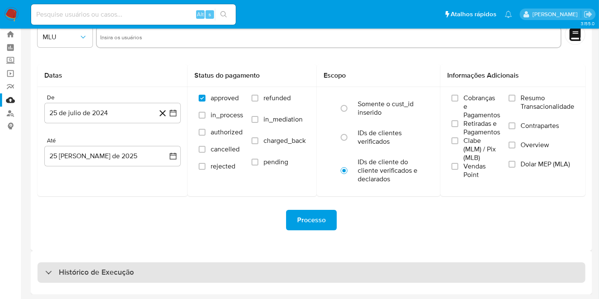
click at [166, 279] on div "Histórico de Execução" at bounding box center [312, 272] width 548 height 20
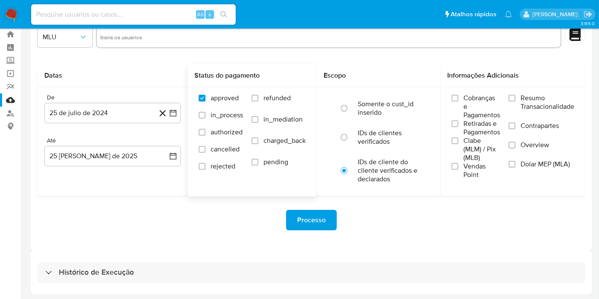
select select "10"
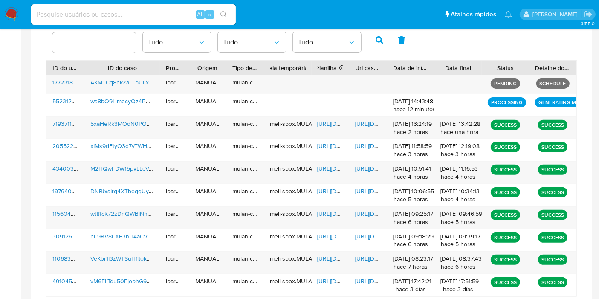
scroll to position [311, 0]
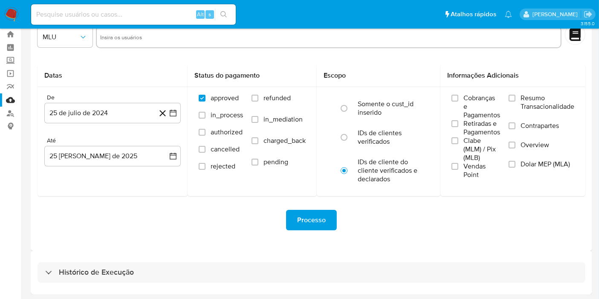
drag, startPoint x: 242, startPoint y: 276, endPoint x: 256, endPoint y: 235, distance: 42.9
click at [241, 276] on div "Histórico de Execução" at bounding box center [312, 272] width 548 height 20
select select "10"
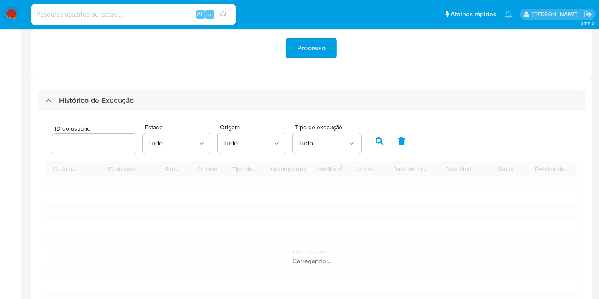
scroll to position [263, 0]
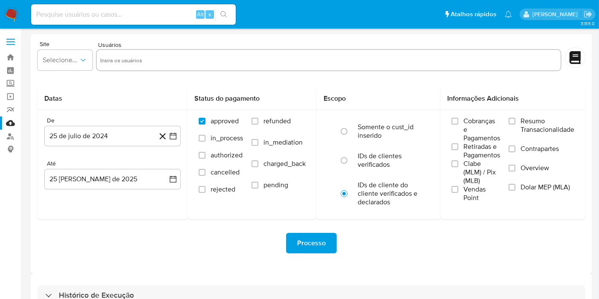
scroll to position [23, 0]
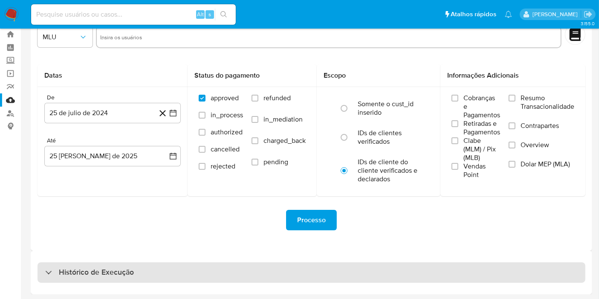
click at [317, 264] on div "Histórico de Execução" at bounding box center [312, 272] width 548 height 20
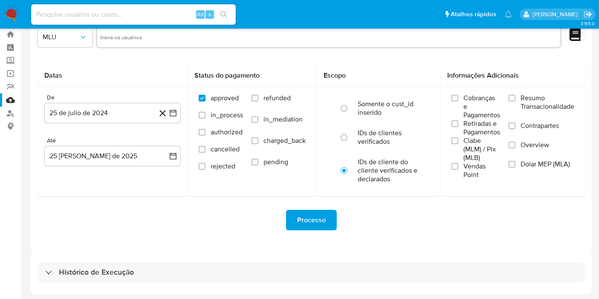
select select "10"
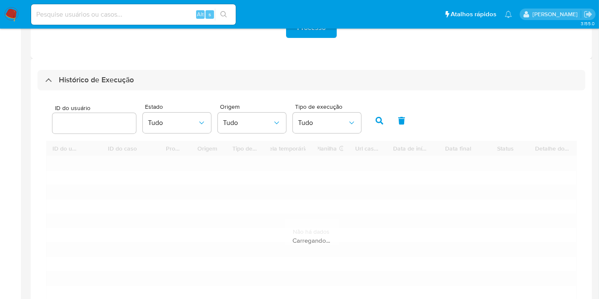
scroll to position [263, 0]
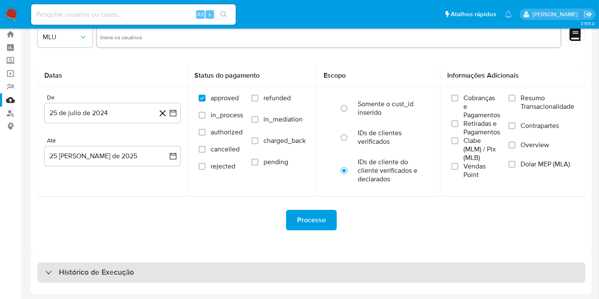
click at [316, 276] on div "Histórico de Execução" at bounding box center [312, 272] width 548 height 20
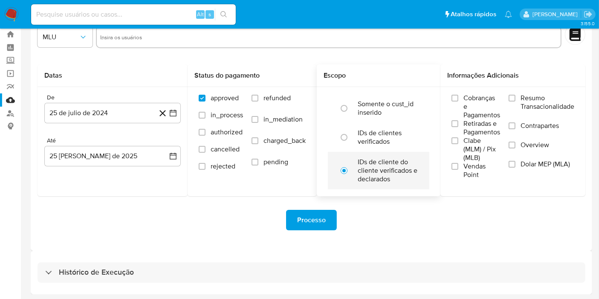
select select "10"
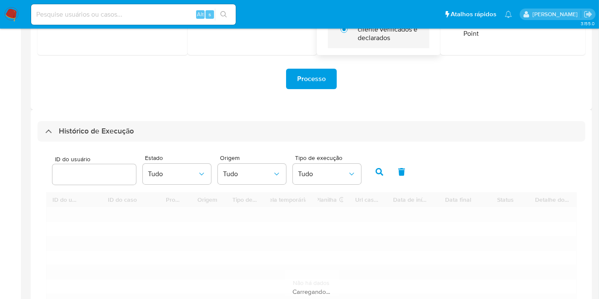
scroll to position [263, 0]
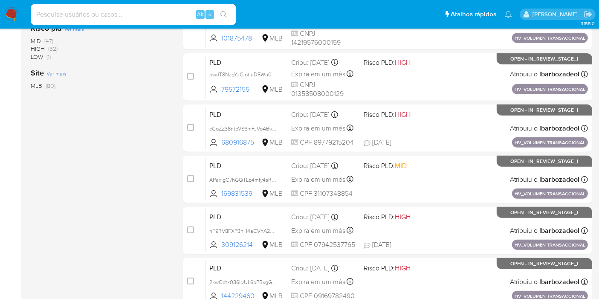
scroll to position [237, 0]
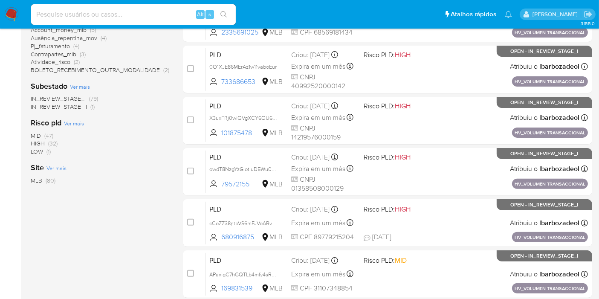
click at [53, 143] on span "(32)" at bounding box center [52, 143] width 9 height 9
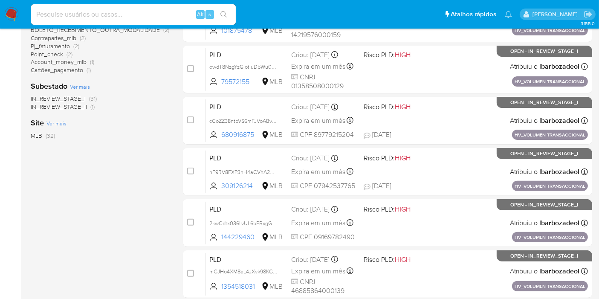
scroll to position [284, 0]
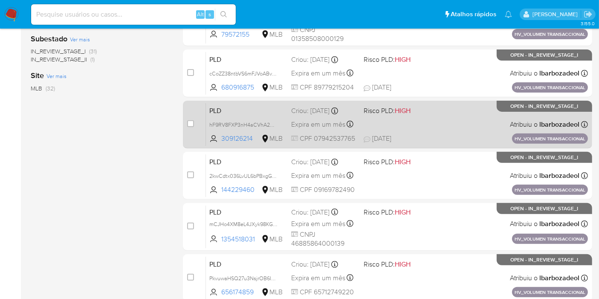
click at [444, 135] on span "[DATE] [DATE] 13:09" at bounding box center [433, 138] width 138 height 9
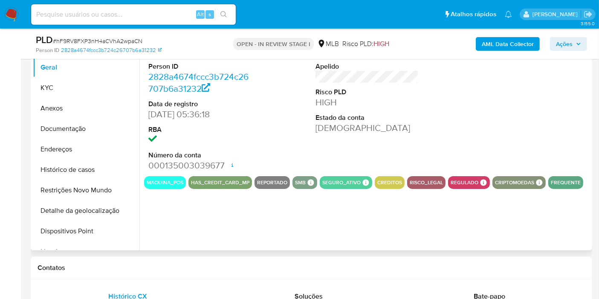
select select "10"
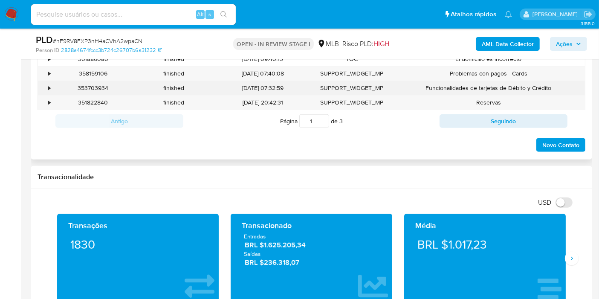
scroll to position [379, 0]
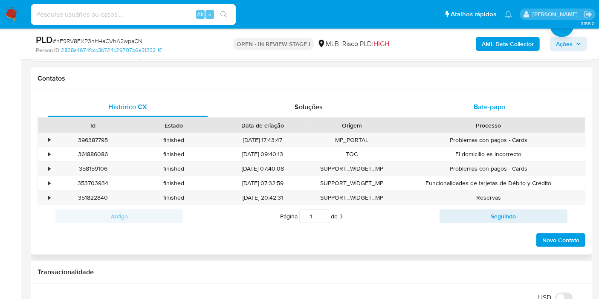
click at [427, 97] on div "Bate-papo" at bounding box center [490, 107] width 160 height 20
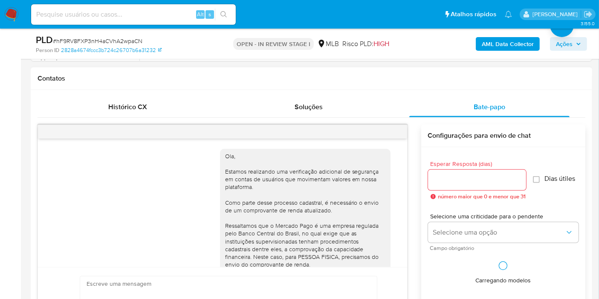
scroll to position [132, 0]
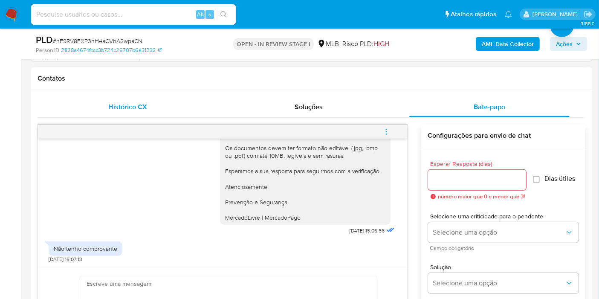
click at [173, 103] on div "Histórico CX" at bounding box center [128, 107] width 160 height 20
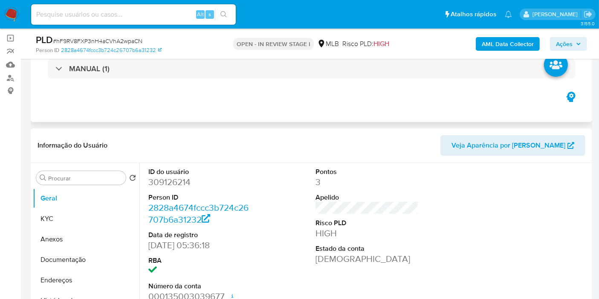
scroll to position [0, 0]
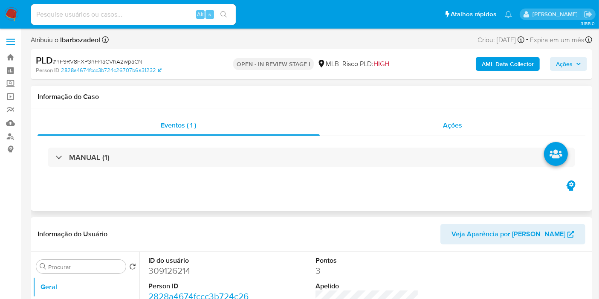
click at [395, 125] on div "Ações" at bounding box center [453, 125] width 266 height 20
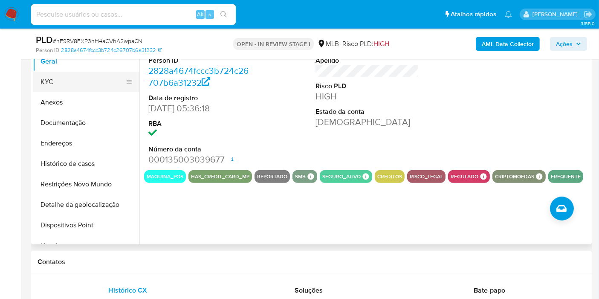
scroll to position [237, 0]
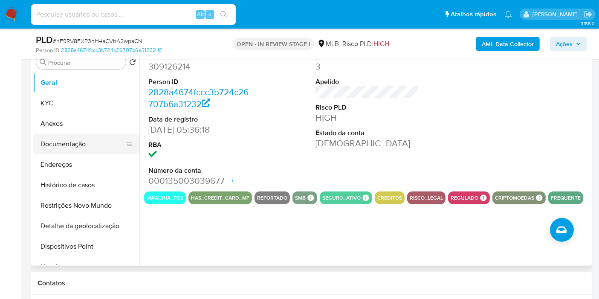
click at [74, 142] on button "Documentação" at bounding box center [83, 144] width 100 height 20
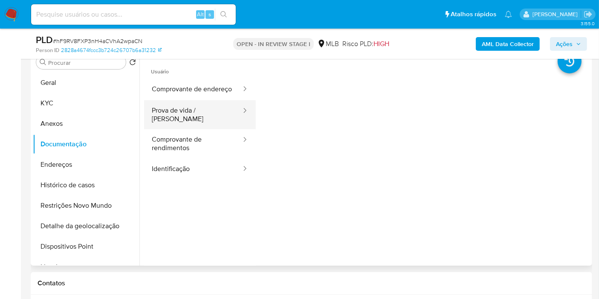
click at [202, 116] on button "Prova de vida / [PERSON_NAME]" at bounding box center [193, 114] width 98 height 29
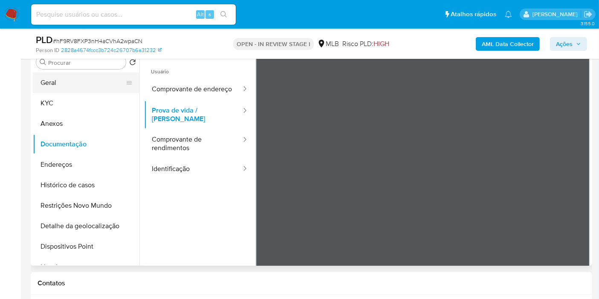
click at [62, 81] on button "Geral" at bounding box center [83, 83] width 100 height 20
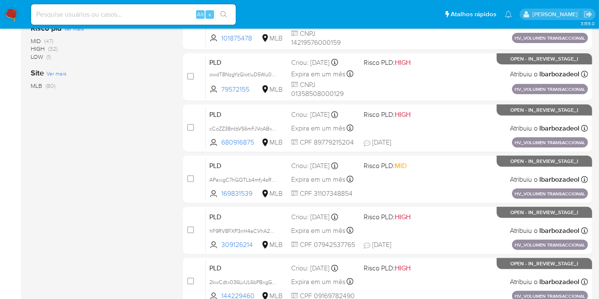
scroll to position [237, 0]
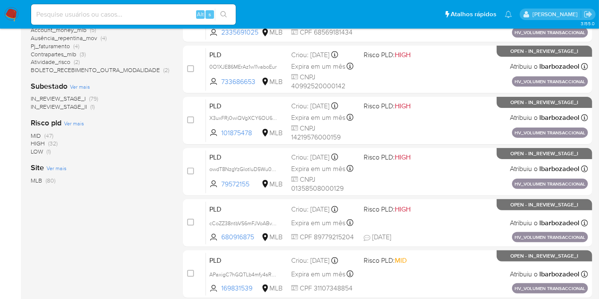
click at [44, 143] on span "HIGH" at bounding box center [38, 143] width 14 height 9
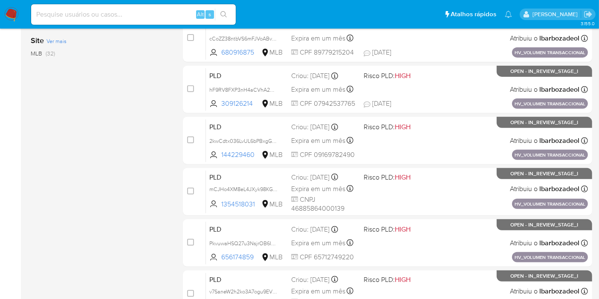
scroll to position [373, 0]
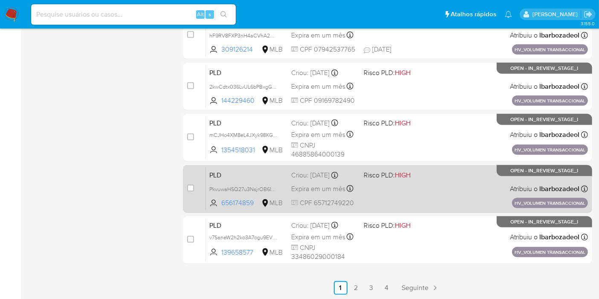
click at [392, 191] on div "PLD PkvuwaHSQ27u3NsjrOB6IS4T 656174859 MLB Risco PLD: HIGH Criou: 14/08/2025 Cr…" at bounding box center [397, 188] width 382 height 43
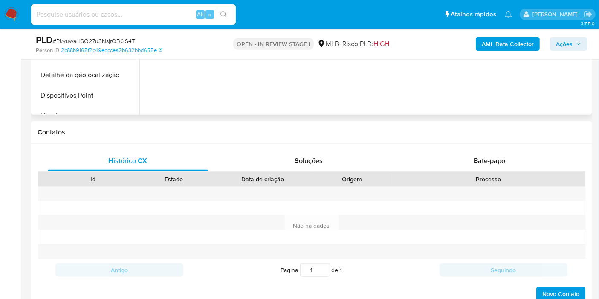
scroll to position [331, 0]
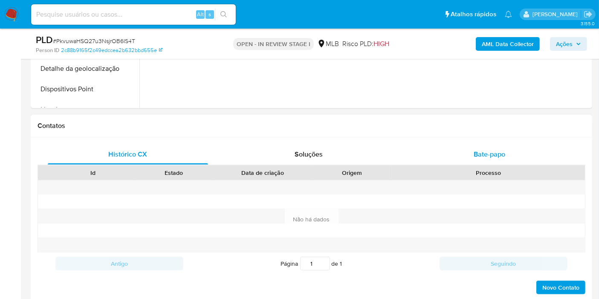
click at [439, 155] on div "Bate-papo" at bounding box center [490, 154] width 160 height 20
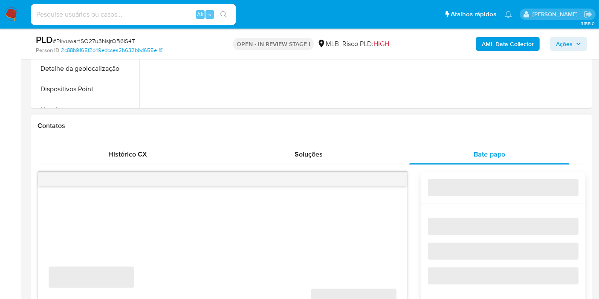
select select "10"
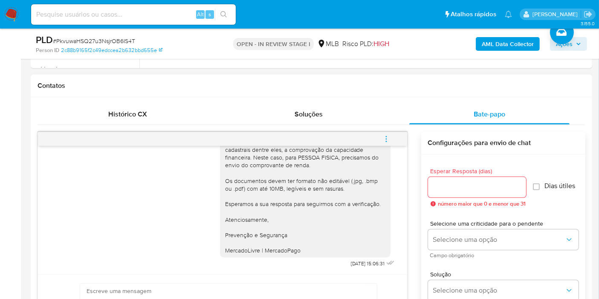
scroll to position [427, 0]
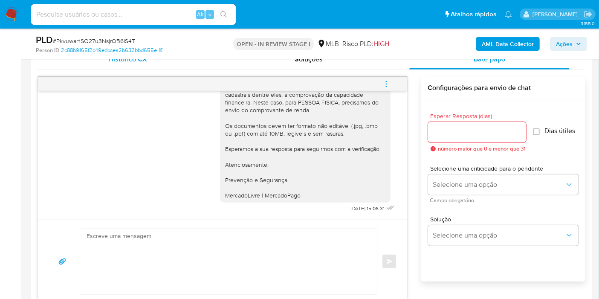
click at [131, 62] on span "Histórico CX" at bounding box center [128, 59] width 39 height 10
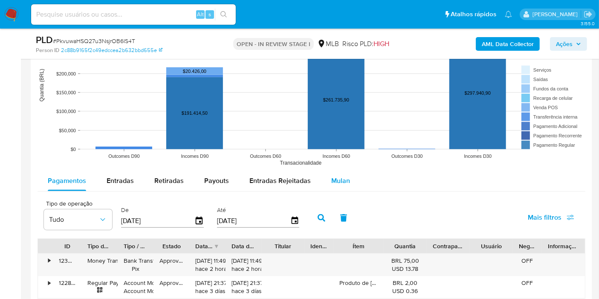
scroll to position [853, 0]
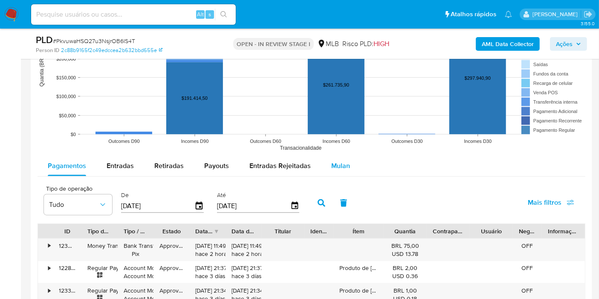
click at [334, 167] on span "Mulan" at bounding box center [340, 166] width 19 height 10
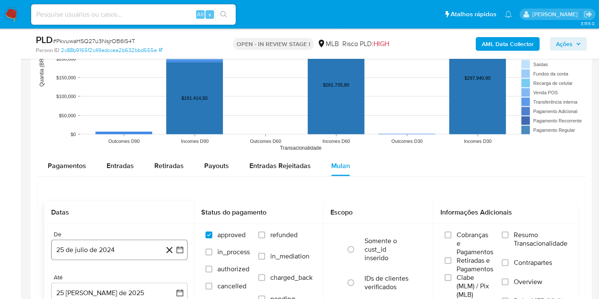
click at [97, 256] on button "25 de julio de 2024" at bounding box center [119, 250] width 137 height 20
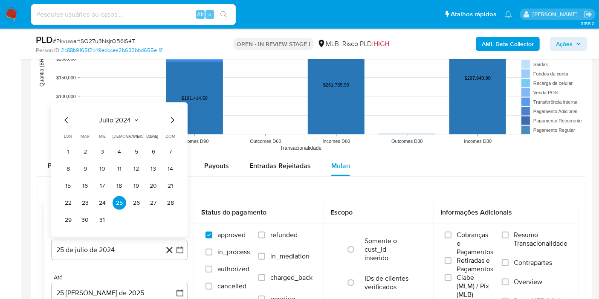
click at [101, 120] on span "julio 2024" at bounding box center [115, 120] width 32 height 9
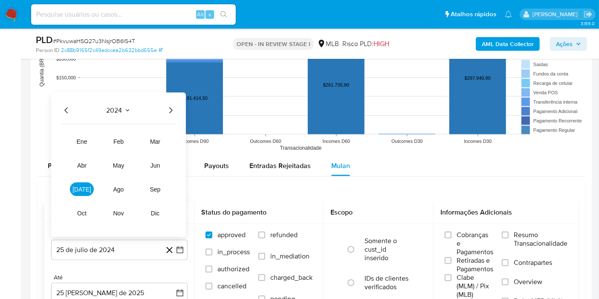
click at [171, 107] on icon "Año siguiente" at bounding box center [171, 110] width 10 height 10
click at [82, 186] on span "jul" at bounding box center [82, 189] width 19 height 7
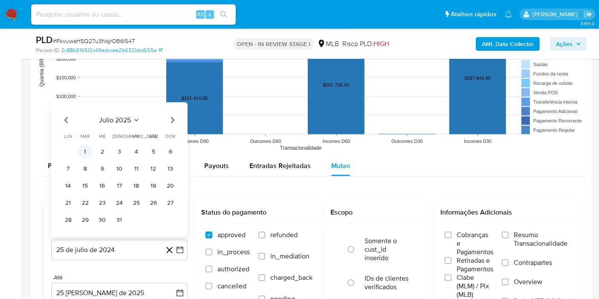
click at [88, 154] on button "1" at bounding box center [85, 152] width 14 height 14
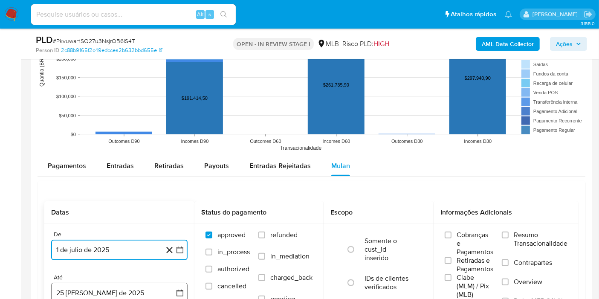
click at [105, 283] on button "25 de agosto de 2025" at bounding box center [119, 293] width 137 height 20
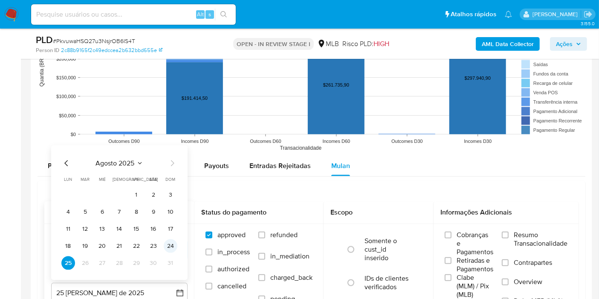
click at [171, 247] on button "24" at bounding box center [171, 246] width 14 height 14
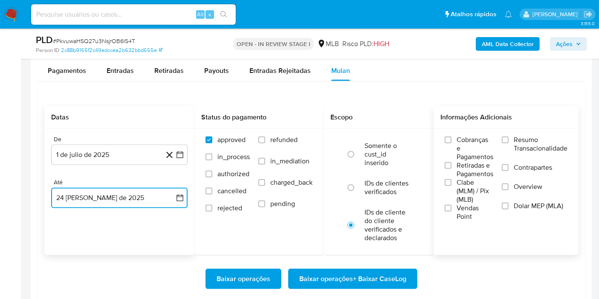
scroll to position [950, 0]
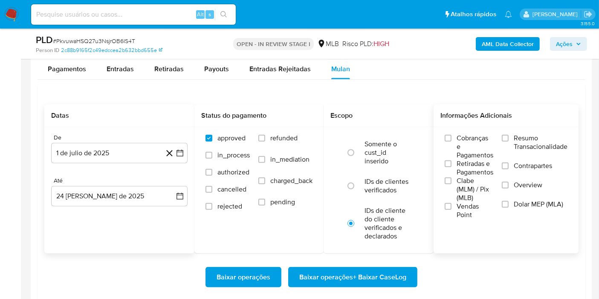
drag, startPoint x: 524, startPoint y: 147, endPoint x: 501, endPoint y: 167, distance: 30.5
click at [525, 146] on span "Resumo Transacionalidade" at bounding box center [541, 142] width 54 height 17
click at [520, 137] on span "Resumo Transacionalidade" at bounding box center [541, 142] width 54 height 17
click at [501, 140] on div "Cobranças e Pagamentos Retiradas e Pagamentos Clabe (MLM) / Pix (MLB) Vendas Po…" at bounding box center [506, 176] width 131 height 85
click at [505, 139] on input "Resumo Transacionalidade" at bounding box center [505, 138] width 7 height 7
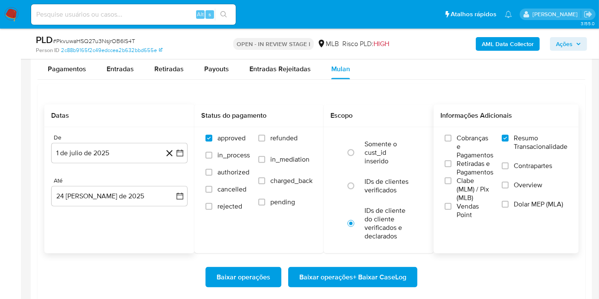
click at [379, 277] on span "Baixar operações + Baixar CaseLog" at bounding box center [352, 277] width 107 height 19
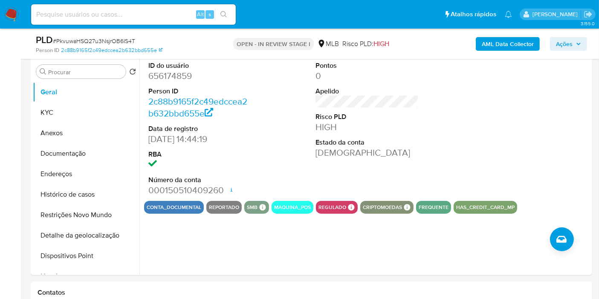
scroll to position [70, 0]
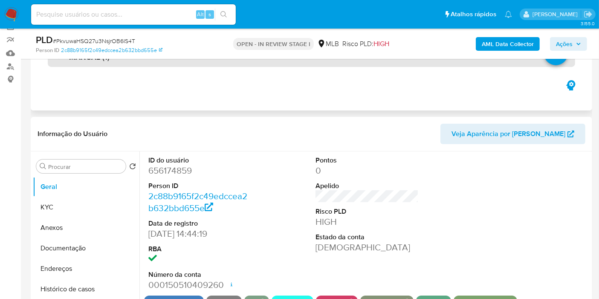
click at [320, 64] on div "MANUAL (1)" at bounding box center [312, 57] width 528 height 20
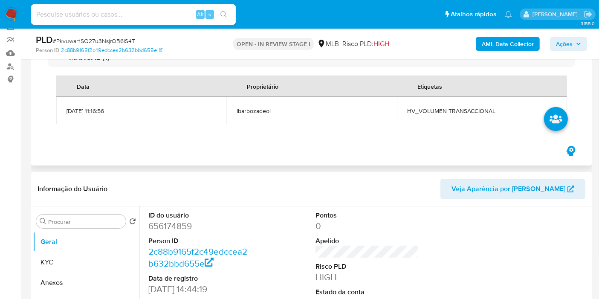
click at [439, 111] on span "HV_VOLUMEN TRANSACCIONAL" at bounding box center [482, 111] width 150 height 8
copy span "HV_VOLUMEN TRANSACCIONAL"
click at [560, 38] on span "Ações" at bounding box center [564, 44] width 17 height 14
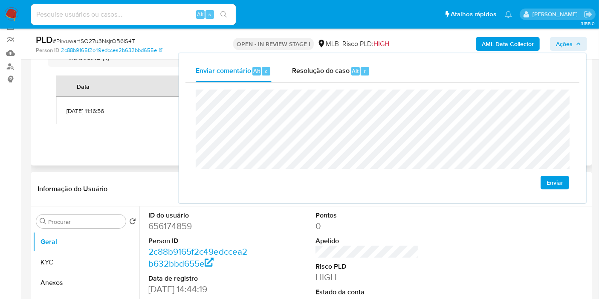
click at [148, 134] on div "MANUAL (1) Data Proprietário Etiquetas 14/08/2025 11:16:56 lbarbozadeol HV_VOLU…" at bounding box center [312, 90] width 548 height 108
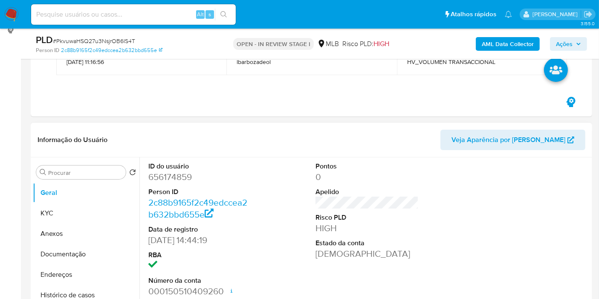
scroll to position [165, 0]
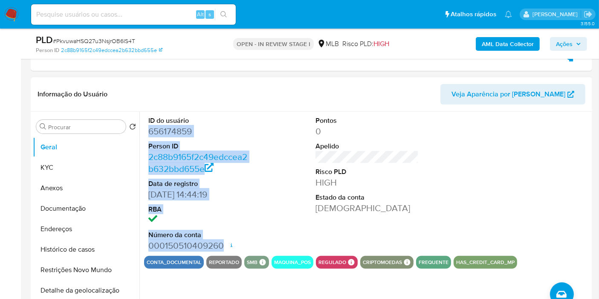
drag, startPoint x: 142, startPoint y: 130, endPoint x: 224, endPoint y: 242, distance: 139.2
click at [225, 243] on div "ID do usuário 656174859 Person ID 2c88b9165f2c49edccea2b632bbd655e Data de regi…" at bounding box center [364, 221] width 451 height 218
copy dl "656174859 Person ID 2c88b9165f2c49edccea2b632bbd655e Data de registro 07/10/202…"
click at [563, 46] on span "Ações" at bounding box center [564, 44] width 17 height 14
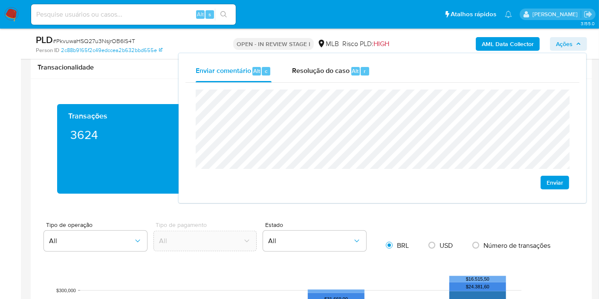
click at [89, 58] on div "PLD # PkvuwaHSQ27u3NsjrOB6IS4T Person ID 2c88b9165f2c49edccea2b632bbd655e OPEN …" at bounding box center [312, 44] width 562 height 30
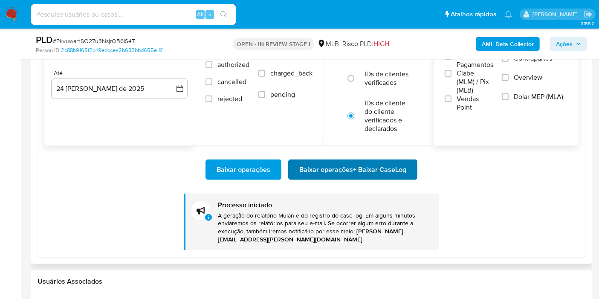
scroll to position [1018, 0]
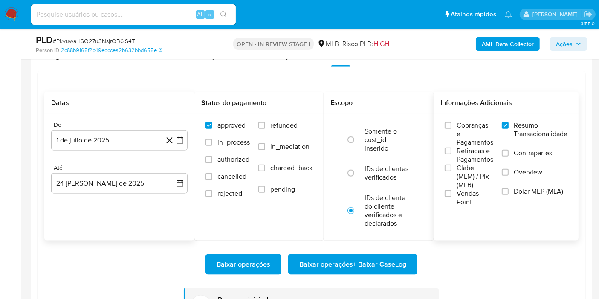
click at [332, 263] on span "Baixar operações + Baixar CaseLog" at bounding box center [352, 264] width 107 height 19
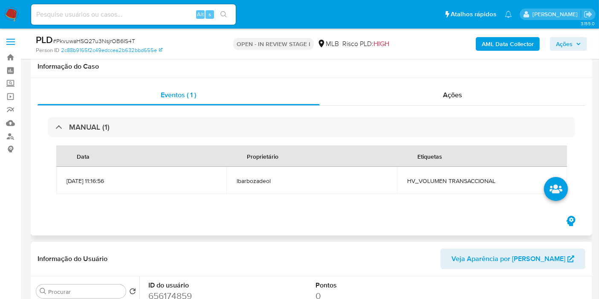
scroll to position [0, 0]
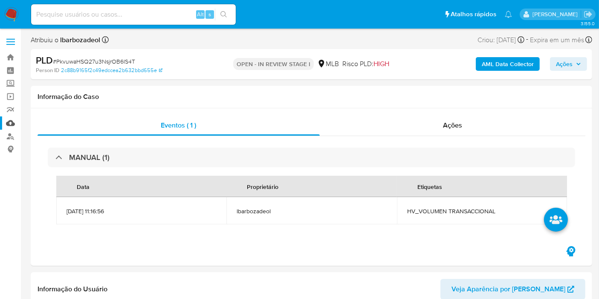
click at [13, 125] on link "Mulan" at bounding box center [51, 122] width 102 height 13
click at [9, 121] on link "Mulan" at bounding box center [51, 122] width 102 height 13
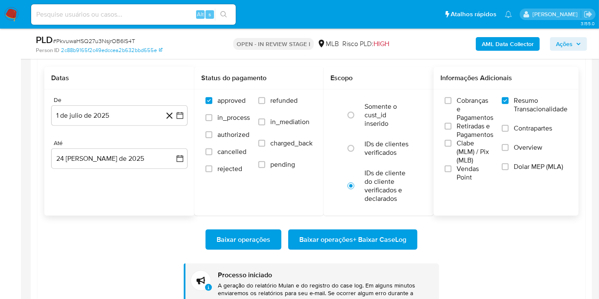
click at [334, 247] on span "Baixar operações + Baixar CaseLog" at bounding box center [352, 239] width 107 height 19
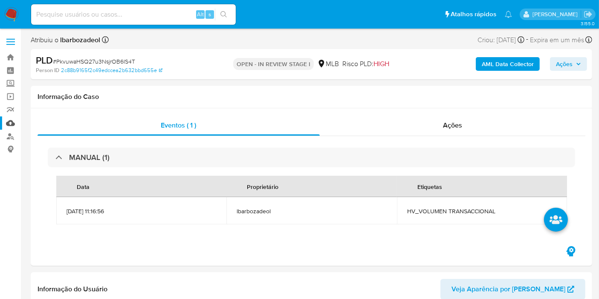
click at [8, 120] on link "Mulan" at bounding box center [51, 122] width 102 height 13
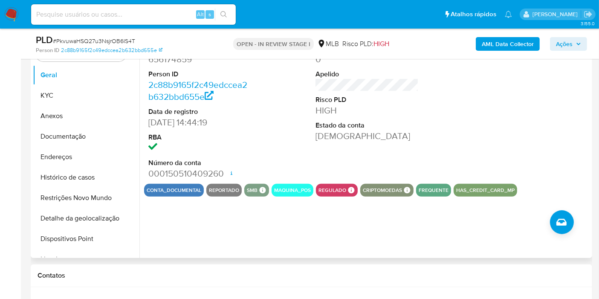
scroll to position [189, 0]
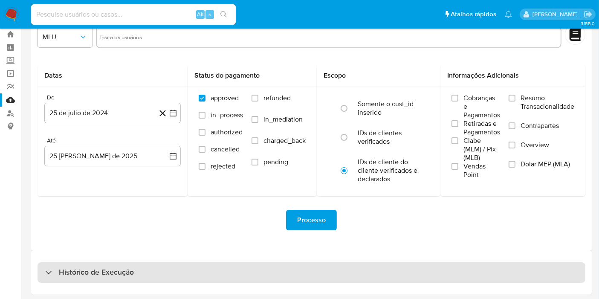
click at [234, 272] on div "Histórico de Execução" at bounding box center [312, 272] width 548 height 20
select select "10"
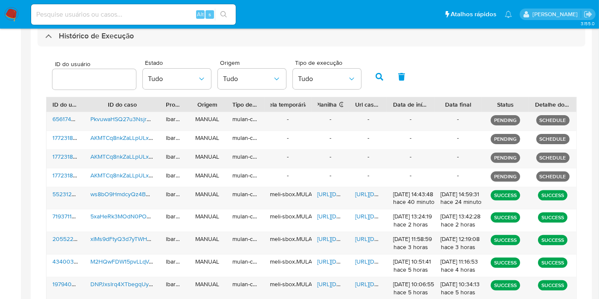
scroll to position [260, 0]
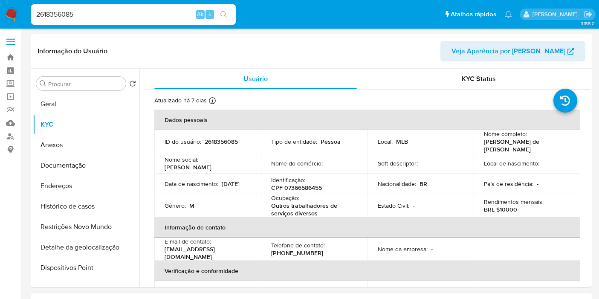
select select "10"
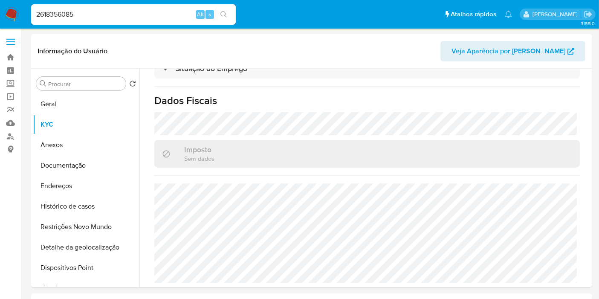
click at [167, 18] on input "2618356085" at bounding box center [133, 14] width 205 height 11
paste input "161690393"
type input "161690393"
click at [221, 15] on icon "search-icon" at bounding box center [224, 14] width 6 height 6
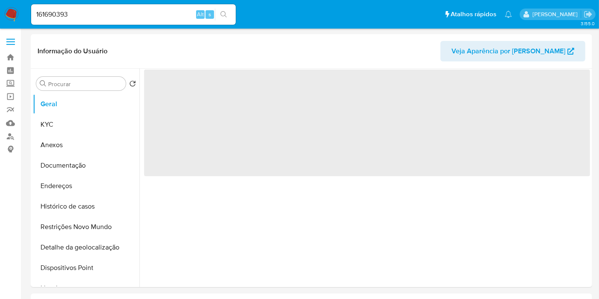
select select "10"
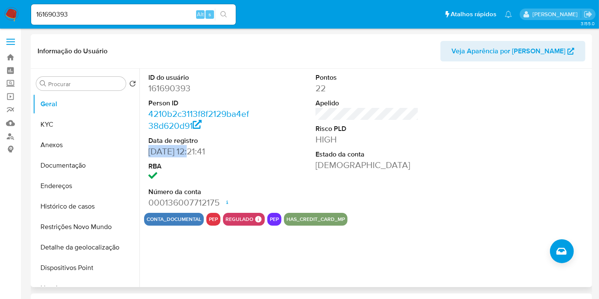
drag, startPoint x: 193, startPoint y: 151, endPoint x: 148, endPoint y: 154, distance: 44.9
click at [148, 154] on dd "[DATE] 12:21:41" at bounding box center [199, 151] width 103 height 12
copy dd "[DATE]"
click at [82, 110] on button "Geral" at bounding box center [83, 104] width 100 height 20
click at [82, 118] on button "KYC" at bounding box center [83, 124] width 100 height 20
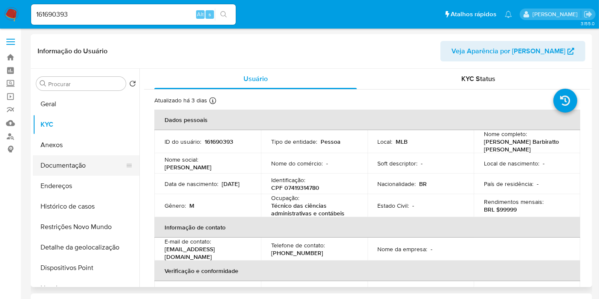
scroll to position [95, 0]
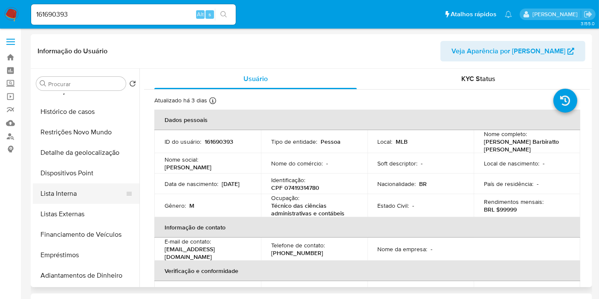
click at [78, 194] on button "Lista Interna" at bounding box center [83, 193] width 100 height 20
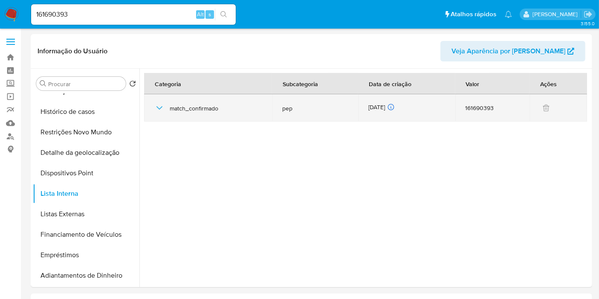
click at [370, 107] on div "[DATE] [DATE] 14:49:15" at bounding box center [407, 107] width 77 height 9
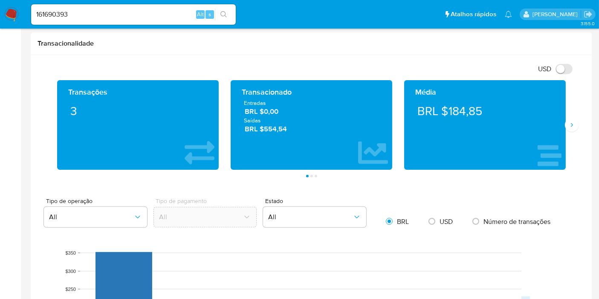
scroll to position [474, 0]
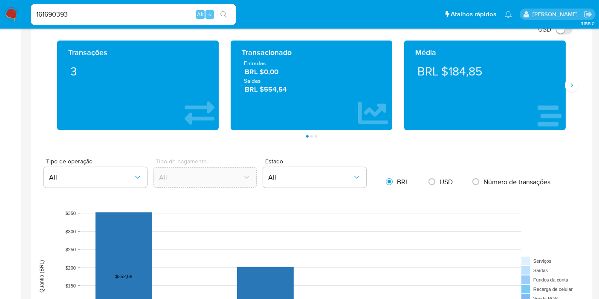
drag, startPoint x: 298, startPoint y: 90, endPoint x: 240, endPoint y: 63, distance: 64.3
click at [240, 63] on div "Entradas BRL $0,00 Saídas BRL $554,54" at bounding box center [312, 76] width 148 height 35
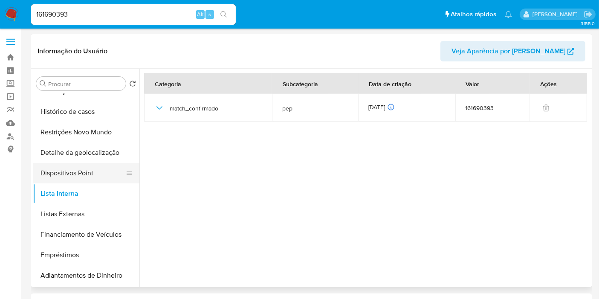
scroll to position [0, 0]
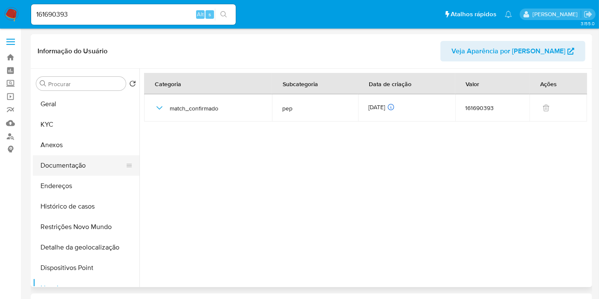
click at [90, 166] on button "Documentação" at bounding box center [83, 165] width 100 height 20
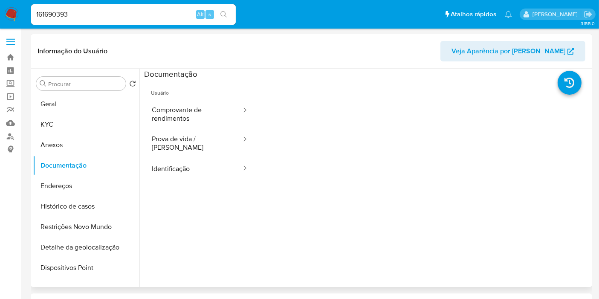
drag, startPoint x: 188, startPoint y: 139, endPoint x: 137, endPoint y: 168, distance: 58.3
click at [188, 139] on button "Prova de vida / [PERSON_NAME]" at bounding box center [193, 143] width 98 height 29
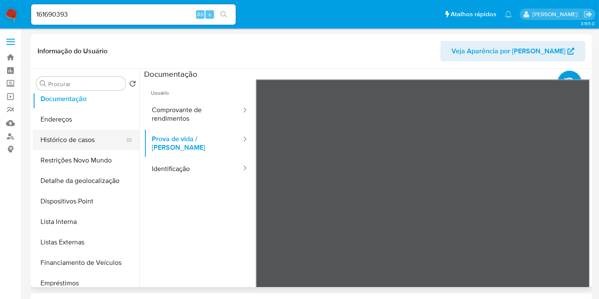
scroll to position [95, 0]
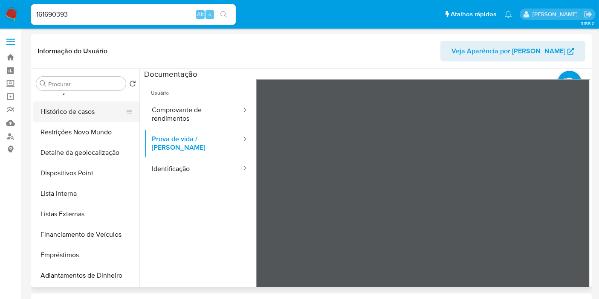
click at [83, 212] on button "Listas Externas" at bounding box center [86, 214] width 107 height 20
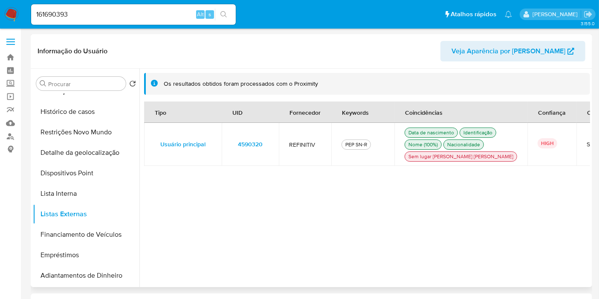
click at [238, 150] on span "4590320" at bounding box center [250, 144] width 25 height 12
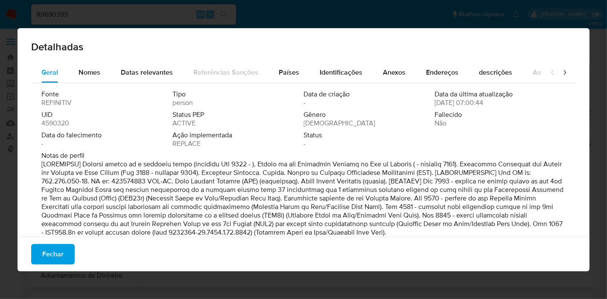
click at [51, 120] on span "4590320" at bounding box center [55, 123] width 28 height 9
click at [60, 252] on span "Fechar" at bounding box center [52, 254] width 21 height 19
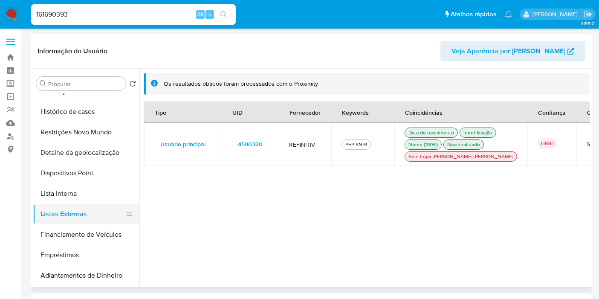
scroll to position [0, 0]
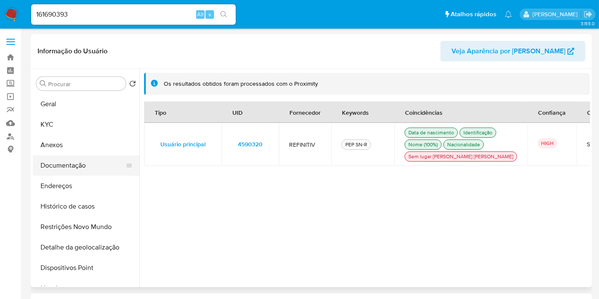
click at [77, 165] on button "Documentação" at bounding box center [83, 165] width 100 height 20
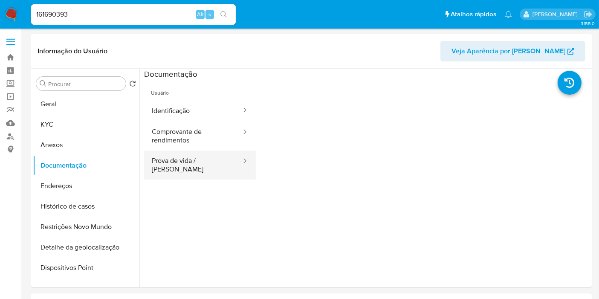
click at [188, 158] on button "Prova de vida / [PERSON_NAME]" at bounding box center [193, 165] width 98 height 29
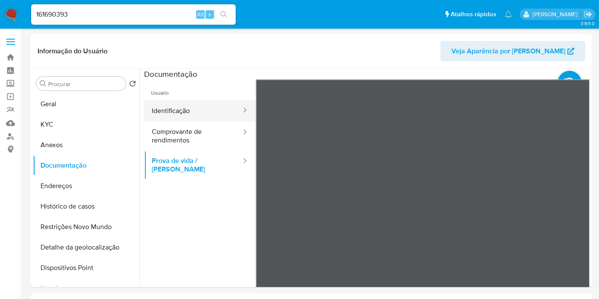
click at [183, 115] on button "Identificação" at bounding box center [193, 111] width 98 height 22
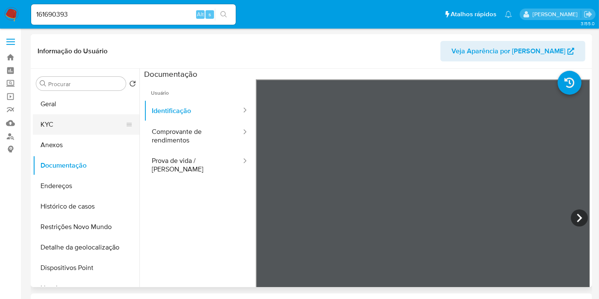
click at [105, 126] on button "KYC" at bounding box center [83, 124] width 100 height 20
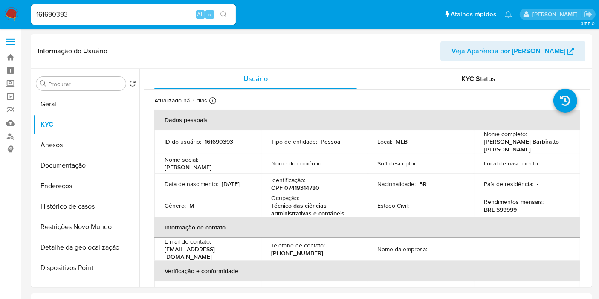
click at [92, 14] on input "161690393" at bounding box center [133, 14] width 205 height 11
paste input "2616720515"
type input "2616720515"
click at [225, 12] on icon "search-icon" at bounding box center [224, 14] width 6 height 6
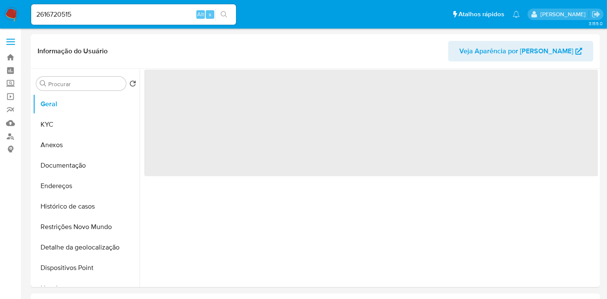
select select "10"
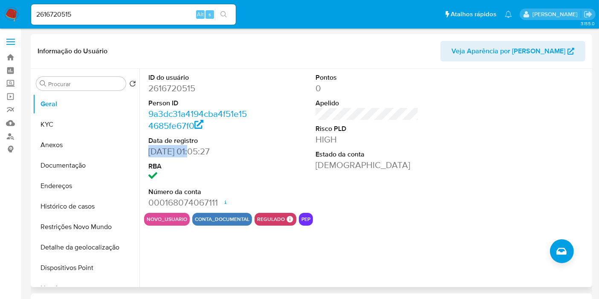
drag, startPoint x: 189, startPoint y: 151, endPoint x: 148, endPoint y: 151, distance: 40.5
click at [148, 151] on dd "[DATE] 01:05:27" at bounding box center [199, 151] width 103 height 12
copy dd "[DATE]"
click at [86, 130] on button "KYC" at bounding box center [83, 124] width 100 height 20
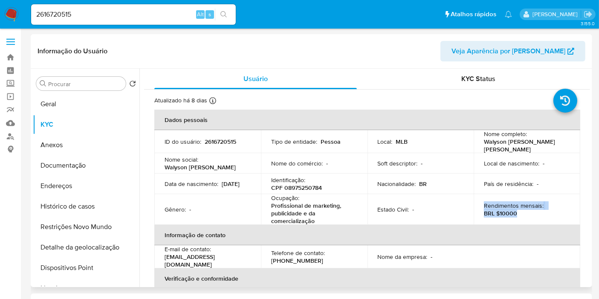
drag, startPoint x: 518, startPoint y: 215, endPoint x: 481, endPoint y: 207, distance: 38.0
click at [481, 207] on td "Rendimentos mensais : BRL $10000" at bounding box center [527, 209] width 107 height 31
copy div "Rendimentos mensais : BRL $10000"
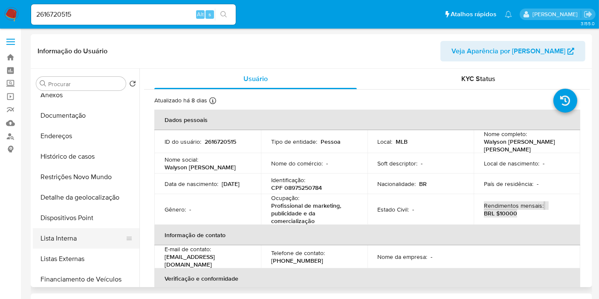
scroll to position [95, 0]
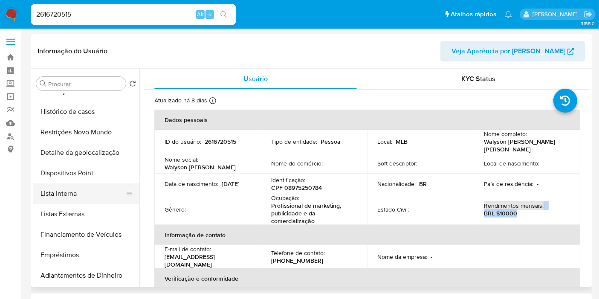
click at [93, 200] on button "Lista Interna" at bounding box center [83, 193] width 100 height 20
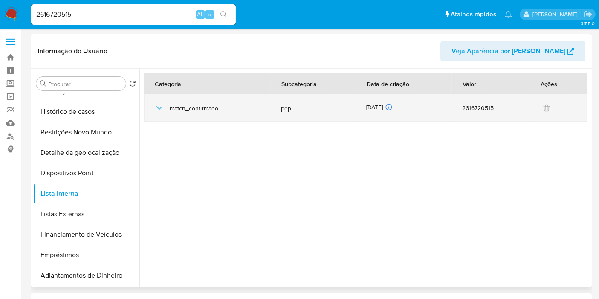
click at [379, 105] on div "[DATE] [DATE] 22:09:36" at bounding box center [404, 107] width 76 height 9
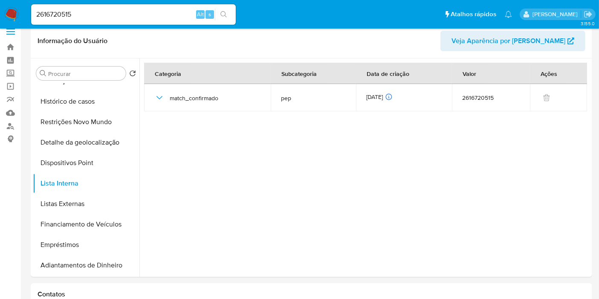
scroll to position [0, 0]
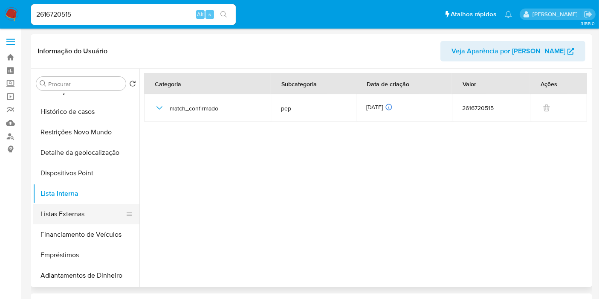
click at [75, 218] on button "Listas Externas" at bounding box center [83, 214] width 100 height 20
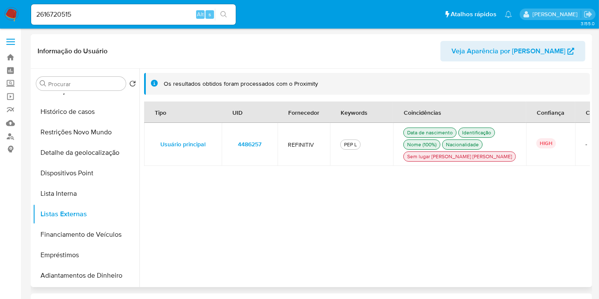
click at [256, 150] on span "4486257" at bounding box center [249, 144] width 23 height 12
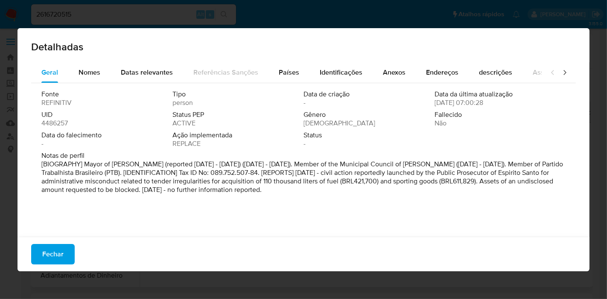
click at [67, 125] on span "4486257" at bounding box center [54, 123] width 26 height 9
click at [62, 120] on span "4486257" at bounding box center [54, 123] width 26 height 9
click at [55, 258] on span "Fechar" at bounding box center [52, 254] width 21 height 19
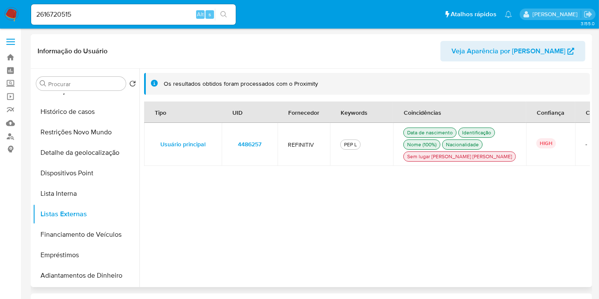
click at [128, 11] on input "2616720515" at bounding box center [133, 14] width 205 height 11
paste input "22183759"
type input "2622183759"
click at [223, 13] on icon "search-icon" at bounding box center [224, 14] width 7 height 7
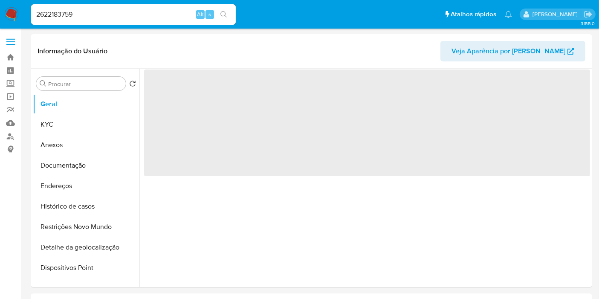
select select "10"
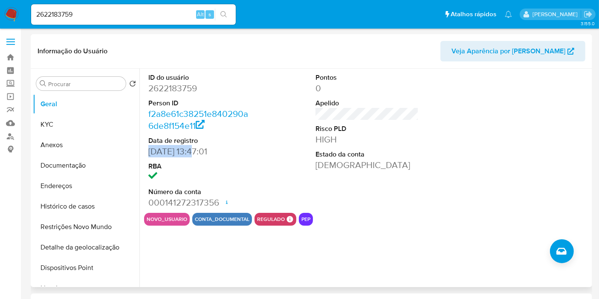
drag, startPoint x: 195, startPoint y: 151, endPoint x: 142, endPoint y: 151, distance: 52.9
click at [142, 151] on div "ID do usuário 2622183759 Person ID f2a8e61c38251e840290a6de8f154e11 Data de reg…" at bounding box center [364, 178] width 451 height 218
copy dd "[DATE]"
click at [81, 122] on button "KYC" at bounding box center [83, 124] width 100 height 20
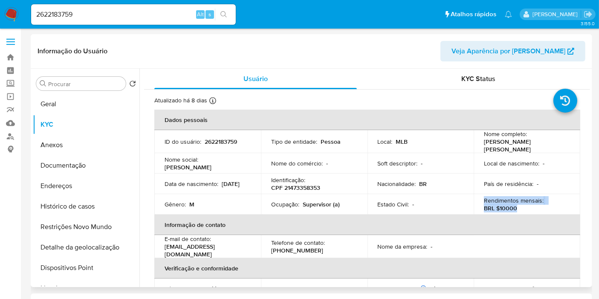
drag, startPoint x: 517, startPoint y: 206, endPoint x: 482, endPoint y: 199, distance: 35.7
click at [484, 199] on div "Rendimentos mensais : BRL $10000" at bounding box center [527, 204] width 86 height 15
copy div "Rendimentos mensais : BRL $10000"
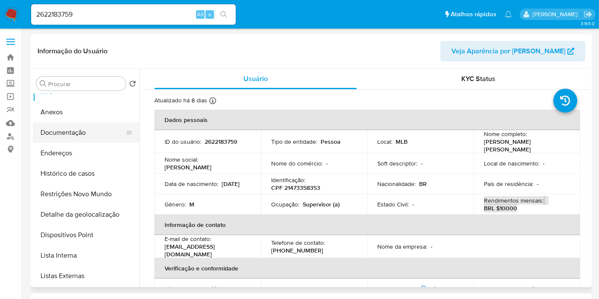
scroll to position [47, 0]
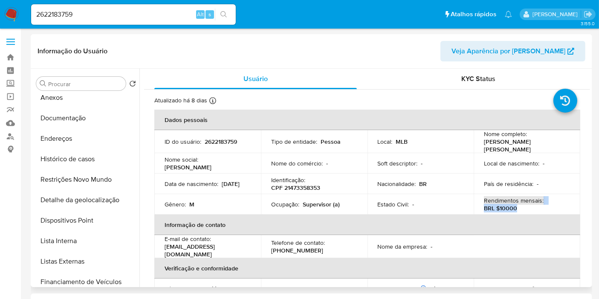
drag, startPoint x: 74, startPoint y: 239, endPoint x: 137, endPoint y: 218, distance: 65.8
click at [74, 239] on button "Lista Interna" at bounding box center [86, 241] width 107 height 20
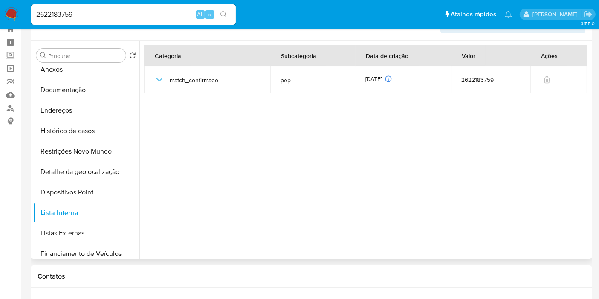
scroll to position [0, 0]
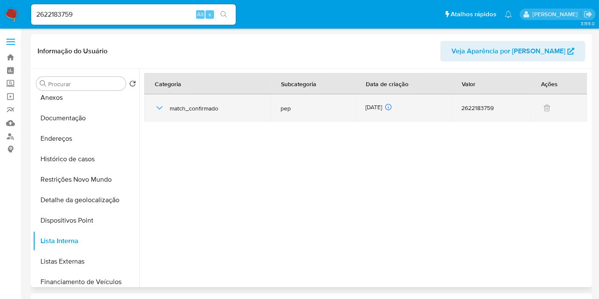
click at [372, 107] on div "13/08/2025 13/08/2025 10:53:00" at bounding box center [404, 107] width 76 height 9
click at [373, 107] on div "13/08/2025 13/08/2025 10:53:00" at bounding box center [404, 107] width 76 height 9
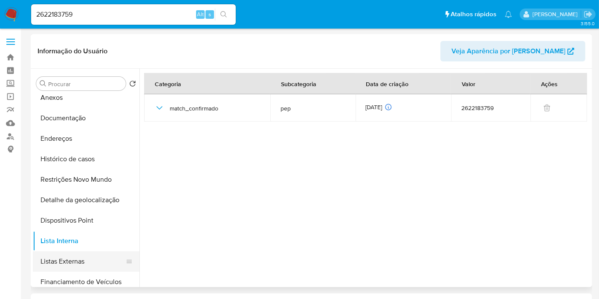
click at [72, 263] on button "Listas Externas" at bounding box center [83, 261] width 100 height 20
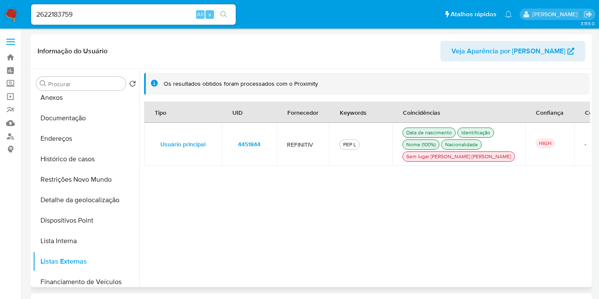
click at [239, 150] on span "4451844" at bounding box center [249, 144] width 23 height 12
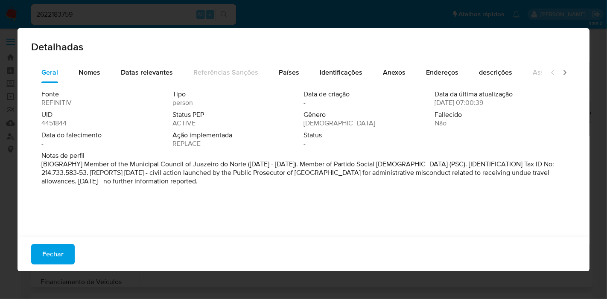
click at [61, 121] on span "4451844" at bounding box center [53, 123] width 25 height 9
click at [57, 253] on span "Fechar" at bounding box center [52, 254] width 21 height 19
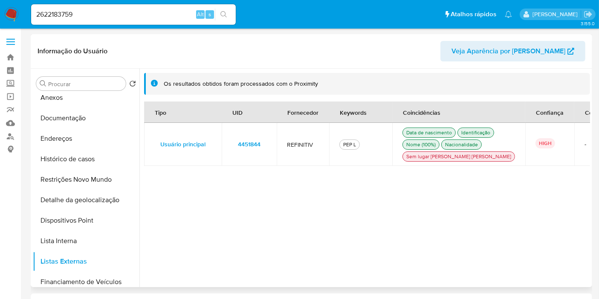
click at [114, 16] on input "2622183759" at bounding box center [133, 14] width 205 height 11
paste input "621812305"
type input "621812305"
click at [225, 12] on icon "search-icon" at bounding box center [224, 14] width 6 height 6
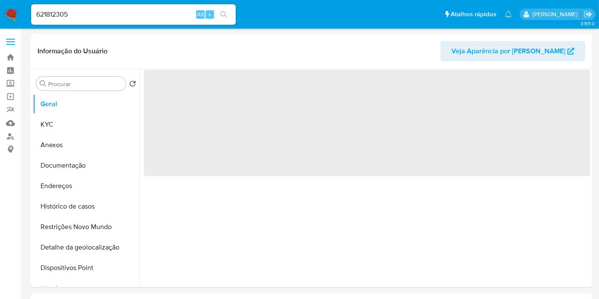
select select "10"
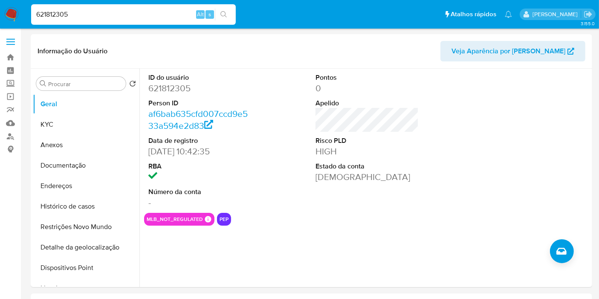
click at [157, 16] on input "621812305" at bounding box center [133, 14] width 205 height 11
click at [225, 15] on icon "search-icon" at bounding box center [224, 14] width 7 height 7
drag, startPoint x: 196, startPoint y: 151, endPoint x: 145, endPoint y: 151, distance: 51.6
click at [145, 151] on div "ID do usuário 621812305 Person ID af6bab635cfd007ccd9e533a594e2d83 Data de regi…" at bounding box center [200, 141] width 112 height 144
copy dd "06/08/2020"
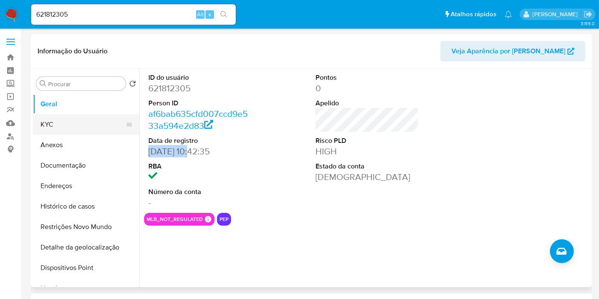
click at [83, 130] on button "KYC" at bounding box center [83, 124] width 100 height 20
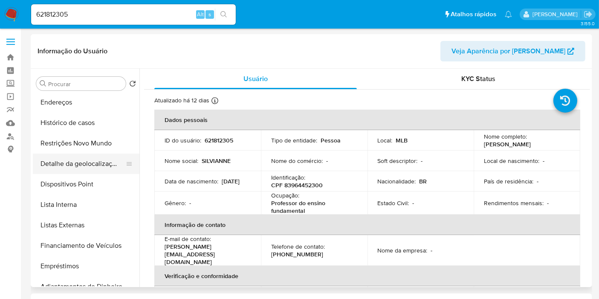
scroll to position [95, 0]
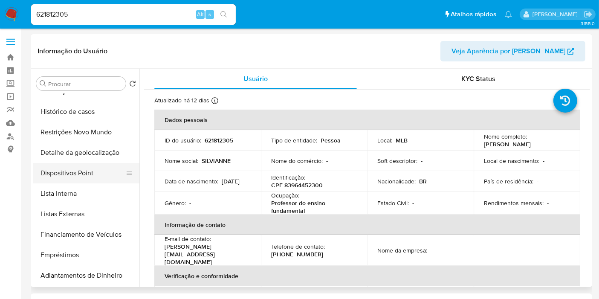
click at [70, 180] on button "Dispositivos Point" at bounding box center [83, 173] width 100 height 20
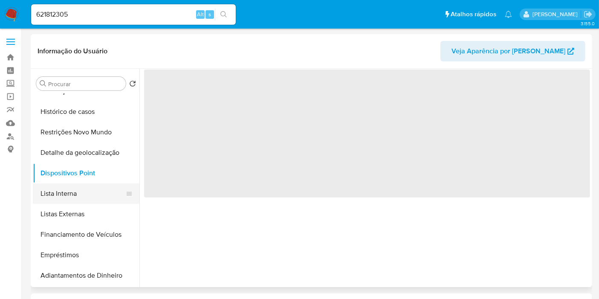
click at [70, 186] on button "Lista Interna" at bounding box center [83, 193] width 100 height 20
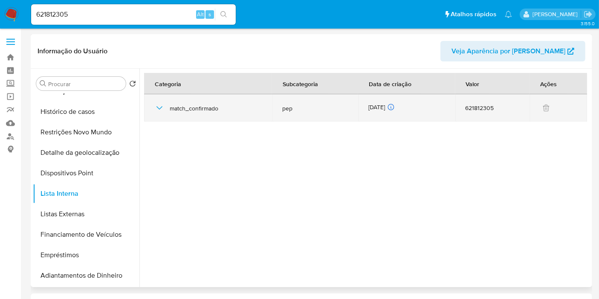
click at [375, 105] on div "13/08/2025 13/08/2025 23:02:52" at bounding box center [407, 107] width 77 height 9
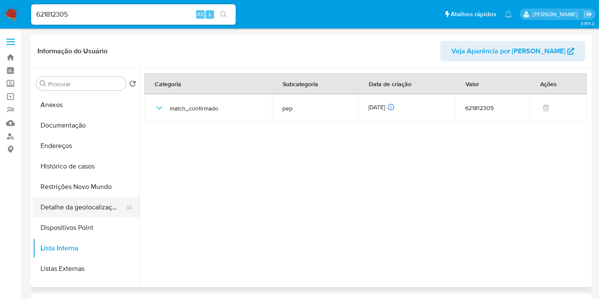
scroll to position [0, 0]
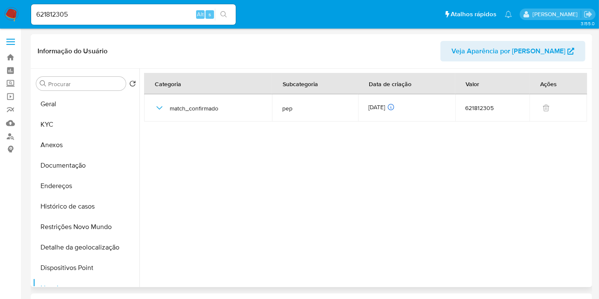
drag, startPoint x: 159, startPoint y: 184, endPoint x: 212, endPoint y: 160, distance: 58.8
click at [159, 184] on div at bounding box center [364, 178] width 451 height 218
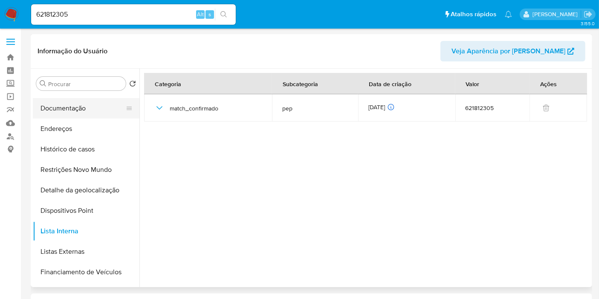
scroll to position [95, 0]
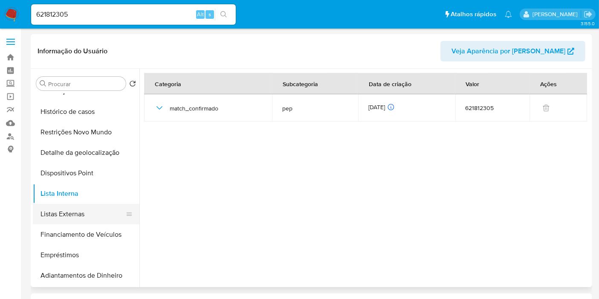
click at [69, 216] on button "Listas Externas" at bounding box center [83, 214] width 100 height 20
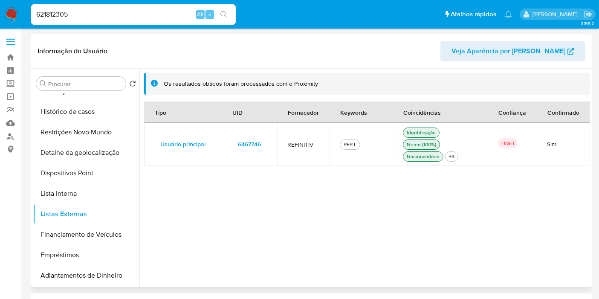
click at [250, 135] on td "6467746" at bounding box center [249, 144] width 55 height 43
click at [247, 145] on span "6467746" at bounding box center [249, 144] width 23 height 12
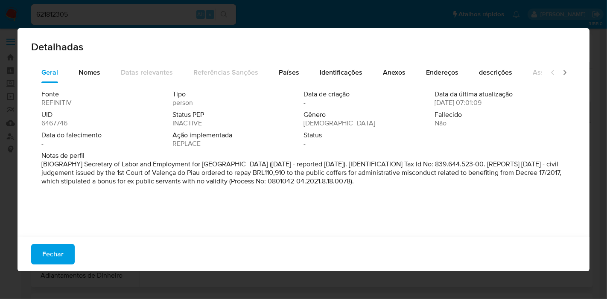
click at [58, 122] on span "6467746" at bounding box center [54, 123] width 26 height 9
click at [55, 247] on span "Fechar" at bounding box center [52, 254] width 21 height 19
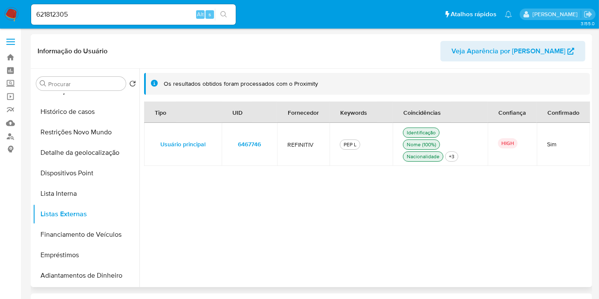
click at [156, 7] on div "621812305 Alt s" at bounding box center [133, 14] width 205 height 20
click at [170, 14] on input "621812305" at bounding box center [133, 14] width 205 height 11
paste input "164677120"
type input "164677120"
click at [229, 14] on button "search-icon" at bounding box center [223, 15] width 17 height 12
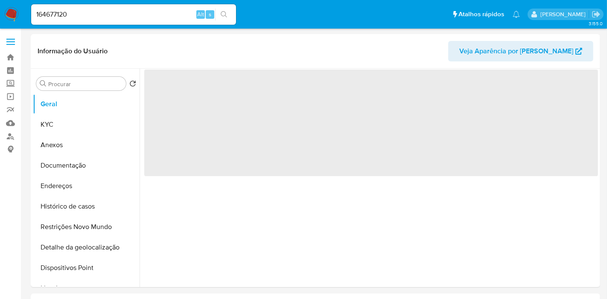
select select "10"
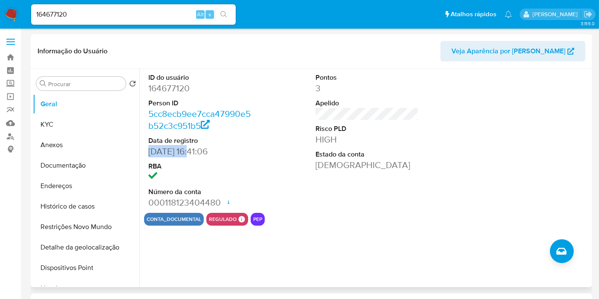
drag, startPoint x: 190, startPoint y: 152, endPoint x: 149, endPoint y: 153, distance: 41.0
click at [149, 153] on dd "15/08/2014 16:41:06" at bounding box center [199, 151] width 103 height 12
copy dd "15/08/2014"
click at [46, 128] on button "KYC" at bounding box center [83, 124] width 100 height 20
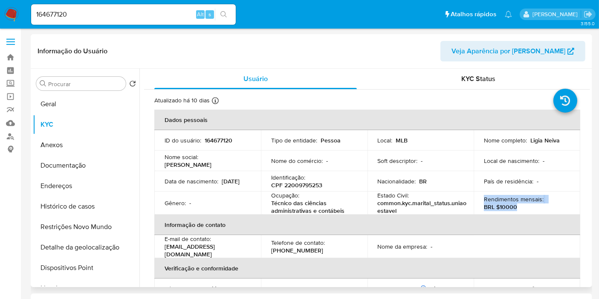
drag, startPoint x: 505, startPoint y: 206, endPoint x: 480, endPoint y: 199, distance: 26.2
click at [480, 199] on td "Rendimentos mensais : BRL $10000" at bounding box center [527, 203] width 107 height 23
copy div "Rendimentos mensais : BRL $10000"
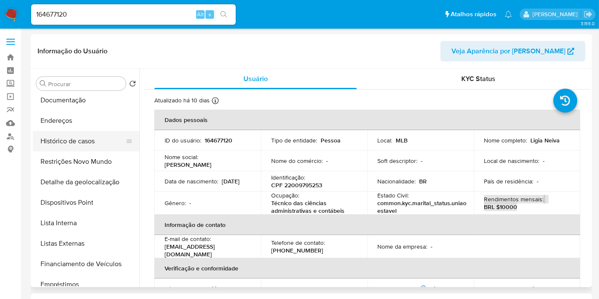
scroll to position [142, 0]
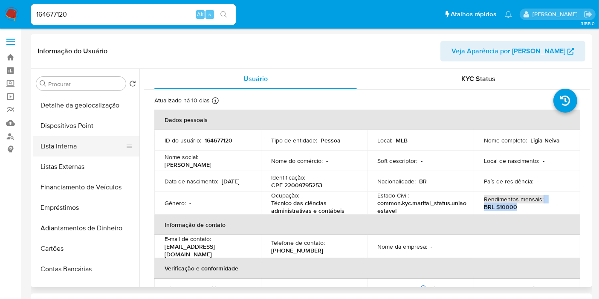
click at [81, 145] on button "Lista Interna" at bounding box center [83, 146] width 100 height 20
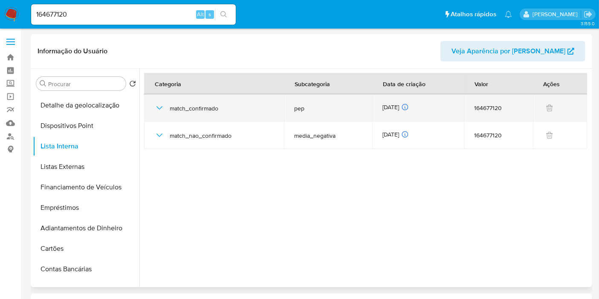
click at [397, 105] on div "11/08/2025 11/08/2025 10:35:51" at bounding box center [418, 107] width 71 height 9
click at [397, 106] on div "11/08/2025 11/08/2025 10:35:51" at bounding box center [418, 107] width 71 height 9
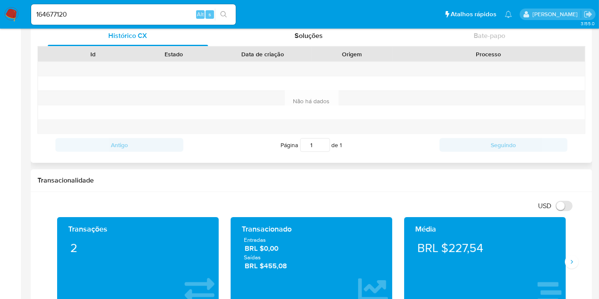
scroll to position [331, 0]
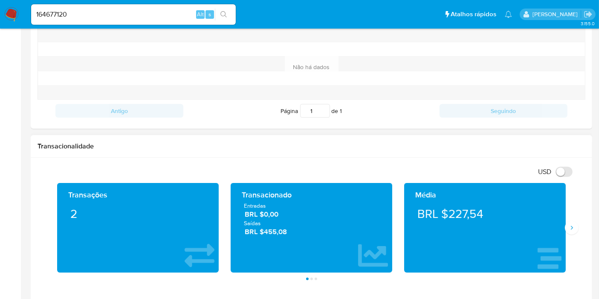
drag, startPoint x: 295, startPoint y: 233, endPoint x: 241, endPoint y: 206, distance: 60.1
click at [241, 206] on div "Entradas BRL $0,00 Saídas BRL $455,08" at bounding box center [312, 219] width 148 height 35
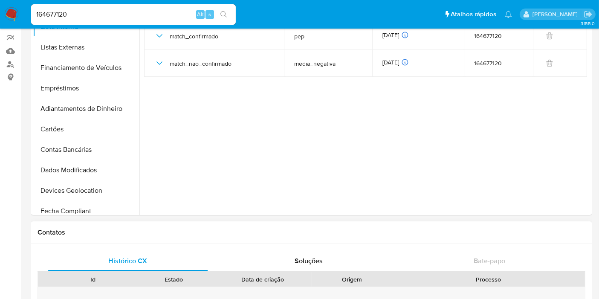
scroll to position [274, 0]
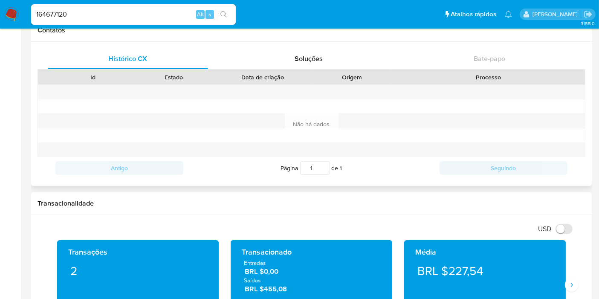
click at [156, 86] on div at bounding box center [174, 92] width 81 height 14
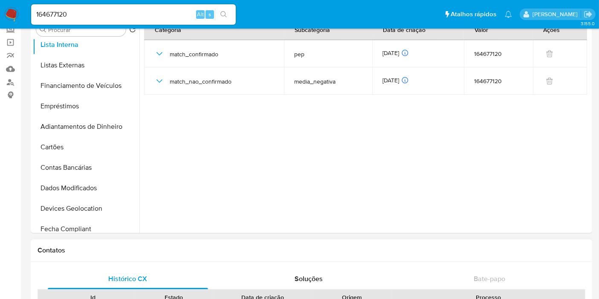
scroll to position [38, 0]
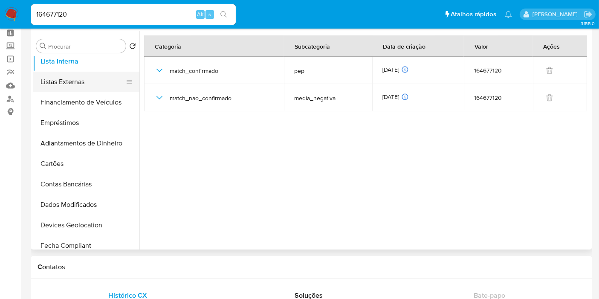
click at [87, 84] on button "Listas Externas" at bounding box center [83, 82] width 100 height 20
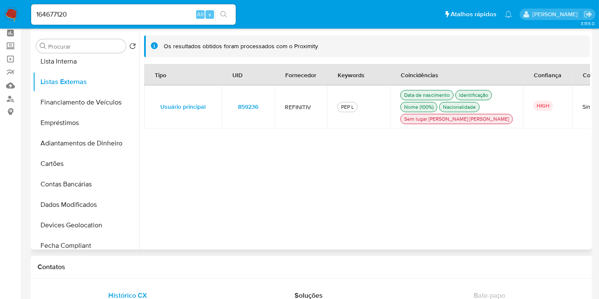
click at [386, 128] on td "PEP L" at bounding box center [358, 106] width 63 height 43
click at [242, 112] on span "859236" at bounding box center [248, 107] width 20 height 12
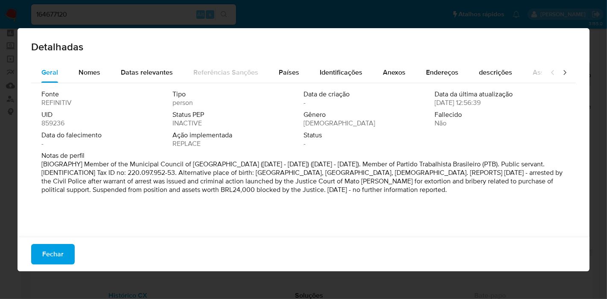
click at [55, 125] on span "859236" at bounding box center [52, 123] width 23 height 9
click at [54, 260] on span "Fechar" at bounding box center [52, 254] width 21 height 19
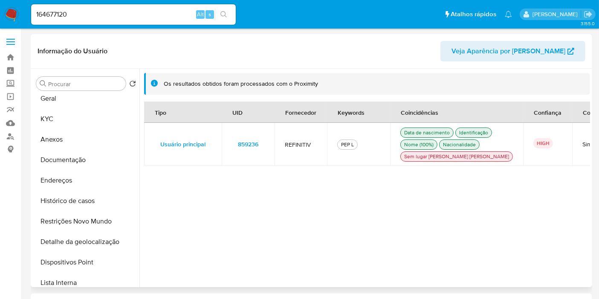
scroll to position [0, 0]
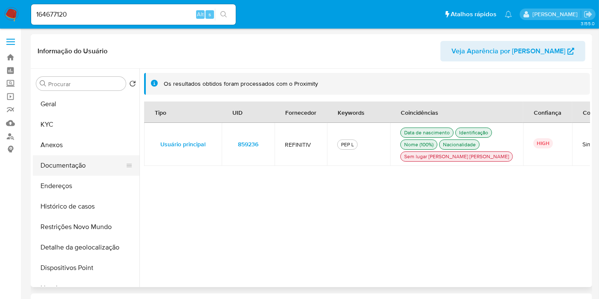
click at [84, 167] on button "Documentação" at bounding box center [83, 165] width 100 height 20
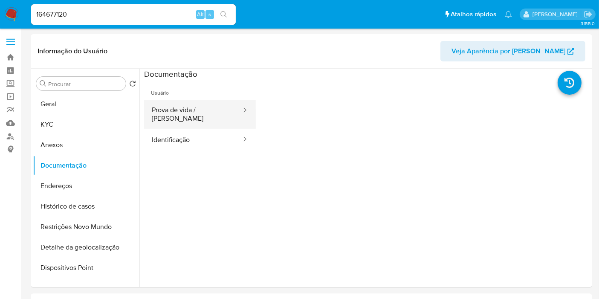
click at [198, 114] on button "Prova de vida / [PERSON_NAME]" at bounding box center [193, 114] width 98 height 29
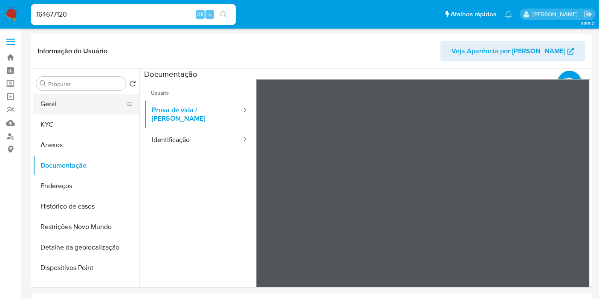
click at [67, 99] on button "Geral" at bounding box center [83, 104] width 100 height 20
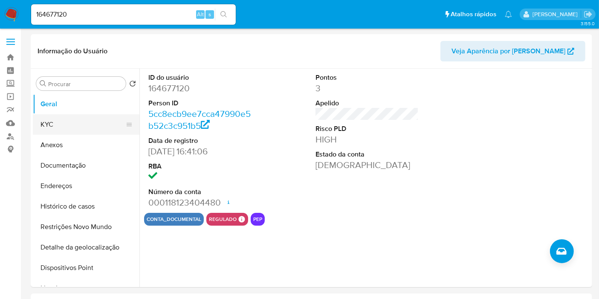
click at [73, 131] on button "KYC" at bounding box center [83, 124] width 100 height 20
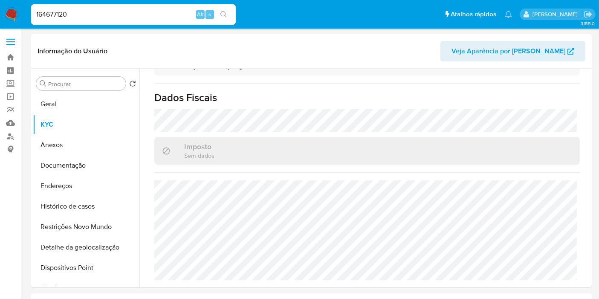
scroll to position [390, 0]
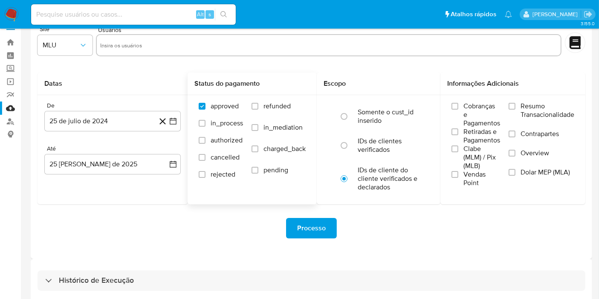
scroll to position [23, 0]
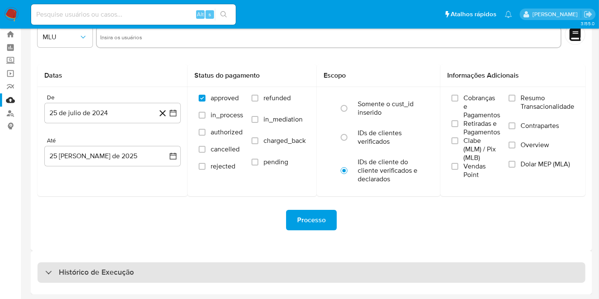
click at [232, 276] on div "Histórico de Execução" at bounding box center [312, 272] width 548 height 20
select select "10"
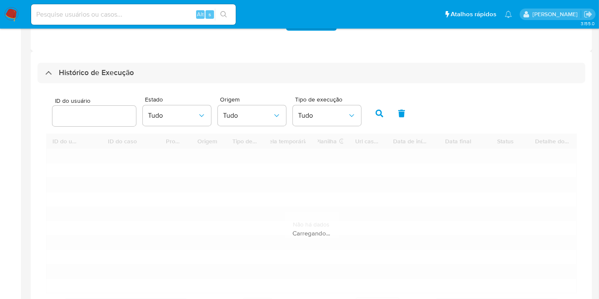
scroll to position [263, 0]
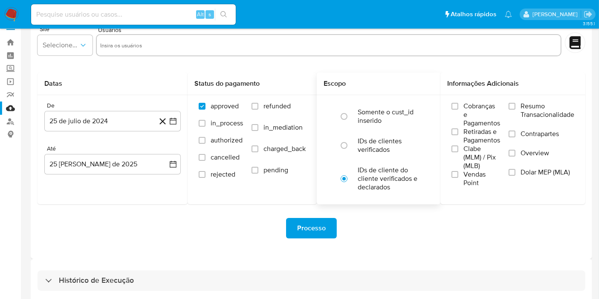
scroll to position [23, 0]
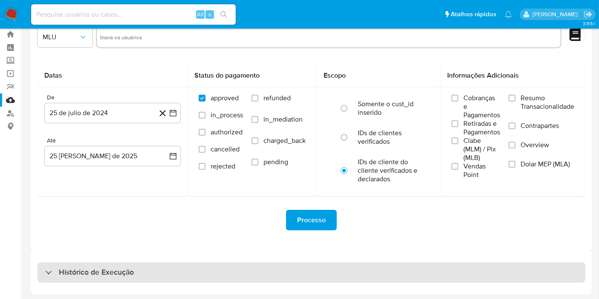
drag, startPoint x: 283, startPoint y: 285, endPoint x: 285, endPoint y: 275, distance: 10.1
click at [283, 283] on div "Histórico de Execução" at bounding box center [312, 273] width 562 height 44
click at [285, 274] on div "Histórico de Execução" at bounding box center [312, 272] width 548 height 20
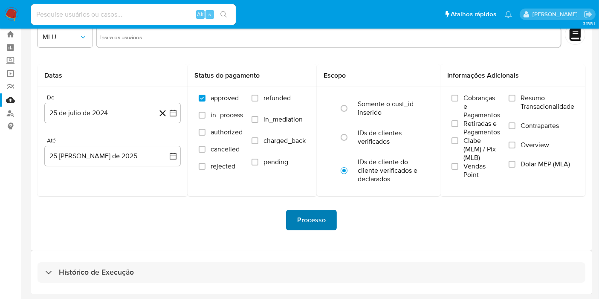
select select "10"
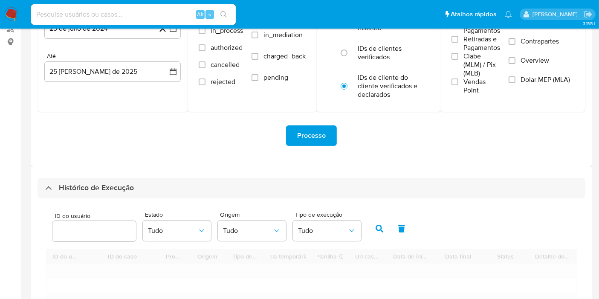
scroll to position [263, 0]
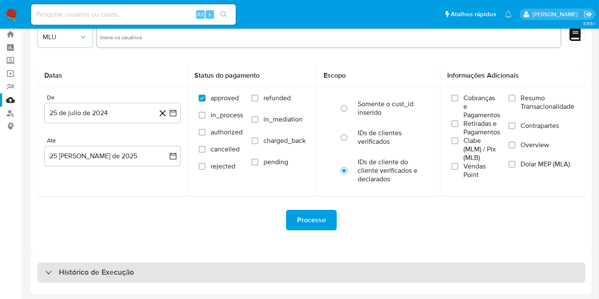
click at [271, 270] on div "Histórico de Execução" at bounding box center [312, 272] width 548 height 20
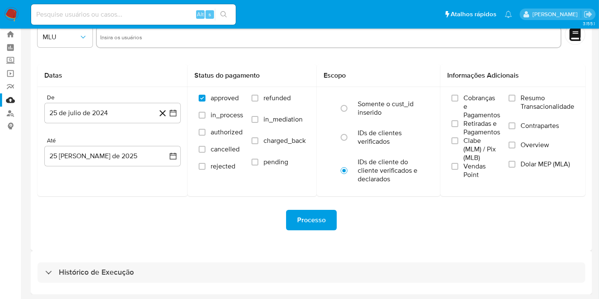
select select "10"
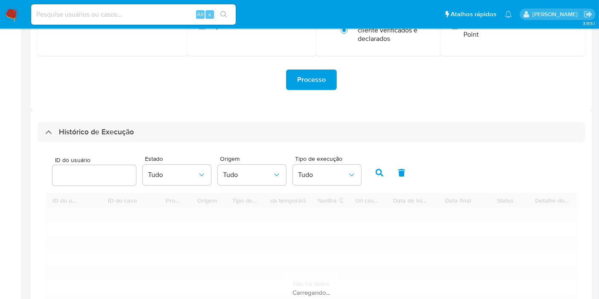
scroll to position [263, 0]
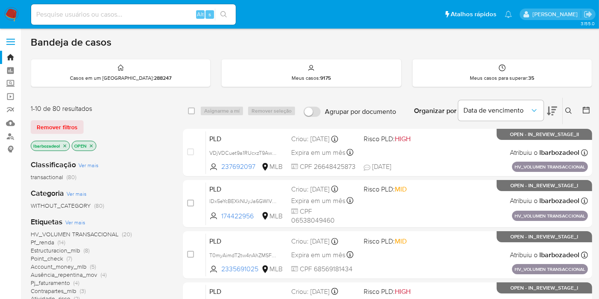
click at [59, 244] on span "(14)" at bounding box center [62, 242] width 8 height 9
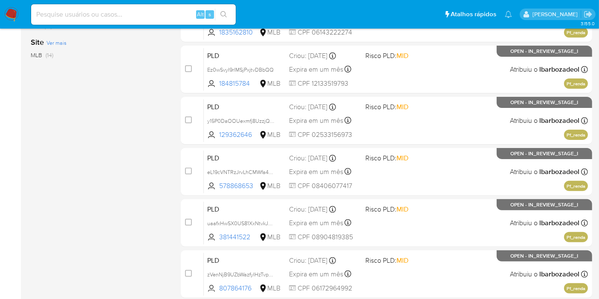
scroll to position [373, 0]
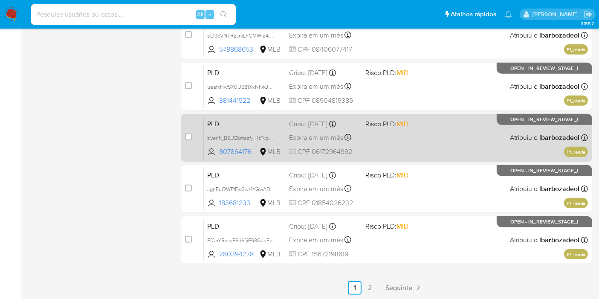
click at [380, 148] on div "PLD zVenNjB9UZbWazfyIHzTvpQB 807864176 MLB Risco PLD: MID Criou: [DATE] Criou: …" at bounding box center [396, 137] width 384 height 43
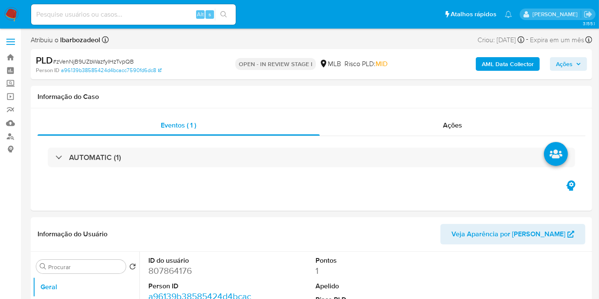
select select "10"
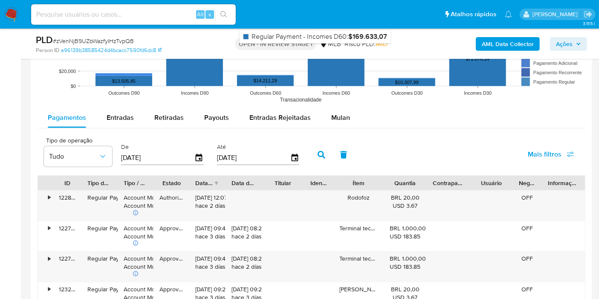
scroll to position [900, 0]
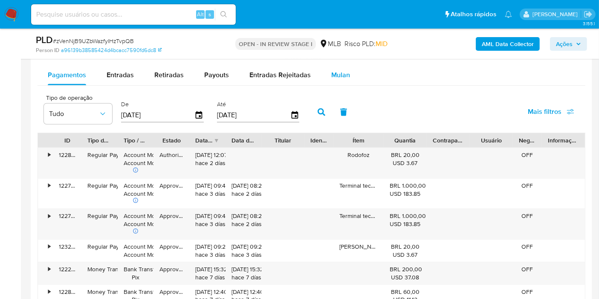
click at [340, 71] on span "Mulan" at bounding box center [340, 75] width 19 height 10
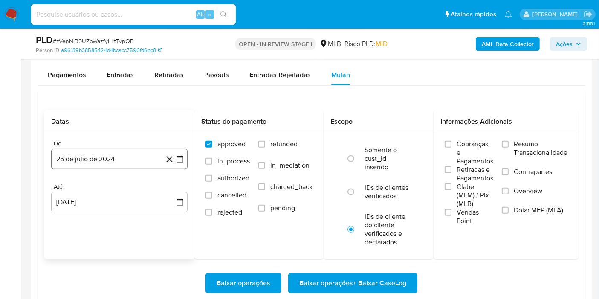
click at [114, 165] on button "25 de julio de 2024" at bounding box center [119, 159] width 137 height 20
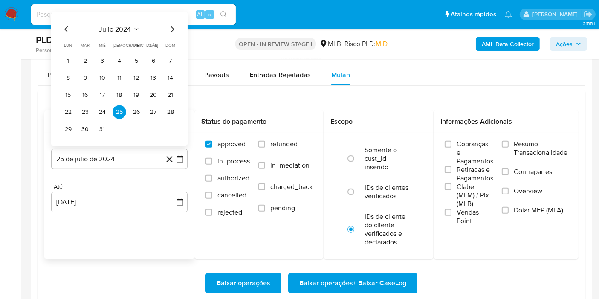
click at [122, 29] on span "julio 2024" at bounding box center [115, 29] width 32 height 9
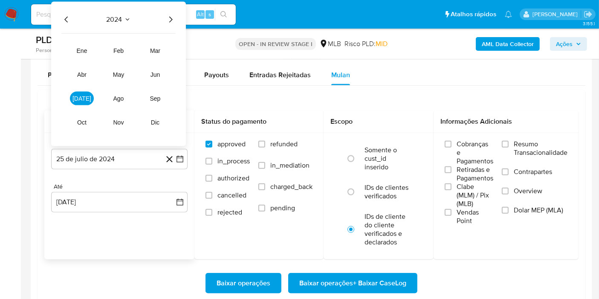
drag, startPoint x: 171, startPoint y: 14, endPoint x: 168, endPoint y: 21, distance: 8.0
click at [171, 15] on icon "Año siguiente" at bounding box center [171, 20] width 10 height 10
click at [81, 96] on span "jul" at bounding box center [82, 98] width 19 height 7
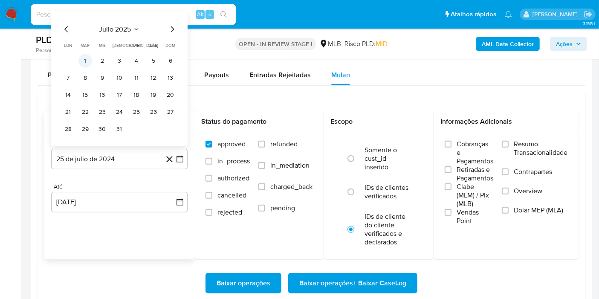
click at [81, 58] on button "1" at bounding box center [85, 61] width 14 height 14
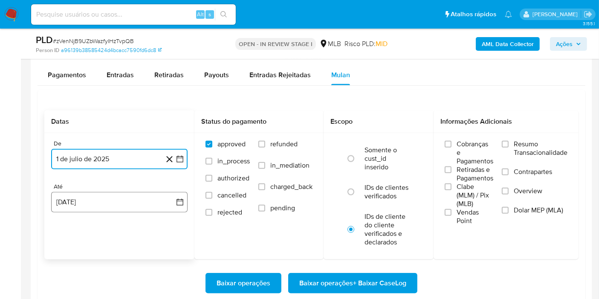
click at [81, 201] on button "25 de agosto de 2025" at bounding box center [119, 202] width 137 height 20
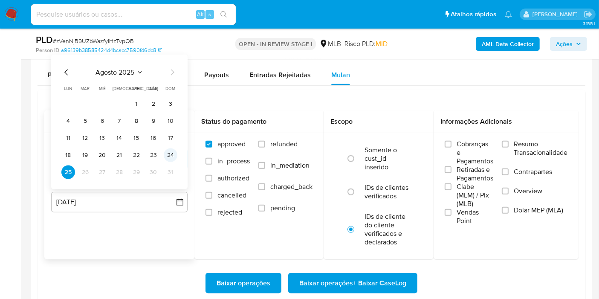
click at [171, 149] on button "24" at bounding box center [171, 155] width 14 height 14
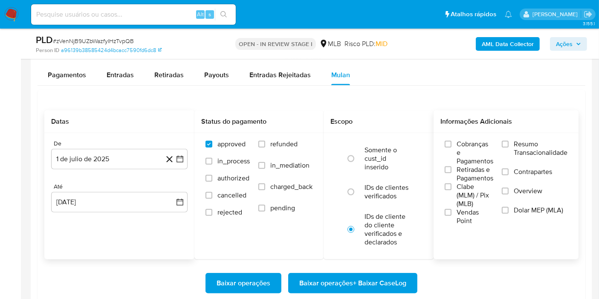
click at [526, 144] on span "Resumo Transacionalidade" at bounding box center [541, 148] width 54 height 17
click at [509, 144] on input "Resumo Transacionalidade" at bounding box center [505, 144] width 7 height 7
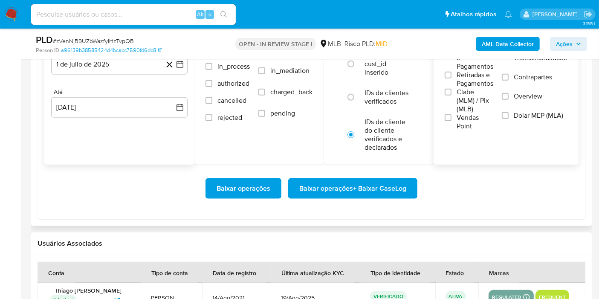
click at [374, 190] on span "Baixar operações + Baixar CaseLog" at bounding box center [352, 188] width 107 height 19
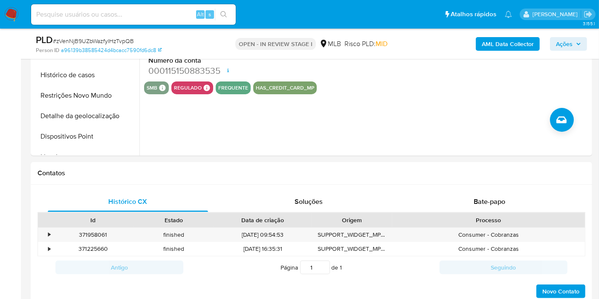
scroll to position [0, 0]
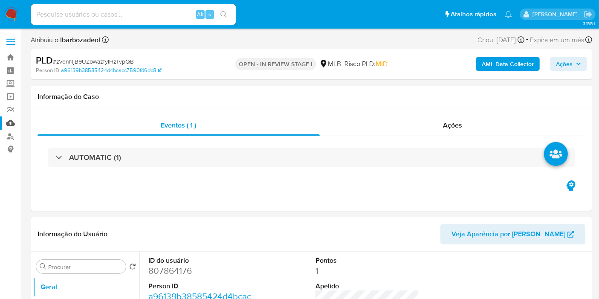
click at [12, 122] on link "Mulan" at bounding box center [51, 122] width 102 height 13
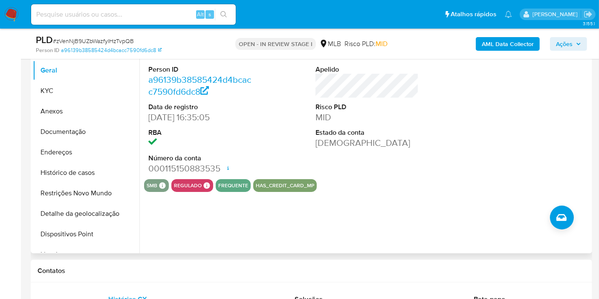
scroll to position [142, 0]
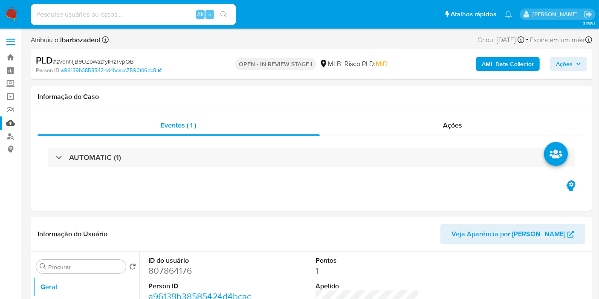
click at [9, 123] on link "Mulan" at bounding box center [51, 122] width 102 height 13
click at [560, 65] on span "Ações" at bounding box center [564, 64] width 17 height 14
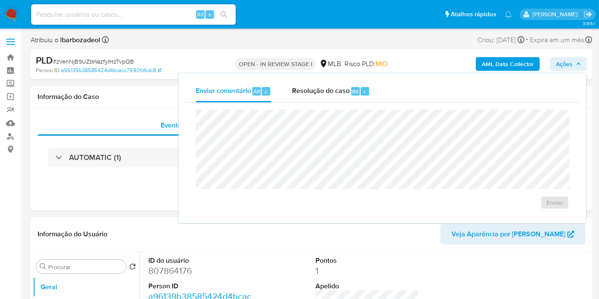
click at [558, 66] on span "Ações" at bounding box center [564, 64] width 17 height 14
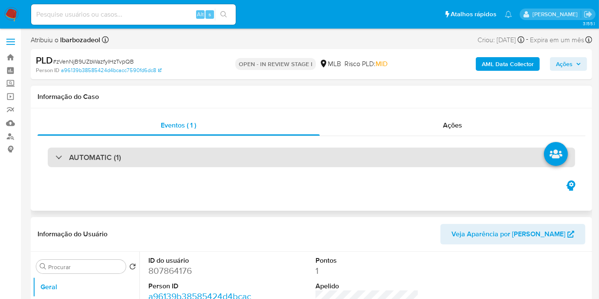
click at [263, 162] on div "AUTOMATIC (1)" at bounding box center [312, 158] width 528 height 20
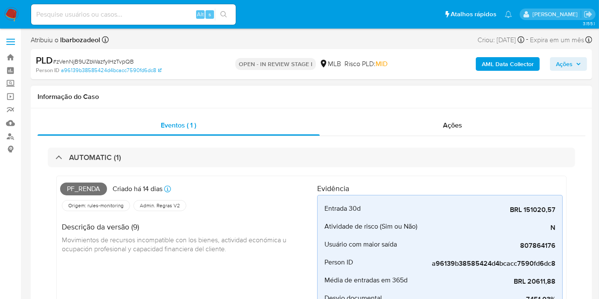
click at [79, 188] on span "Pf_renda" at bounding box center [83, 189] width 47 height 13
copy span "Pf_renda"
click at [553, 59] on button "Ações" at bounding box center [568, 64] width 37 height 14
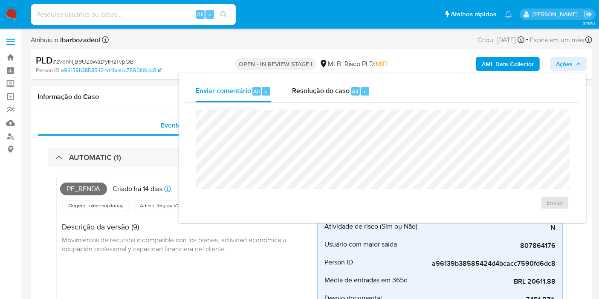
click at [473, 108] on div "Enviar" at bounding box center [383, 159] width 394 height 113
click at [122, 87] on div "Informação do Caso" at bounding box center [312, 97] width 562 height 23
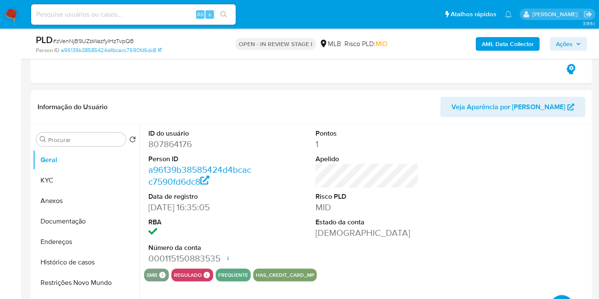
scroll to position [379, 0]
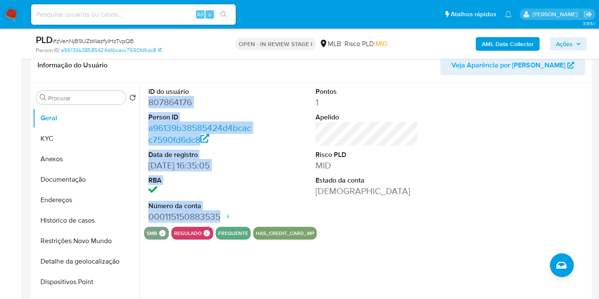
drag, startPoint x: 148, startPoint y: 100, endPoint x: 218, endPoint y: 214, distance: 133.1
click at [218, 214] on dl "ID do usuário 807864176 Person ID a96139b38585424d4bcacc7590fd6dc8 Data de regi…" at bounding box center [199, 155] width 103 height 136
copy dl "807864176 Person ID a96139b38585424d4bcacc7590fd6dc8 Data de registro 14/08/202…"
click at [570, 38] on span "Ações" at bounding box center [564, 44] width 17 height 14
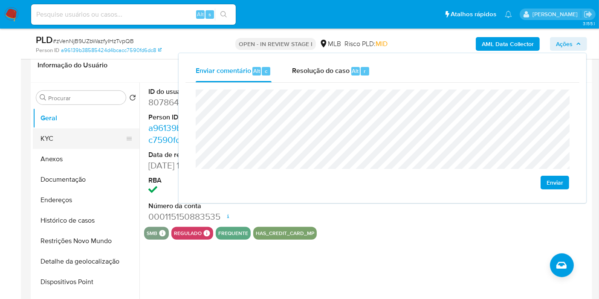
click at [45, 132] on button "KYC" at bounding box center [83, 138] width 100 height 20
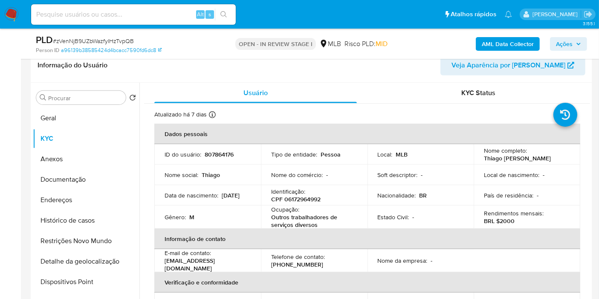
click at [302, 198] on p "CPF 06172964992" at bounding box center [295, 199] width 49 height 8
copy p "06172964992"
click at [567, 45] on span "Ações" at bounding box center [564, 44] width 17 height 14
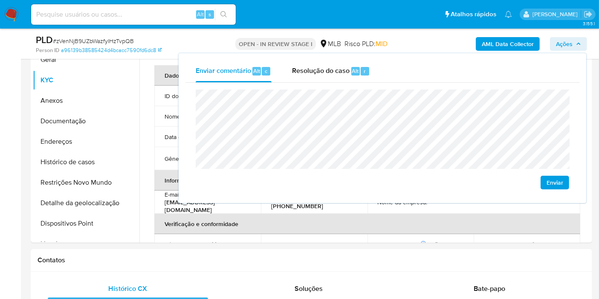
scroll to position [521, 0]
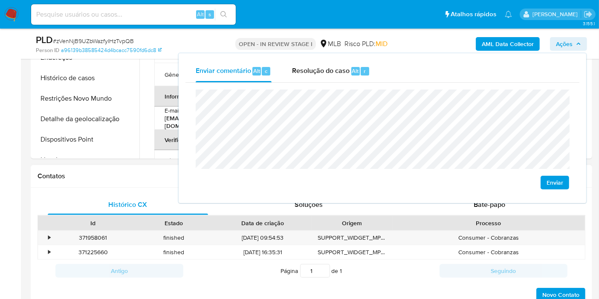
click at [164, 182] on div "Contatos" at bounding box center [312, 176] width 562 height 23
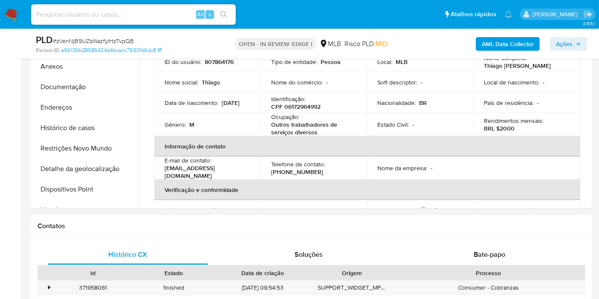
scroll to position [379, 0]
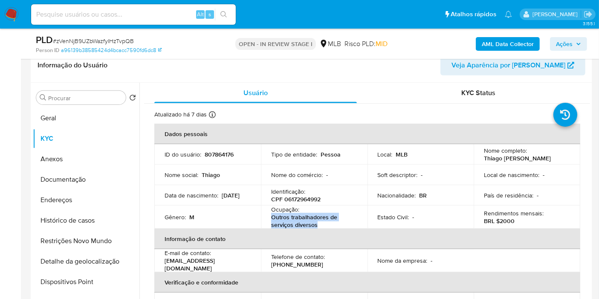
drag, startPoint x: 269, startPoint y: 216, endPoint x: 326, endPoint y: 224, distance: 58.1
click at [326, 224] on td "Ocupação : Outros trabalhadores de serviços diversos" at bounding box center [314, 217] width 107 height 23
copy p "Outros trabalhadores de serviços diversos"
click at [563, 44] on span "Ações" at bounding box center [564, 44] width 17 height 14
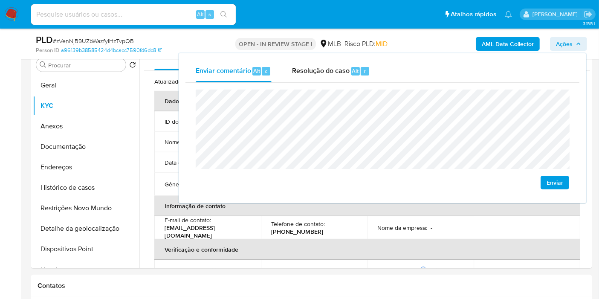
scroll to position [427, 0]
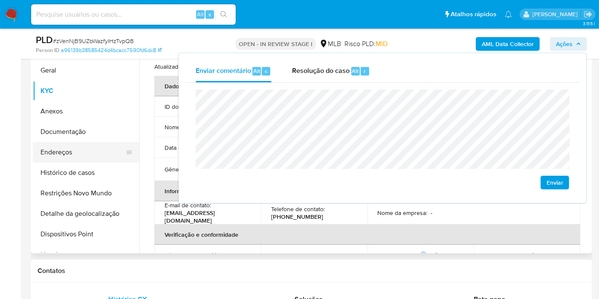
click at [83, 150] on button "Endereços" at bounding box center [83, 152] width 100 height 20
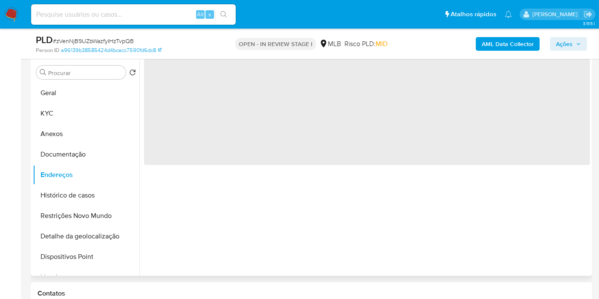
scroll to position [379, 0]
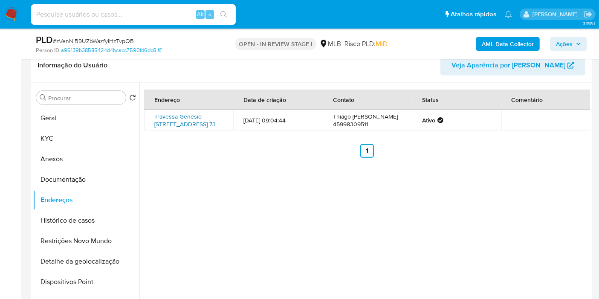
click at [179, 128] on link "Travessa Genésio Rodrigues Dos Santos 73, Foz Do Iguaçu, Paraná, 85870712, Bras…" at bounding box center [184, 120] width 61 height 16
click at [91, 174] on button "Documentação" at bounding box center [83, 179] width 100 height 20
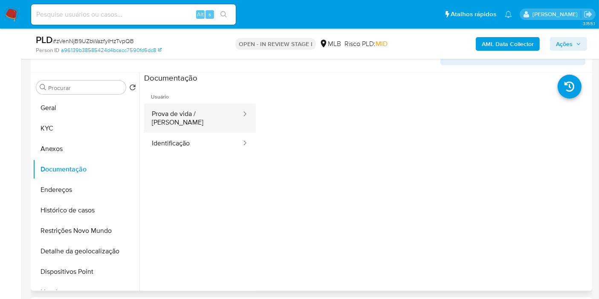
click at [183, 116] on button "Prova de vida / Selfie" at bounding box center [193, 118] width 98 height 29
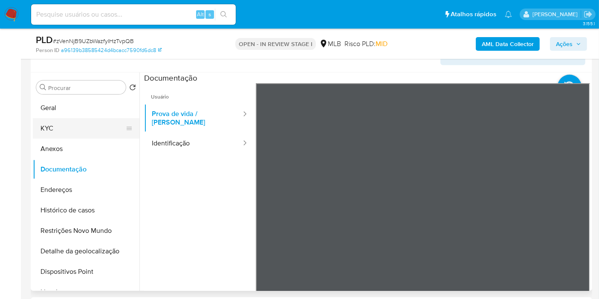
click at [76, 129] on button "KYC" at bounding box center [83, 128] width 100 height 20
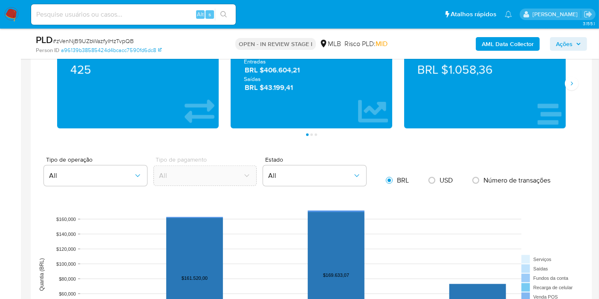
scroll to position [995, 0]
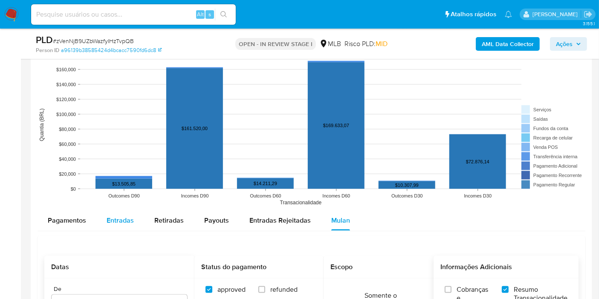
click at [124, 219] on span "Entradas" at bounding box center [120, 220] width 27 height 10
select select "10"
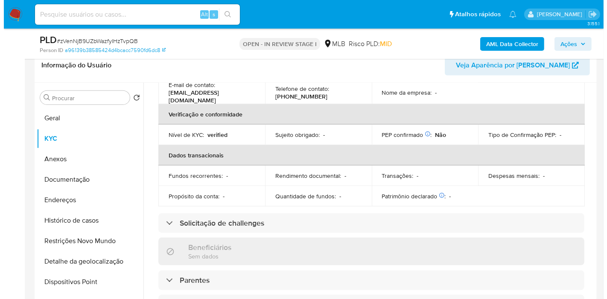
scroll to position [0, 0]
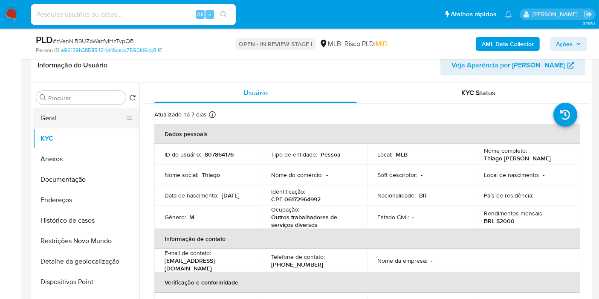
click at [79, 116] on button "Geral" at bounding box center [83, 118] width 100 height 20
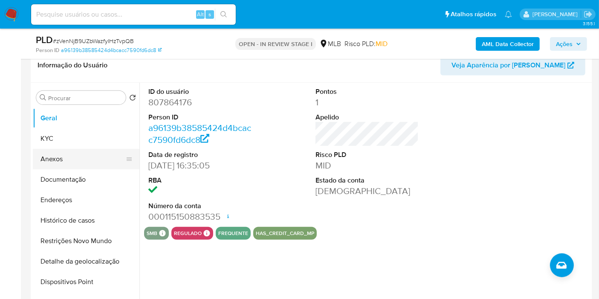
click at [69, 150] on button "Anexos" at bounding box center [83, 159] width 100 height 20
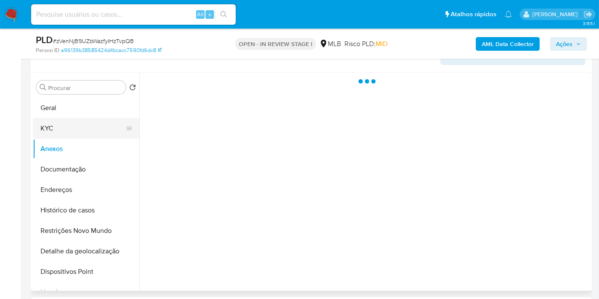
click at [73, 131] on button "KYC" at bounding box center [83, 128] width 100 height 20
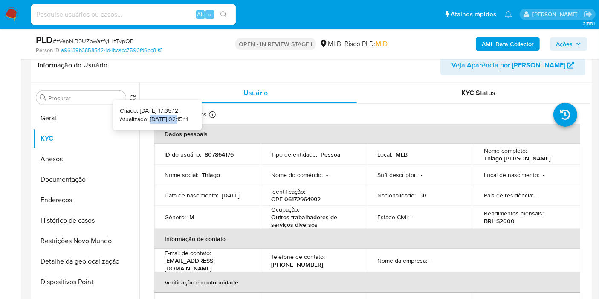
drag, startPoint x: 166, startPoint y: 119, endPoint x: 137, endPoint y: 118, distance: 29.0
click at [137, 118] on p "Atualizado: 19/08/2025 02:15:11" at bounding box center [154, 119] width 68 height 9
copy p "[DATE]"
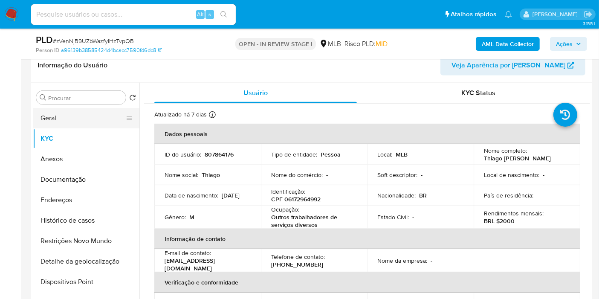
drag, startPoint x: 81, startPoint y: 112, endPoint x: 87, endPoint y: 113, distance: 6.8
click at [80, 113] on button "Geral" at bounding box center [83, 118] width 100 height 20
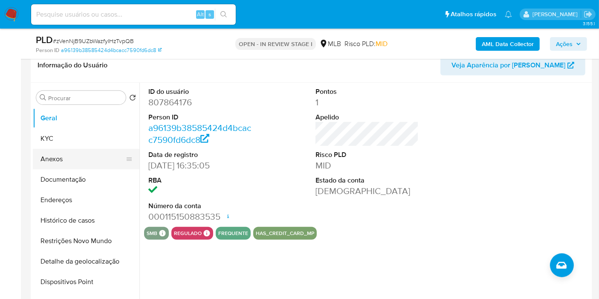
drag, startPoint x: 67, startPoint y: 137, endPoint x: 132, endPoint y: 141, distance: 65.4
click at [66, 137] on button "KYC" at bounding box center [86, 138] width 107 height 20
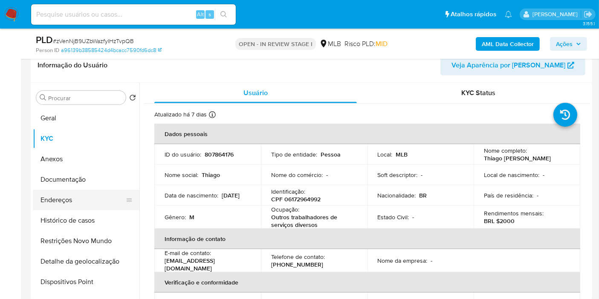
click at [97, 202] on button "Endereços" at bounding box center [83, 200] width 100 height 20
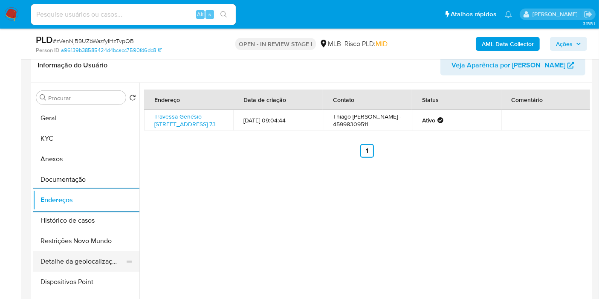
drag, startPoint x: 91, startPoint y: 259, endPoint x: 100, endPoint y: 254, distance: 9.9
click at [91, 259] on button "Detalhe da geolocalização" at bounding box center [83, 261] width 100 height 20
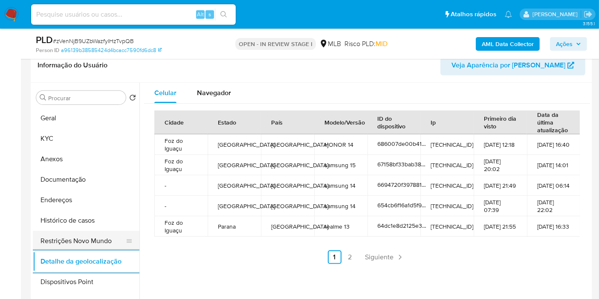
click at [99, 247] on button "Restrições Novo Mundo" at bounding box center [83, 241] width 100 height 20
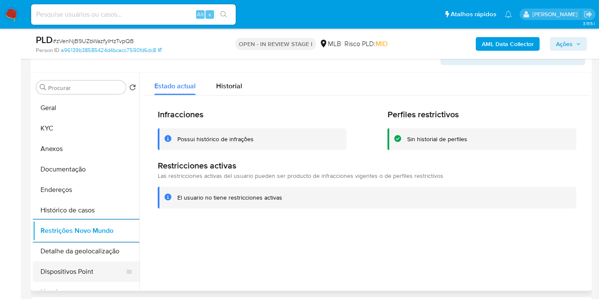
click at [81, 270] on button "Dispositivos Point" at bounding box center [83, 271] width 100 height 20
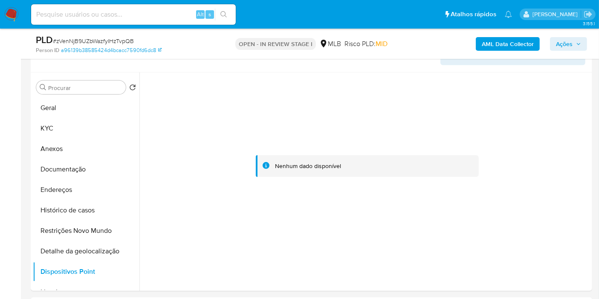
click at [582, 51] on div "AML Data Collector Ações" at bounding box center [497, 44] width 182 height 20
click at [573, 46] on span "Ações" at bounding box center [564, 44] width 17 height 14
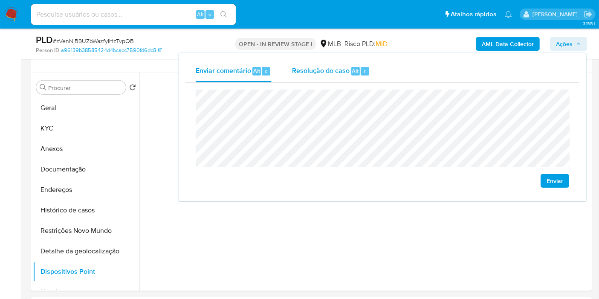
click at [325, 78] on div "Resolução do caso Alt r" at bounding box center [331, 71] width 78 height 22
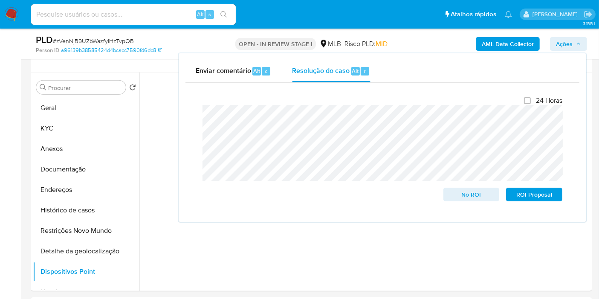
click at [507, 50] on b "AML Data Collector" at bounding box center [508, 44] width 52 height 14
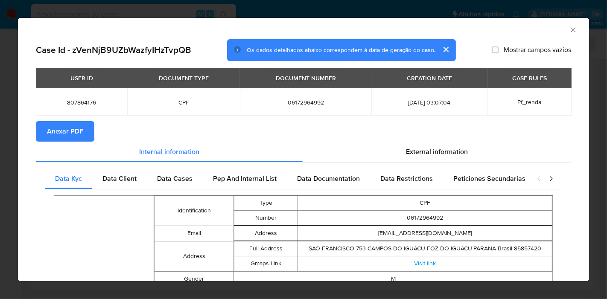
click at [64, 137] on span "Anexar PDF" at bounding box center [65, 131] width 36 height 19
click at [569, 27] on icon "Fechar a janela" at bounding box center [573, 30] width 9 height 9
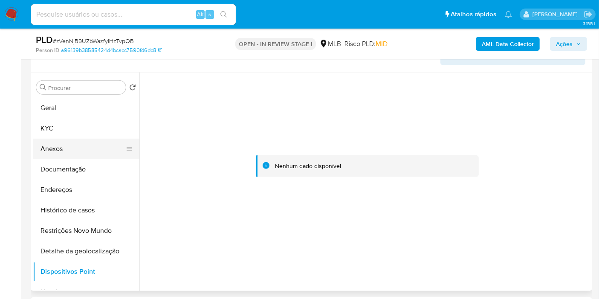
click at [59, 147] on button "Anexos" at bounding box center [83, 149] width 100 height 20
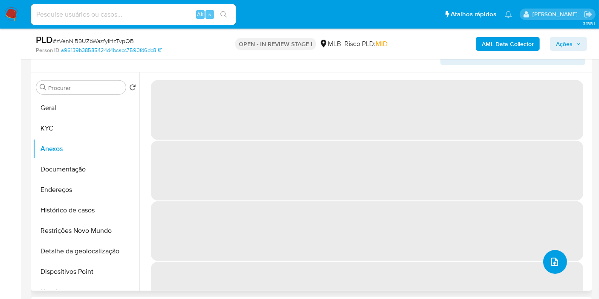
click at [557, 262] on button "upload-file" at bounding box center [555, 262] width 24 height 24
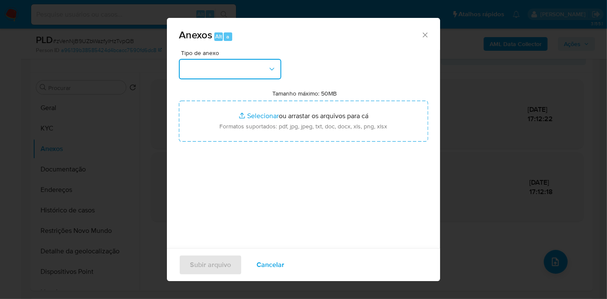
click at [252, 66] on button "button" at bounding box center [230, 69] width 102 height 20
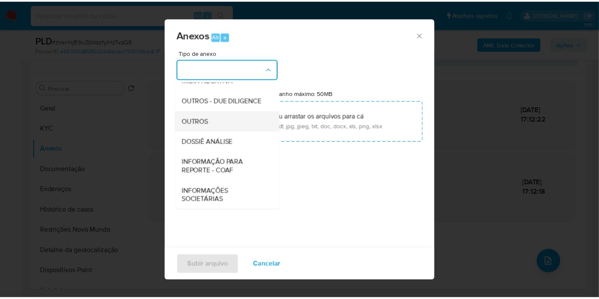
scroll to position [131, 0]
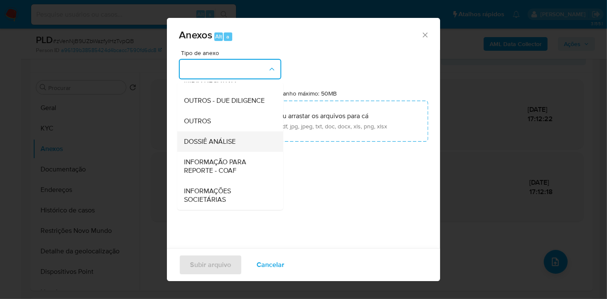
click at [238, 137] on div "DOSSIÊ ANÁLISE" at bounding box center [227, 141] width 87 height 20
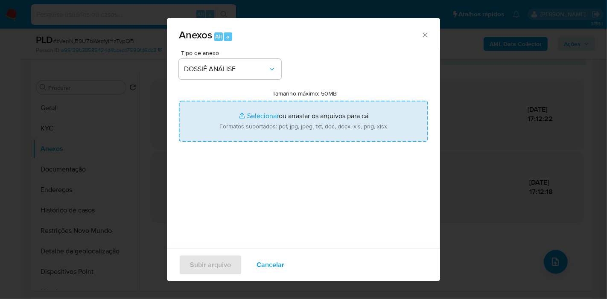
click at [245, 127] on input "Tamanho máximo: 50MB Selecionar arquivos" at bounding box center [303, 121] width 249 height 41
type input "C:\fakepath\Mulan 807864176_2025_08_25_15_46_57.pdf"
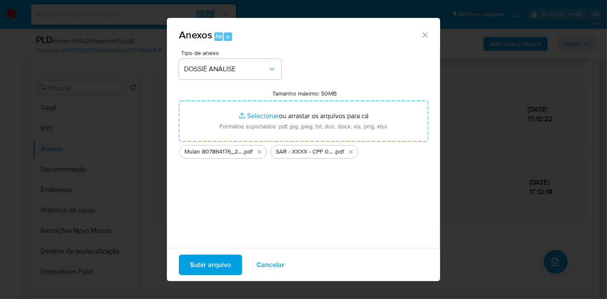
click at [223, 259] on span "Subir arquivo" at bounding box center [210, 265] width 41 height 19
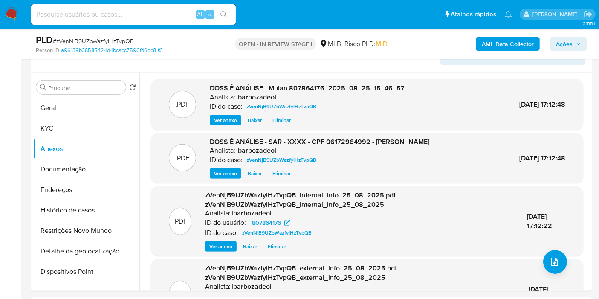
click at [574, 44] on span "Ações" at bounding box center [568, 44] width 25 height 12
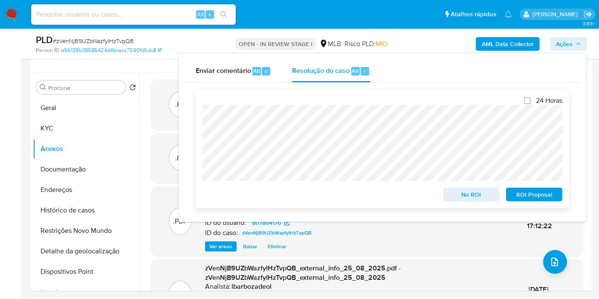
click at [527, 194] on span "ROI Proposal" at bounding box center [534, 195] width 44 height 12
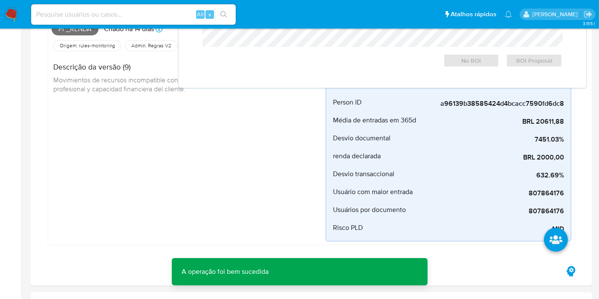
scroll to position [0, 0]
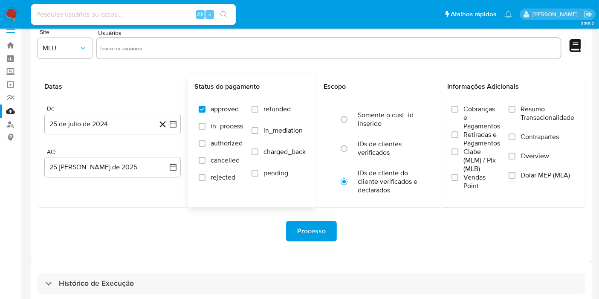
scroll to position [23, 0]
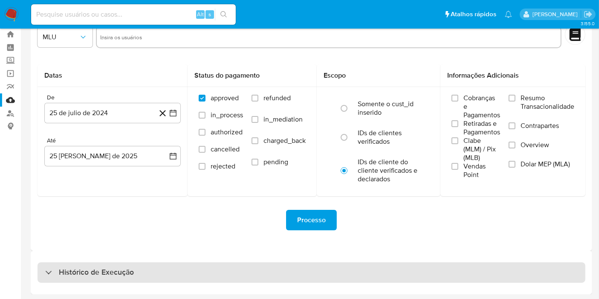
click at [272, 262] on div "Histórico de Execução" at bounding box center [312, 272] width 548 height 20
select select "10"
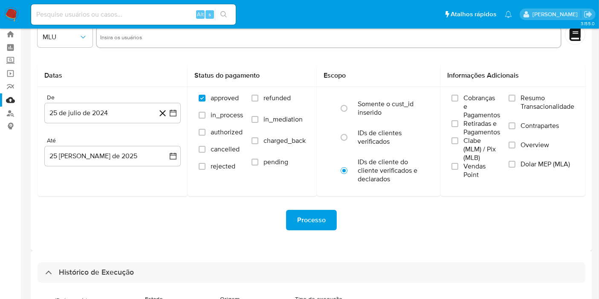
drag, startPoint x: 0, startPoint y: 216, endPoint x: 20, endPoint y: 203, distance: 23.9
click at [0, 216] on aside "Bandeja Painel Screening Pesquisa em Listas Watchlist Ferramentas Operações em …" at bounding box center [10, 282] width 21 height 611
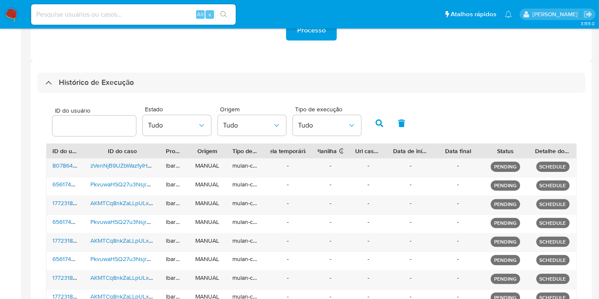
scroll to position [309, 0]
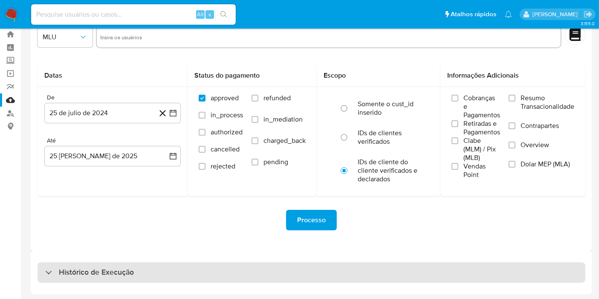
click at [183, 279] on div "Histórico de Execução" at bounding box center [312, 272] width 548 height 20
select select "10"
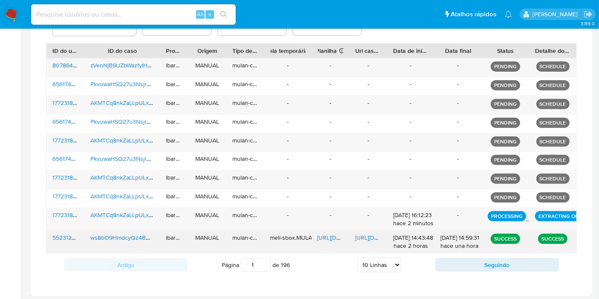
scroll to position [313, 0]
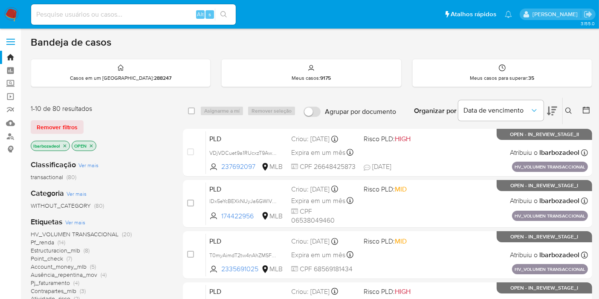
click at [64, 144] on icon "close-filter" at bounding box center [64, 145] width 5 height 5
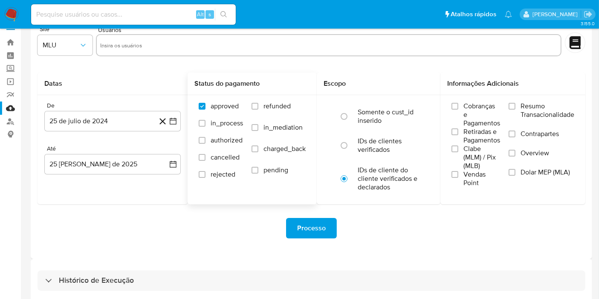
scroll to position [23, 0]
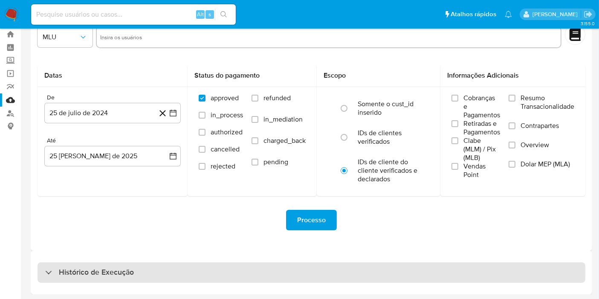
click at [247, 273] on div "Histórico de Execução" at bounding box center [312, 272] width 548 height 20
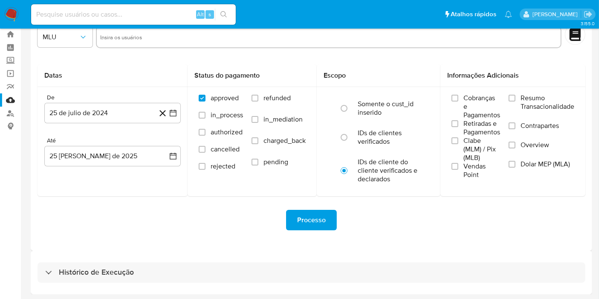
select select "10"
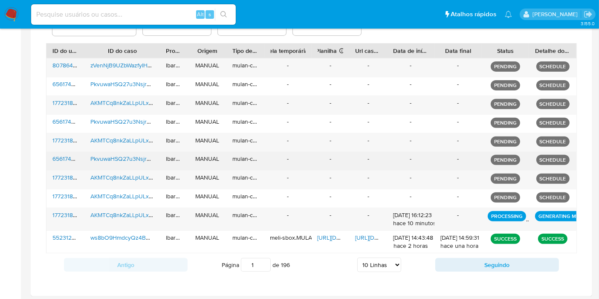
scroll to position [313, 0]
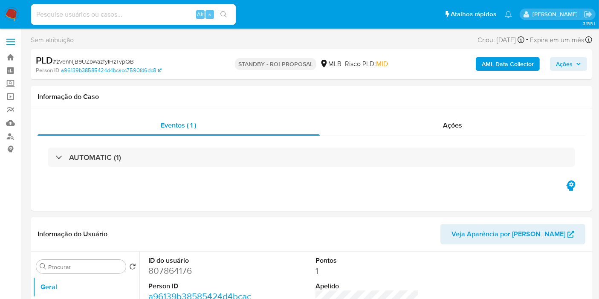
select select "10"
click at [54, 93] on h1 "Informação do Caso" at bounding box center [312, 97] width 548 height 9
click at [9, 71] on link "Painel" at bounding box center [51, 70] width 102 height 13
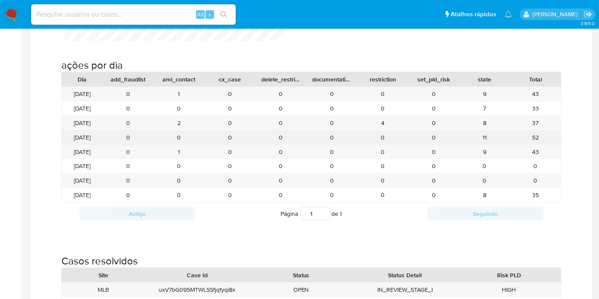
scroll to position [805, 0]
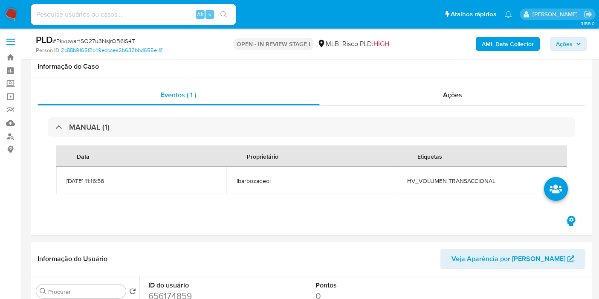
scroll to position [189, 0]
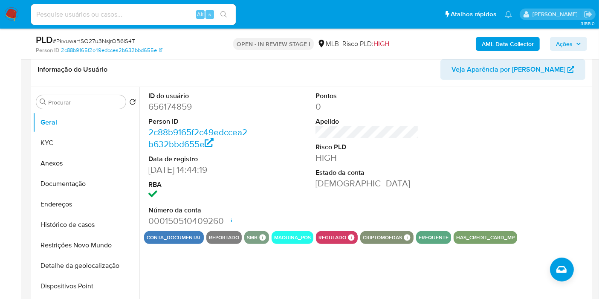
click at [570, 44] on span "Ações" at bounding box center [564, 44] width 17 height 14
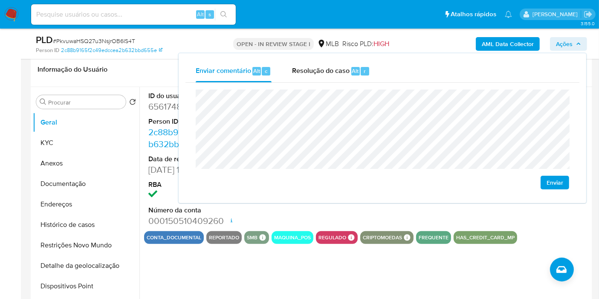
click at [569, 44] on span "Ações" at bounding box center [564, 44] width 17 height 14
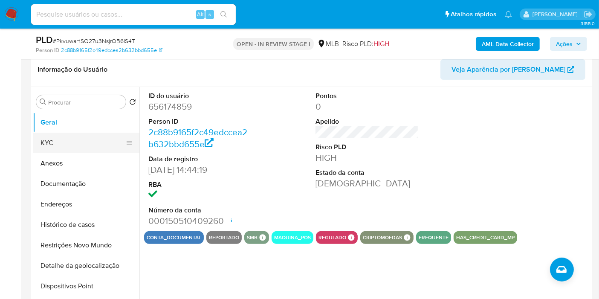
click at [84, 137] on button "KYC" at bounding box center [83, 143] width 100 height 20
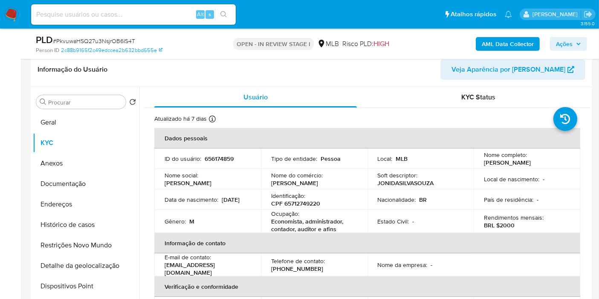
click at [295, 206] on p "CPF 65712749220" at bounding box center [295, 204] width 49 height 8
click at [296, 202] on p "CPF 65712749220" at bounding box center [295, 204] width 49 height 8
copy p "65712749220"
click at [567, 46] on span "Ações" at bounding box center [564, 44] width 17 height 14
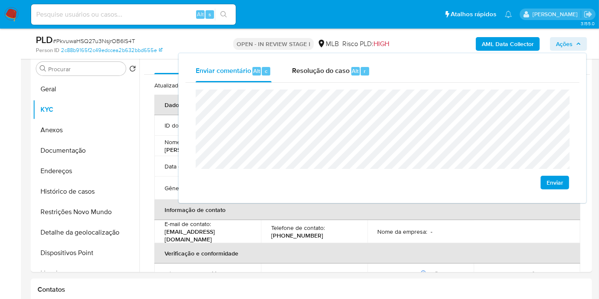
scroll to position [237, 0]
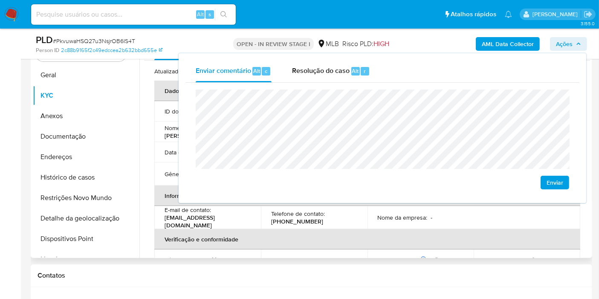
click at [357, 225] on td "Telefone de contato : [PHONE_NUMBER]" at bounding box center [314, 217] width 107 height 23
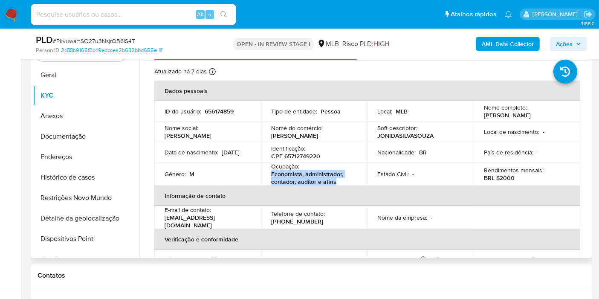
drag, startPoint x: 271, startPoint y: 175, endPoint x: 355, endPoint y: 180, distance: 83.7
click at [355, 180] on div "Ocupação : Economista, administrador, contador, auditor e afins" at bounding box center [314, 174] width 86 height 23
copy p "Economista, administrador, contador, auditor e afins"
click at [567, 43] on span "Ações" at bounding box center [564, 44] width 17 height 14
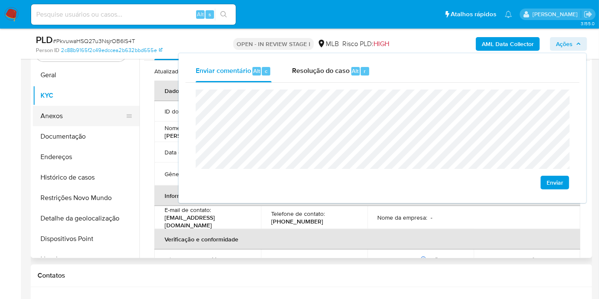
click at [97, 106] on button "Anexos" at bounding box center [83, 116] width 100 height 20
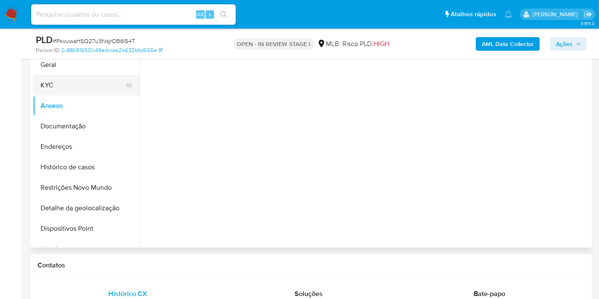
click at [86, 76] on button "KYC" at bounding box center [83, 85] width 100 height 20
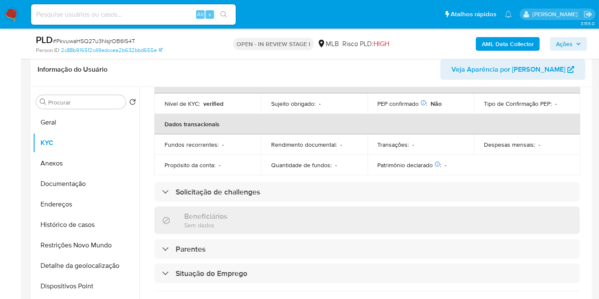
scroll to position [390, 0]
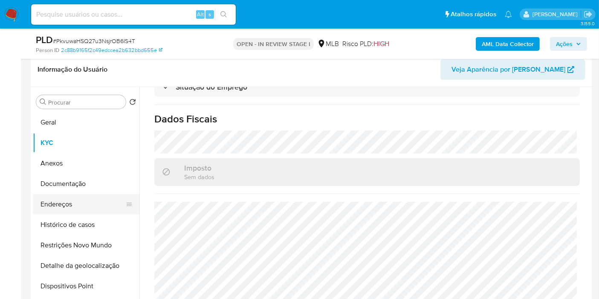
click at [73, 199] on button "Endereços" at bounding box center [83, 204] width 100 height 20
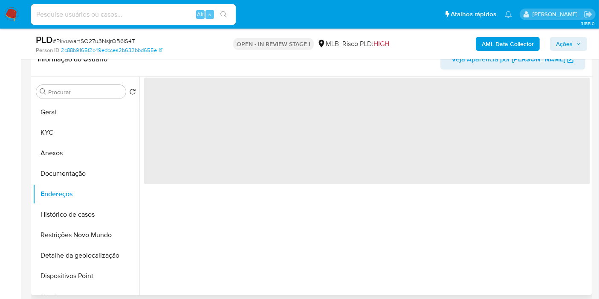
scroll to position [0, 0]
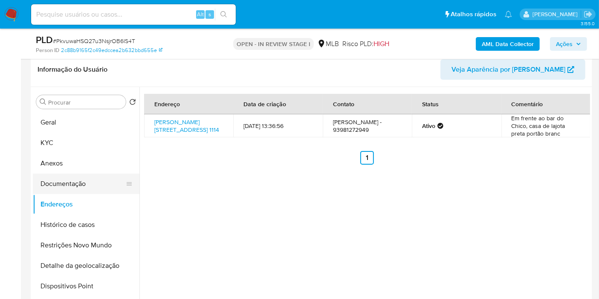
click at [84, 180] on button "Documentação" at bounding box center [83, 184] width 100 height 20
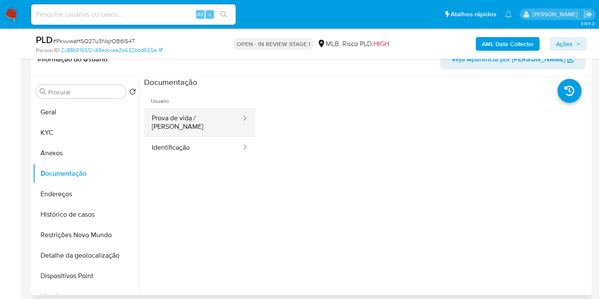
click at [183, 118] on button "Prova de vida / [PERSON_NAME]" at bounding box center [193, 122] width 98 height 29
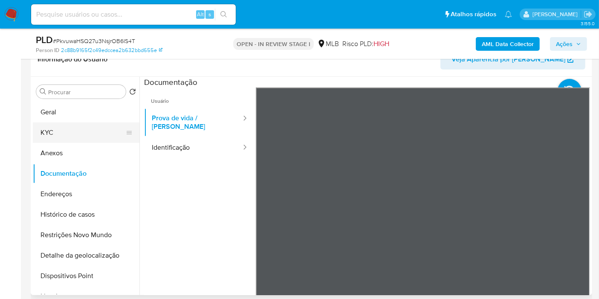
click at [71, 137] on button "KYC" at bounding box center [83, 132] width 100 height 20
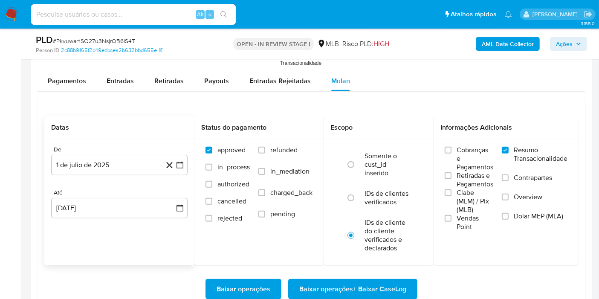
scroll to position [995, 0]
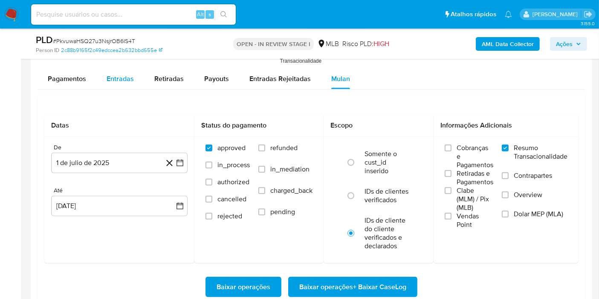
click at [111, 80] on span "Entradas" at bounding box center [120, 79] width 27 height 10
select select "10"
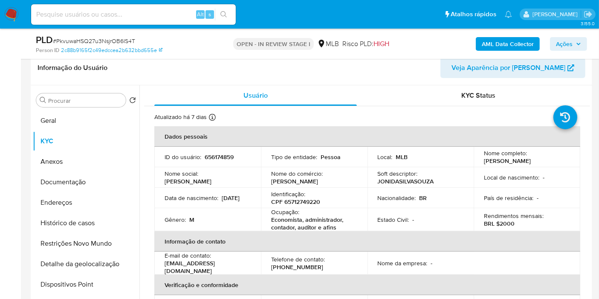
scroll to position [189, 0]
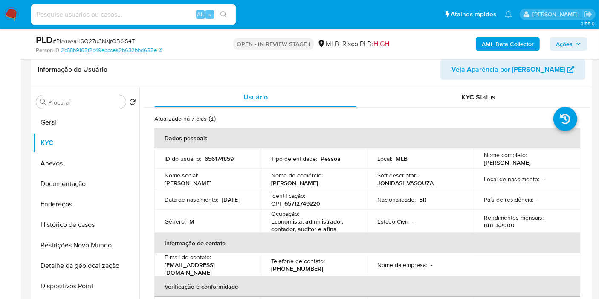
click at [293, 205] on p "CPF 65712749220" at bounding box center [295, 204] width 49 height 8
copy p "65712749220"
drag, startPoint x: 165, startPoint y: 123, endPoint x: 133, endPoint y: 124, distance: 31.6
click at [133, 124] on p "Atualizado: 19/08/2025 02:16:02" at bounding box center [152, 124] width 71 height 9
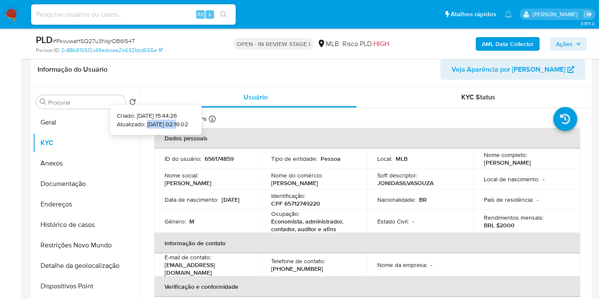
copy p "19/08/2025"
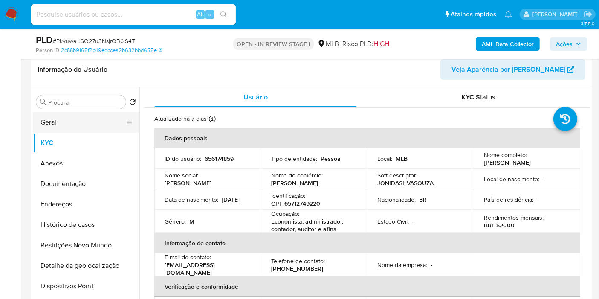
click at [95, 121] on button "Geral" at bounding box center [83, 122] width 100 height 20
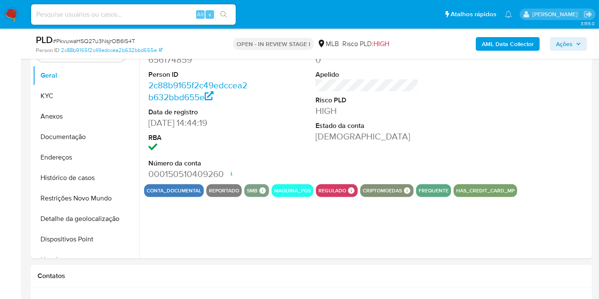
scroll to position [237, 0]
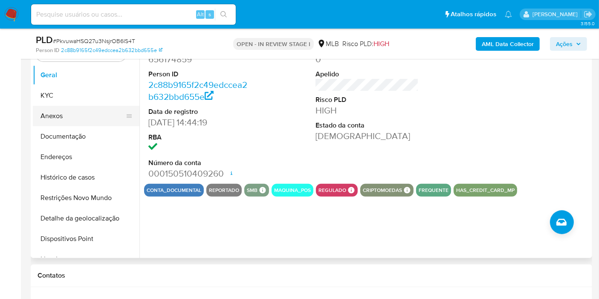
drag, startPoint x: 100, startPoint y: 97, endPoint x: 126, endPoint y: 99, distance: 26.1
click at [100, 97] on button "KYC" at bounding box center [86, 95] width 107 height 20
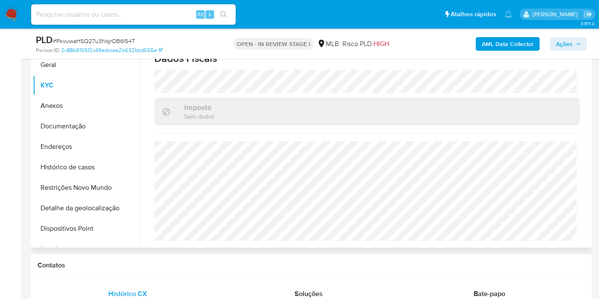
scroll to position [390, 0]
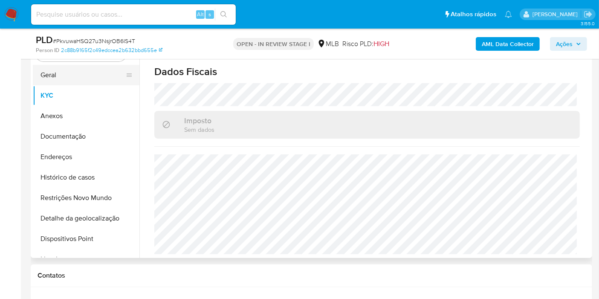
click at [77, 69] on button "Geral" at bounding box center [83, 75] width 100 height 20
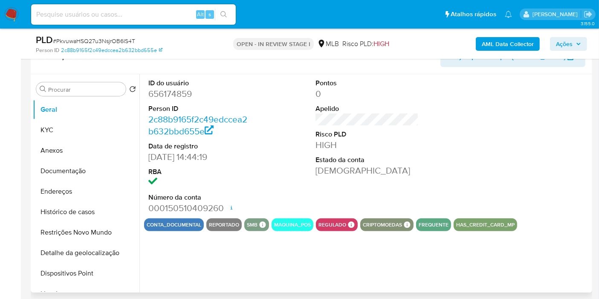
scroll to position [189, 0]
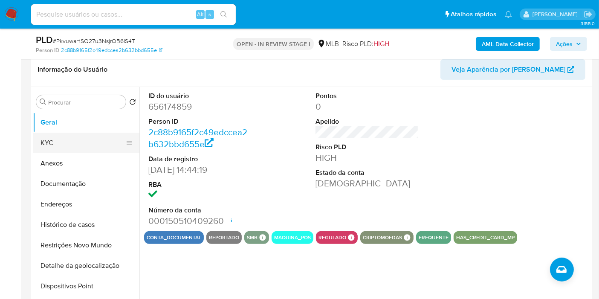
click at [47, 142] on button "KYC" at bounding box center [83, 143] width 100 height 20
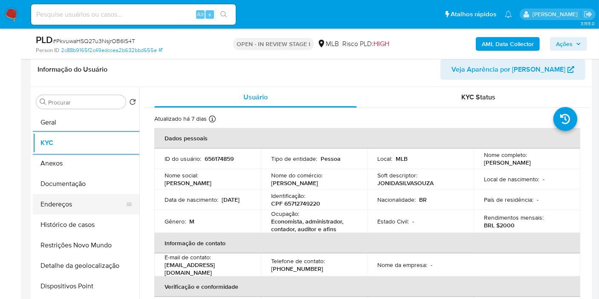
click at [89, 200] on button "Endereços" at bounding box center [83, 204] width 100 height 20
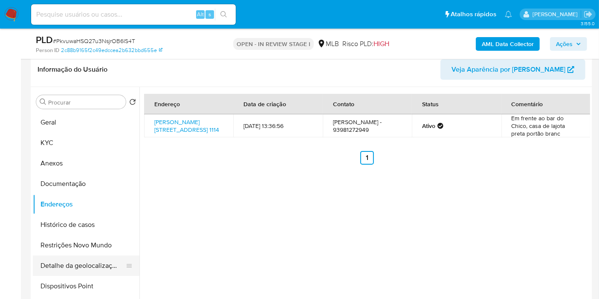
click at [114, 259] on button "Detalhe da geolocalização" at bounding box center [83, 266] width 100 height 20
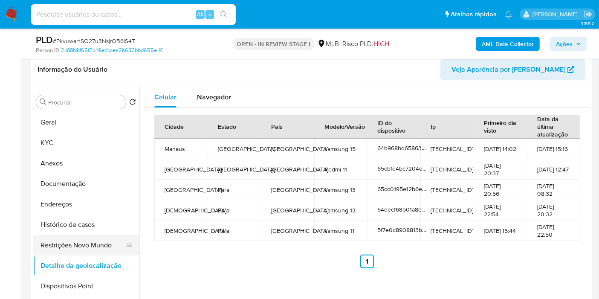
click at [99, 250] on button "Restrições Novo Mundo" at bounding box center [83, 245] width 100 height 20
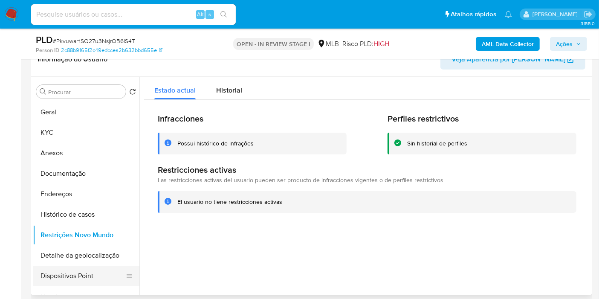
click at [87, 273] on button "Dispositivos Point" at bounding box center [83, 276] width 100 height 20
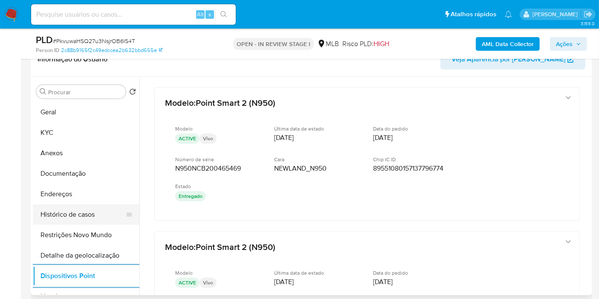
click at [89, 210] on button "Histórico de casos" at bounding box center [83, 214] width 100 height 20
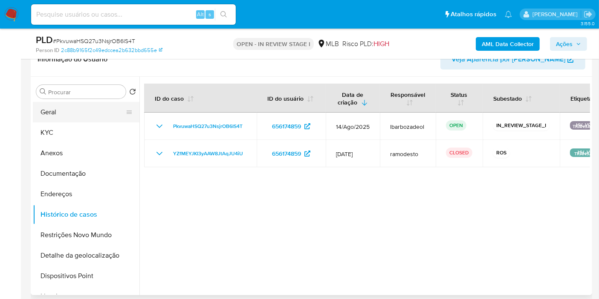
drag, startPoint x: 85, startPoint y: 107, endPoint x: 96, endPoint y: 120, distance: 16.3
click at [85, 107] on button "Geral" at bounding box center [83, 112] width 100 height 20
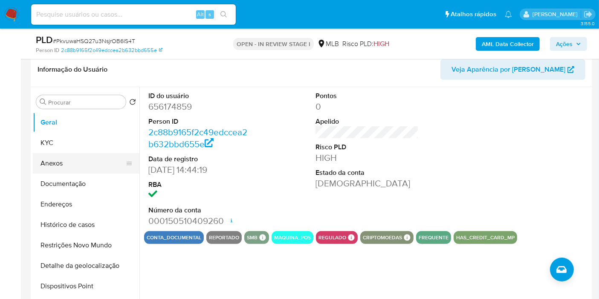
click at [90, 160] on button "Anexos" at bounding box center [83, 163] width 100 height 20
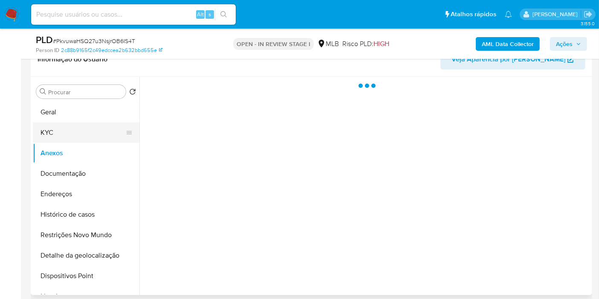
click at [111, 122] on button "KYC" at bounding box center [83, 132] width 100 height 20
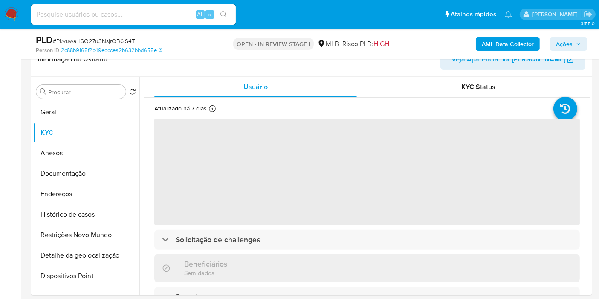
click at [577, 43] on icon "button" at bounding box center [578, 43] width 5 height 5
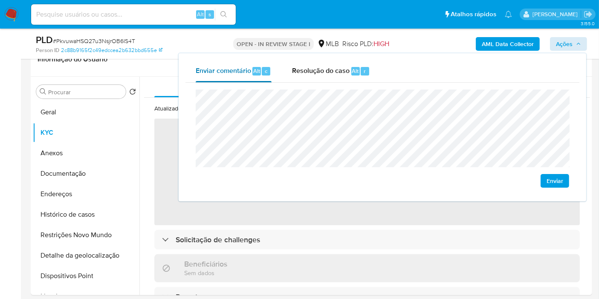
click at [269, 73] on div "c" at bounding box center [266, 71] width 9 height 9
click at [322, 78] on div "Resolução do caso Alt r" at bounding box center [331, 71] width 78 height 22
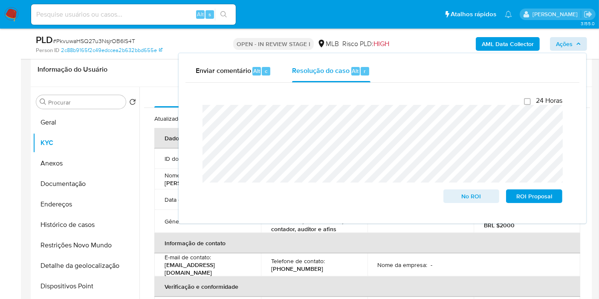
click at [447, 34] on div "AML Data Collector Ações Enviar comentário Alt c Resolução do caso Alt r Fecham…" at bounding box center [497, 44] width 182 height 20
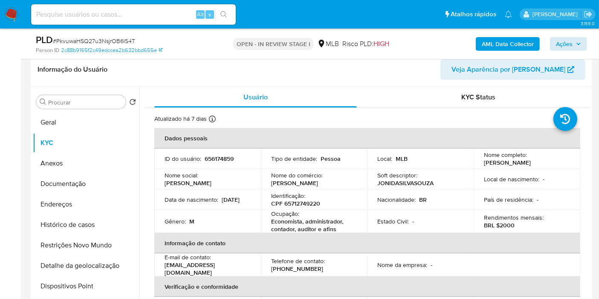
drag, startPoint x: 318, startPoint y: 99, endPoint x: 375, endPoint y: 84, distance: 58.5
click at [320, 99] on div "Usuário" at bounding box center [255, 97] width 203 height 20
click at [485, 42] on b "AML Data Collector" at bounding box center [508, 44] width 52 height 14
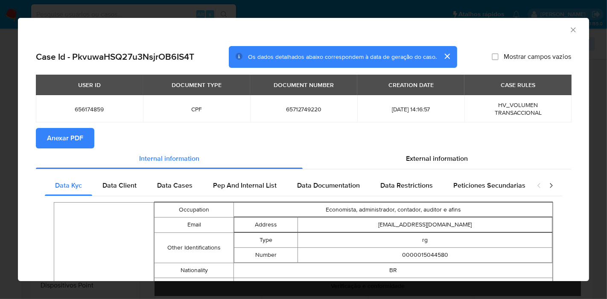
click at [74, 135] on span "Anexar PDF" at bounding box center [65, 138] width 36 height 19
drag, startPoint x: 566, startPoint y: 29, endPoint x: 550, endPoint y: 33, distance: 16.8
click at [569, 29] on icon "Fechar a janela" at bounding box center [573, 30] width 9 height 9
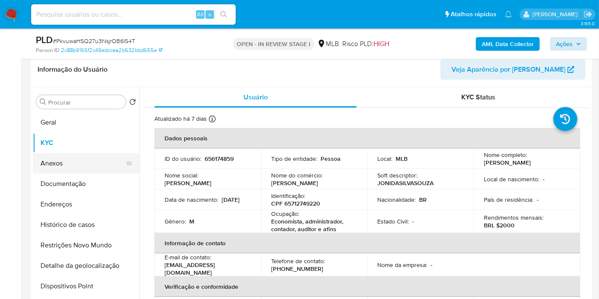
click at [69, 164] on button "Anexos" at bounding box center [83, 163] width 100 height 20
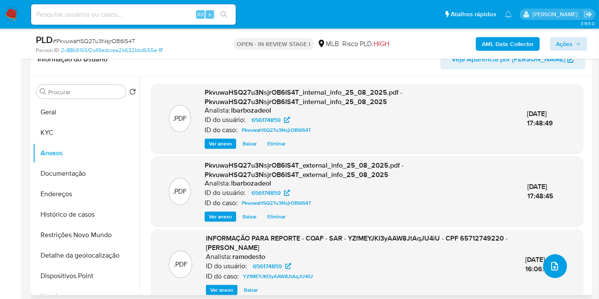
click at [555, 270] on icon "upload-file" at bounding box center [555, 266] width 10 height 10
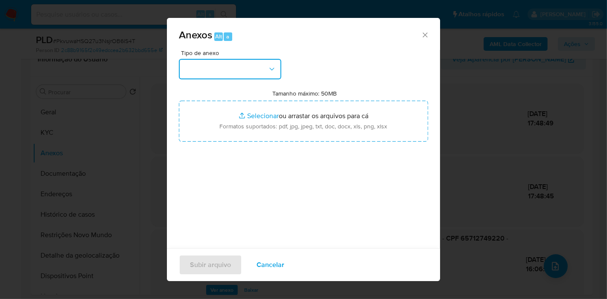
click at [253, 70] on button "button" at bounding box center [230, 69] width 102 height 20
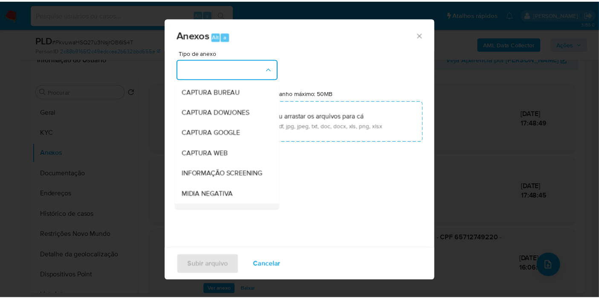
scroll to position [131, 0]
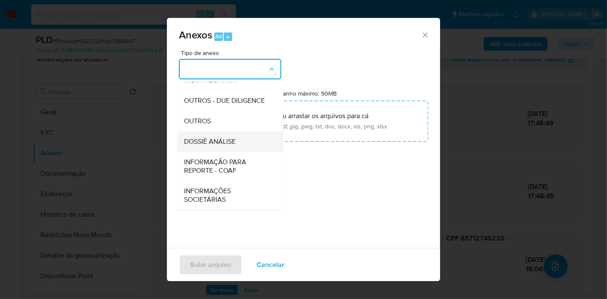
click at [235, 143] on span "DOSSIÊ ANÁLISE" at bounding box center [210, 141] width 52 height 9
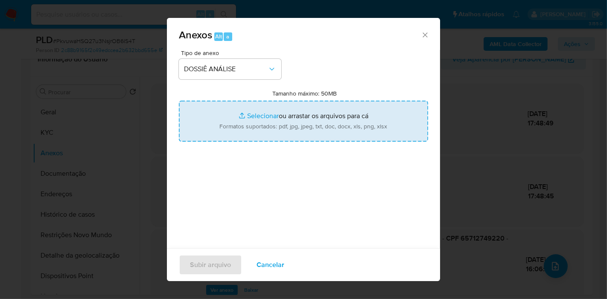
click at [240, 125] on input "Tamanho máximo: 50MB Selecionar arquivos" at bounding box center [303, 121] width 249 height 41
type input "C:\fakepath\Mulan 656174859_2025_08_25_16_01_04.pdf"
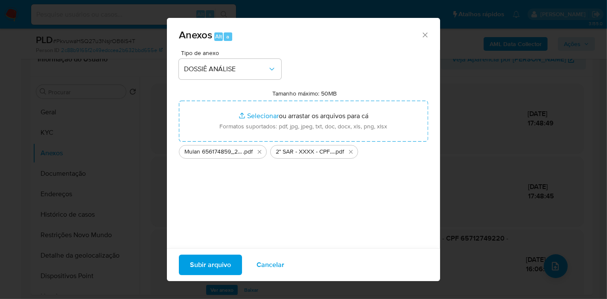
click at [203, 262] on span "Subir arquivo" at bounding box center [210, 265] width 41 height 19
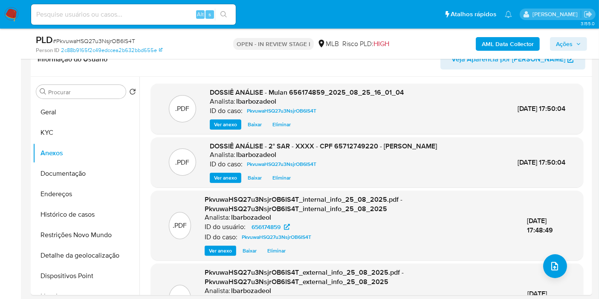
click at [558, 42] on span "Ações" at bounding box center [564, 44] width 17 height 14
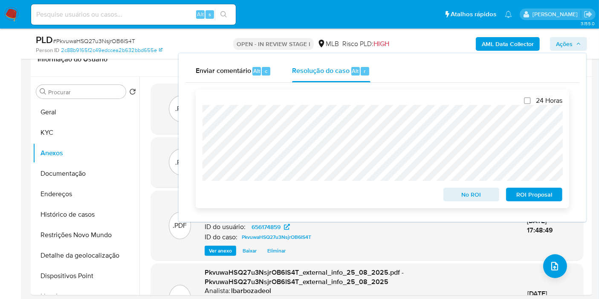
click at [526, 195] on span "ROI Proposal" at bounding box center [534, 195] width 44 height 12
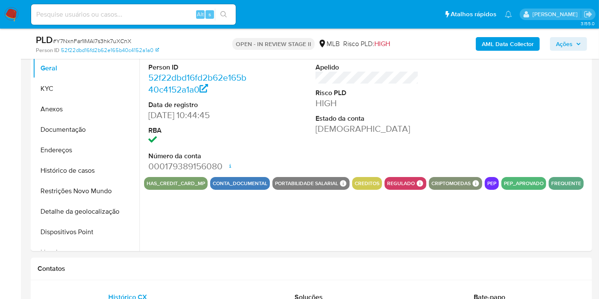
select select "10"
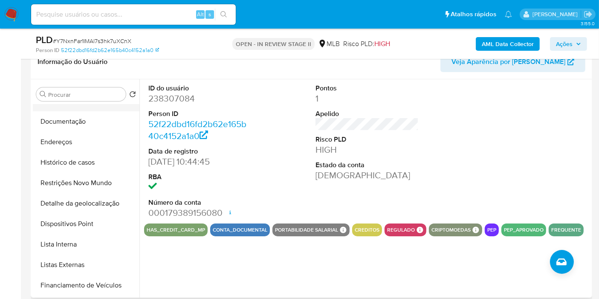
scroll to position [95, 0]
click at [80, 206] on button "Lista Interna" at bounding box center [83, 204] width 100 height 20
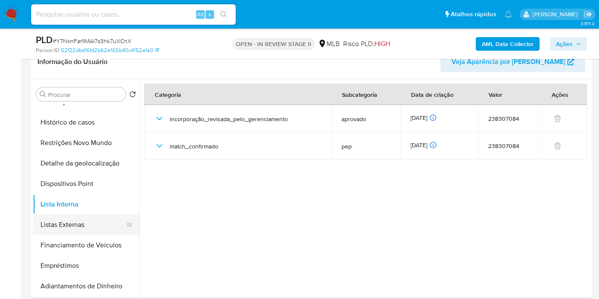
click at [88, 221] on button "Listas Externas" at bounding box center [83, 225] width 100 height 20
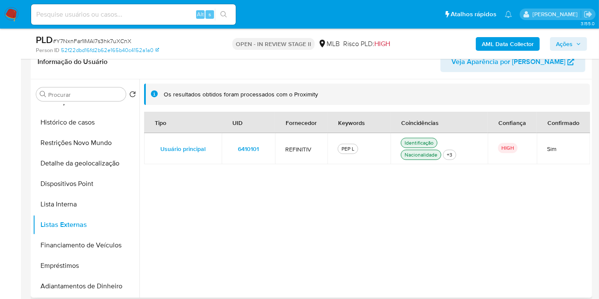
click at [241, 149] on span "6410101" at bounding box center [248, 149] width 21 height 12
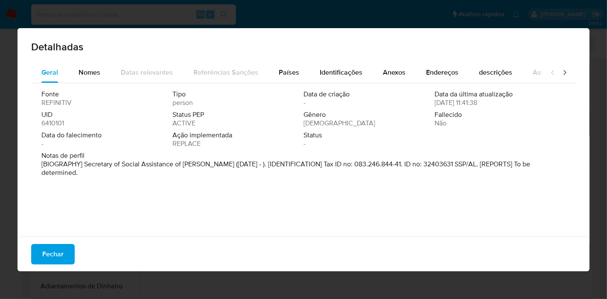
click at [53, 121] on span "6410101" at bounding box center [52, 123] width 23 height 9
click at [62, 259] on span "Fechar" at bounding box center [52, 254] width 21 height 19
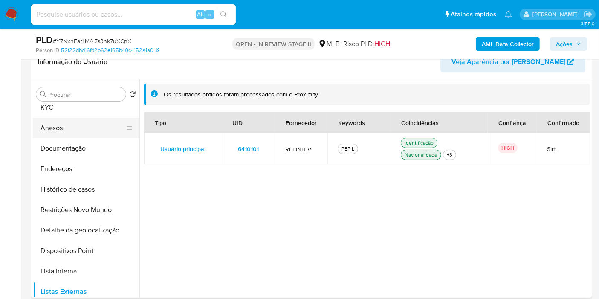
scroll to position [0, 0]
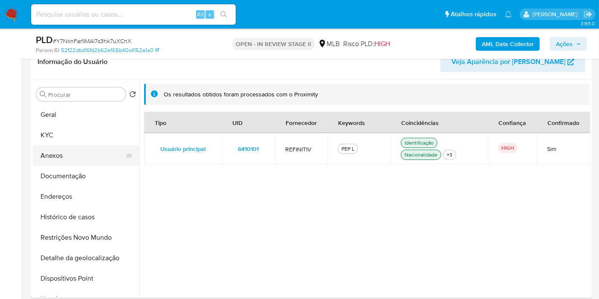
click at [81, 151] on button "Anexos" at bounding box center [83, 155] width 100 height 20
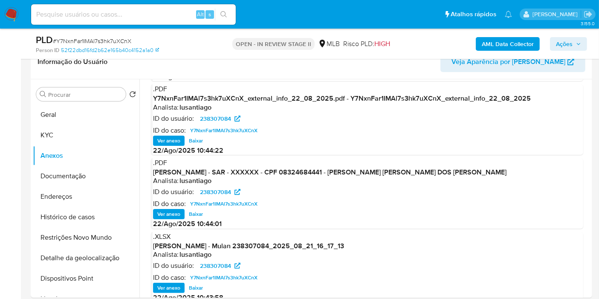
scroll to position [76, 0]
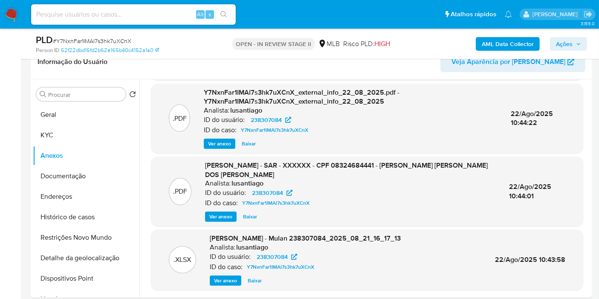
click at [227, 217] on span "Ver anexo" at bounding box center [220, 216] width 23 height 9
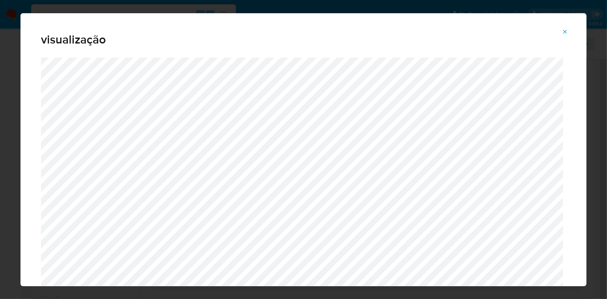
click at [563, 30] on icon "Attachment preview" at bounding box center [565, 32] width 4 height 4
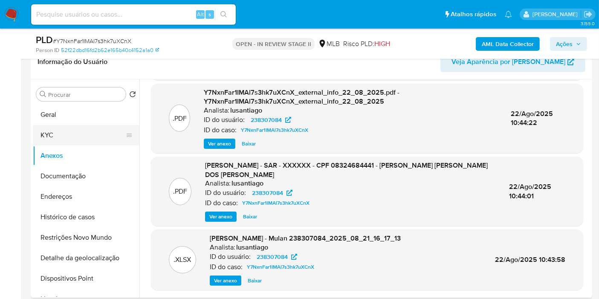
click at [63, 133] on button "KYC" at bounding box center [83, 135] width 100 height 20
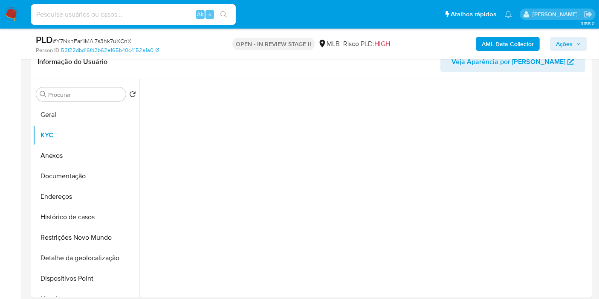
scroll to position [0, 0]
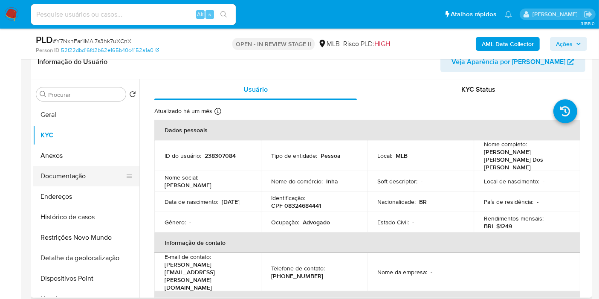
click at [90, 175] on button "Documentação" at bounding box center [83, 176] width 100 height 20
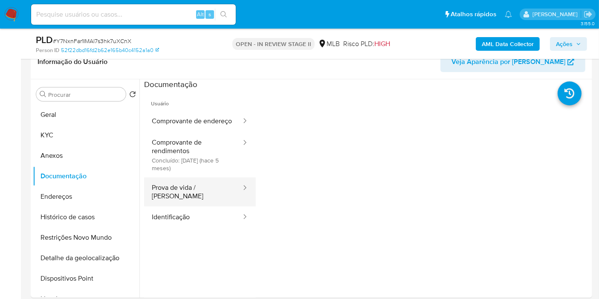
click at [207, 199] on button "Prova de vida / [PERSON_NAME]" at bounding box center [193, 191] width 98 height 29
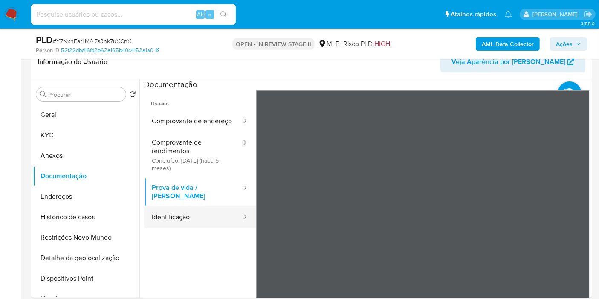
click at [163, 216] on button "Identificação" at bounding box center [193, 217] width 98 height 22
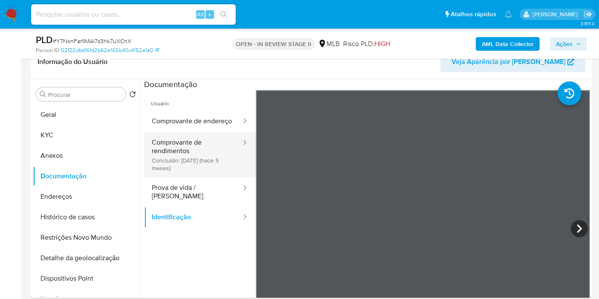
click at [202, 164] on button "Comprovante de rendimentos Concluído: [DATE] (hace 5 meses)" at bounding box center [193, 154] width 98 height 45
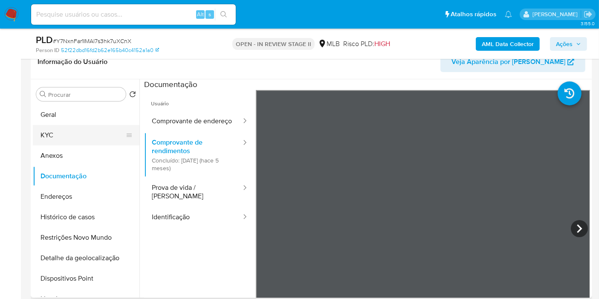
click at [88, 128] on button "KYC" at bounding box center [83, 135] width 100 height 20
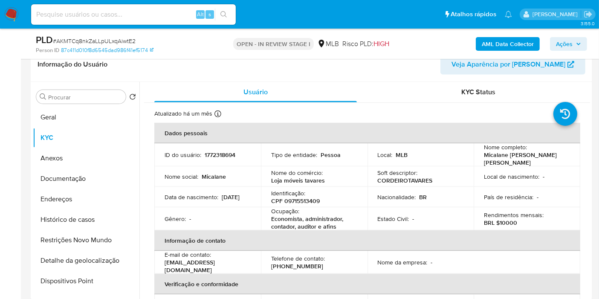
scroll to position [361, 0]
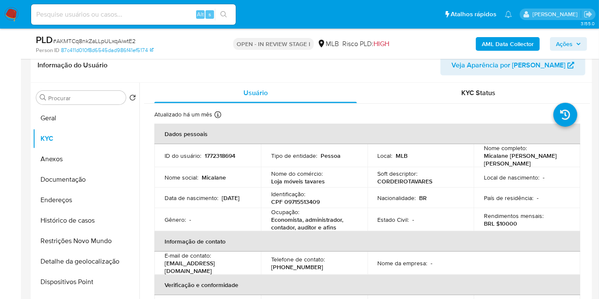
click at [554, 43] on button "Ações" at bounding box center [568, 44] width 37 height 14
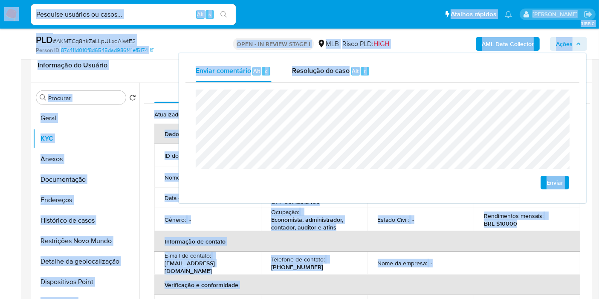
copy div "Loremip Dol sitametconsect Adi e Seddoei tempori Utlabore etd magnaaliqu enimad…"
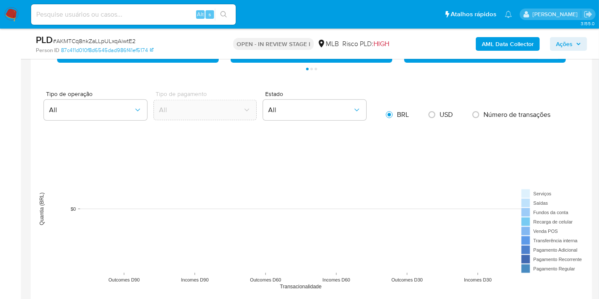
scroll to position [1119, 0]
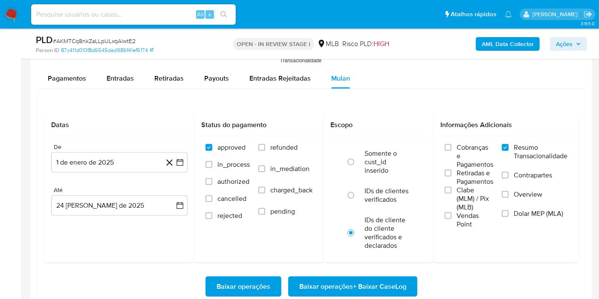
click at [337, 281] on span "Baixar operações + Baixar CaseLog" at bounding box center [352, 286] width 107 height 19
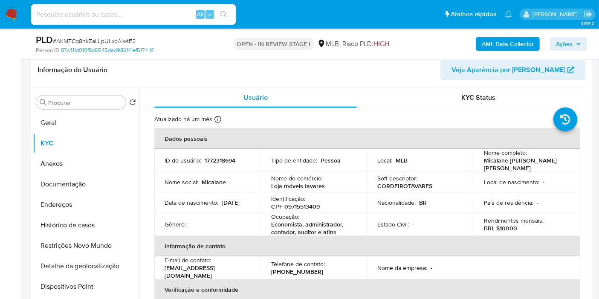
scroll to position [0, 0]
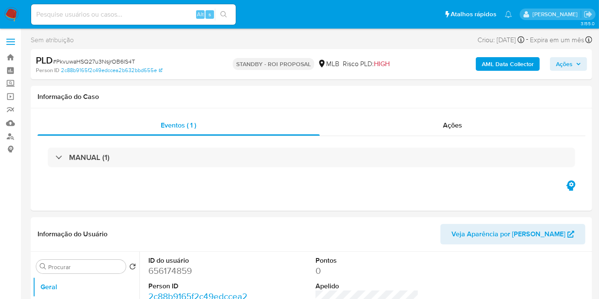
select select "10"
click at [12, 71] on link "Painel" at bounding box center [51, 70] width 102 height 13
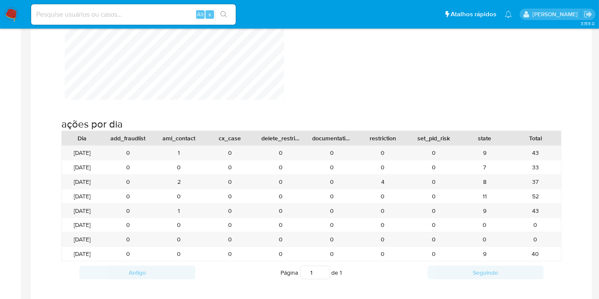
scroll to position [805, 0]
